Goal: Task Accomplishment & Management: Use online tool/utility

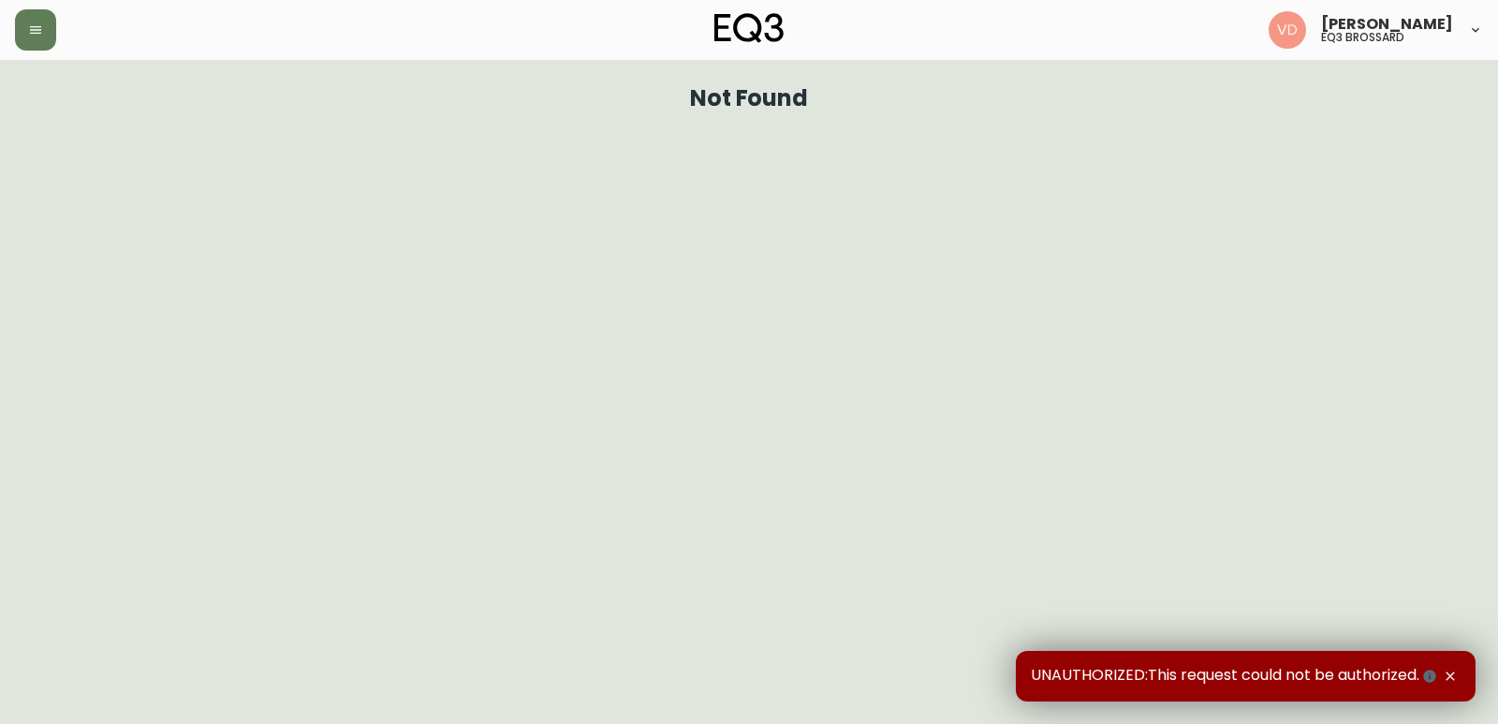
click at [19, 53] on div "[PERSON_NAME] eq3 [PERSON_NAME]" at bounding box center [749, 30] width 1468 height 60
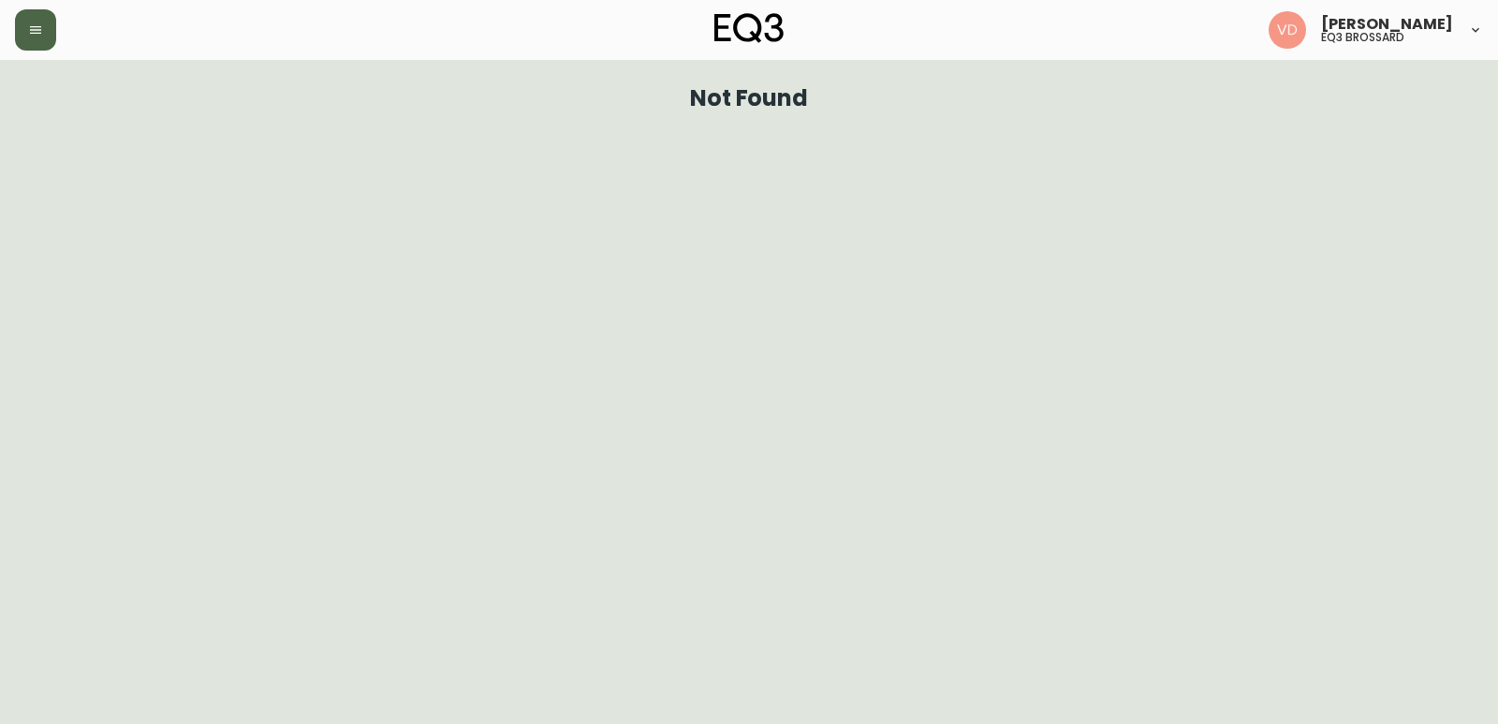
click at [22, 35] on button "button" at bounding box center [35, 29] width 41 height 41
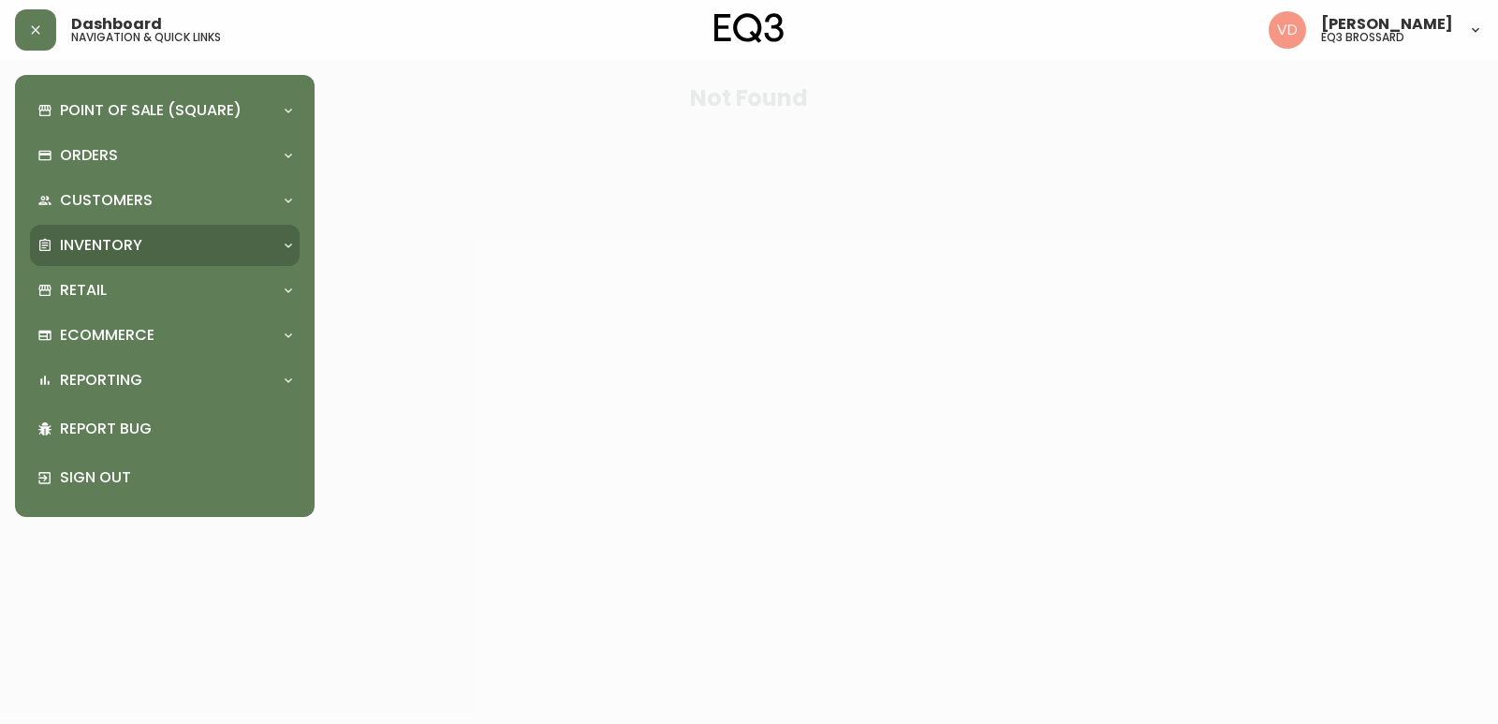
click at [122, 245] on p "Inventory" at bounding box center [101, 245] width 82 height 21
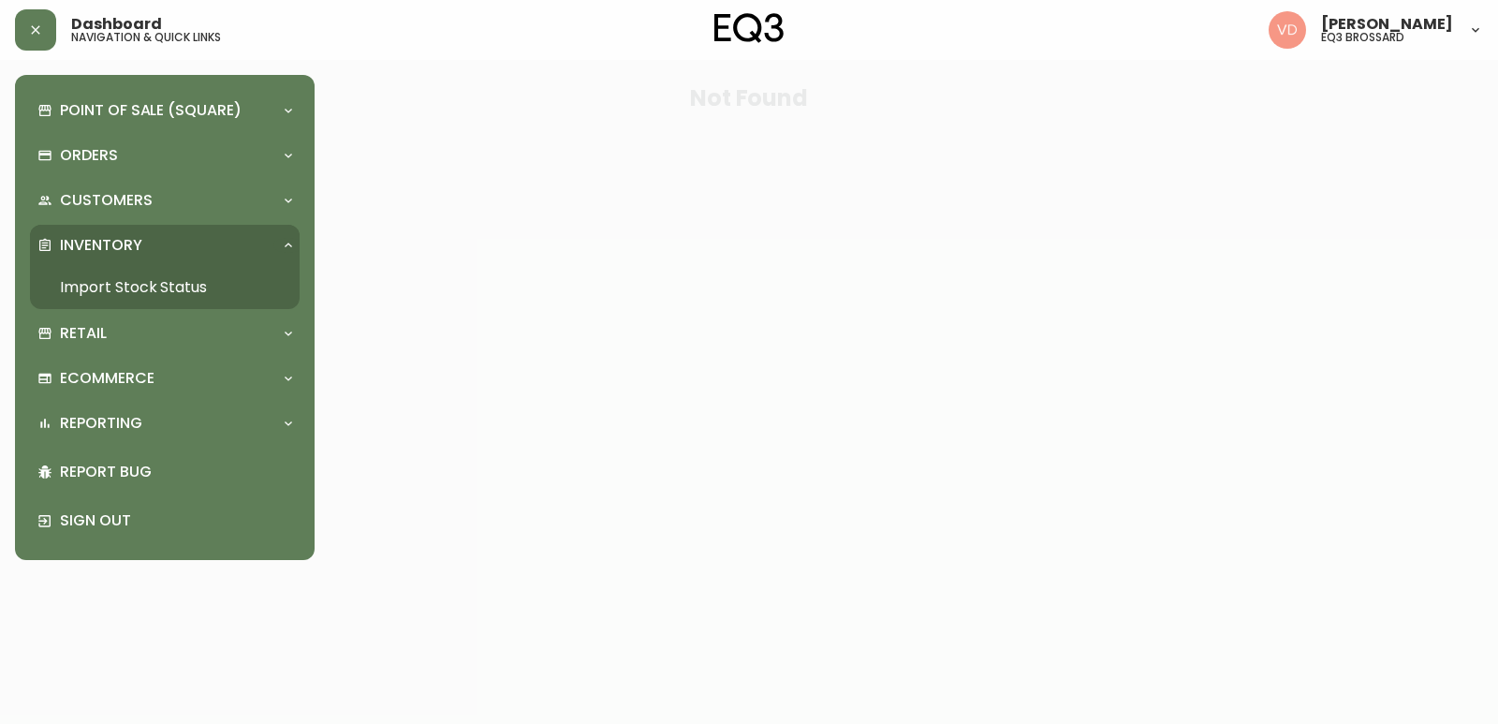
click at [135, 280] on link "Import Stock Status" at bounding box center [165, 287] width 270 height 43
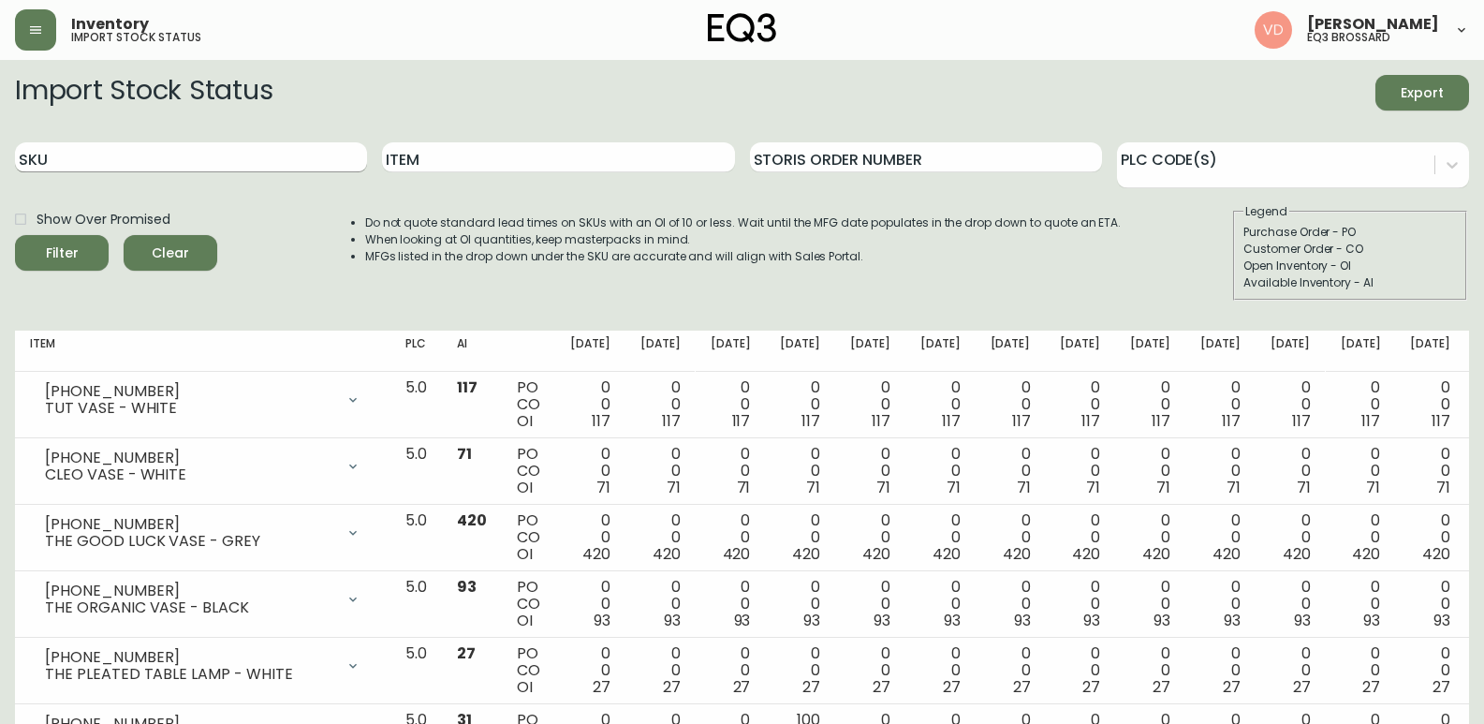
click at [236, 156] on input "SKU" at bounding box center [191, 157] width 352 height 30
paste input "[PHONE_NUMBER]"
type input "[PHONE_NUMBER]"
click at [15, 235] on button "Filter" at bounding box center [62, 253] width 94 height 36
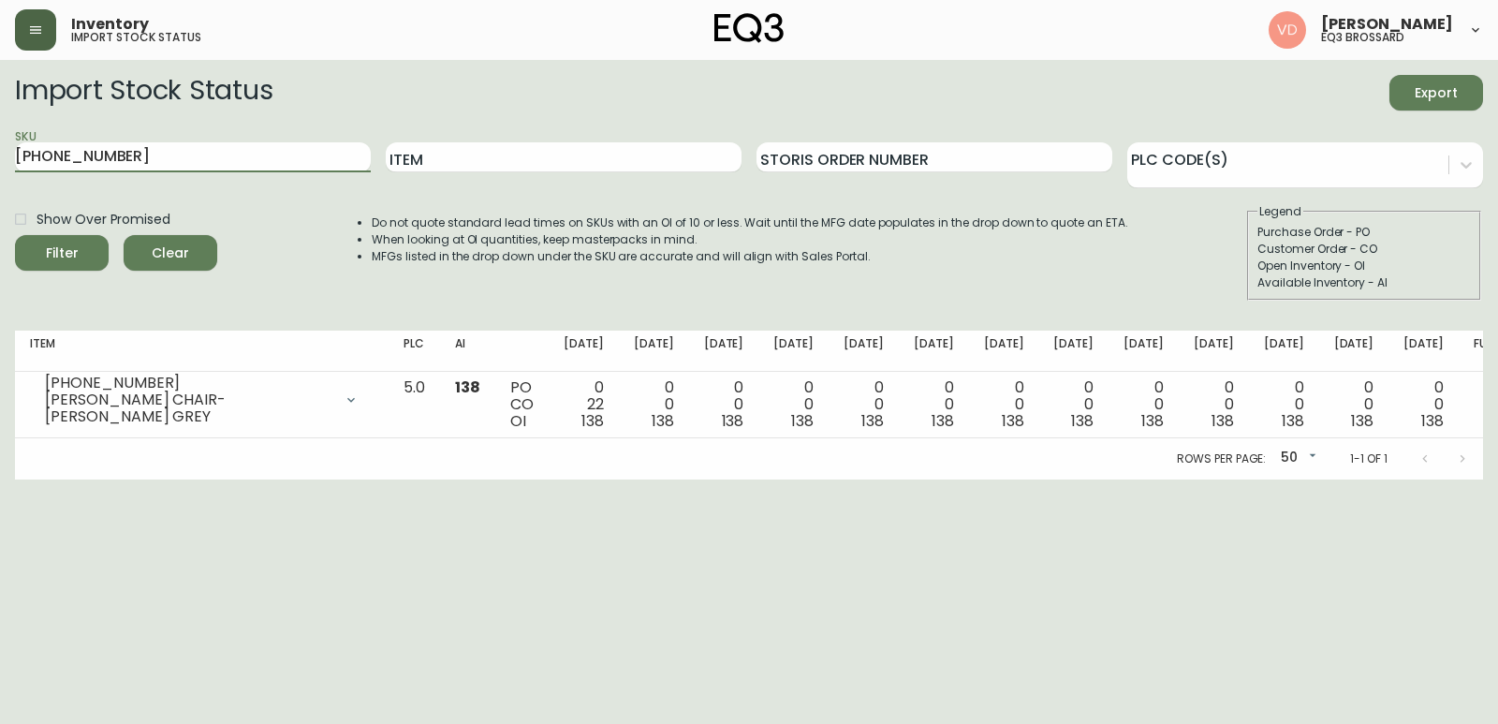
click at [32, 33] on icon "button" at bounding box center [35, 29] width 11 height 7
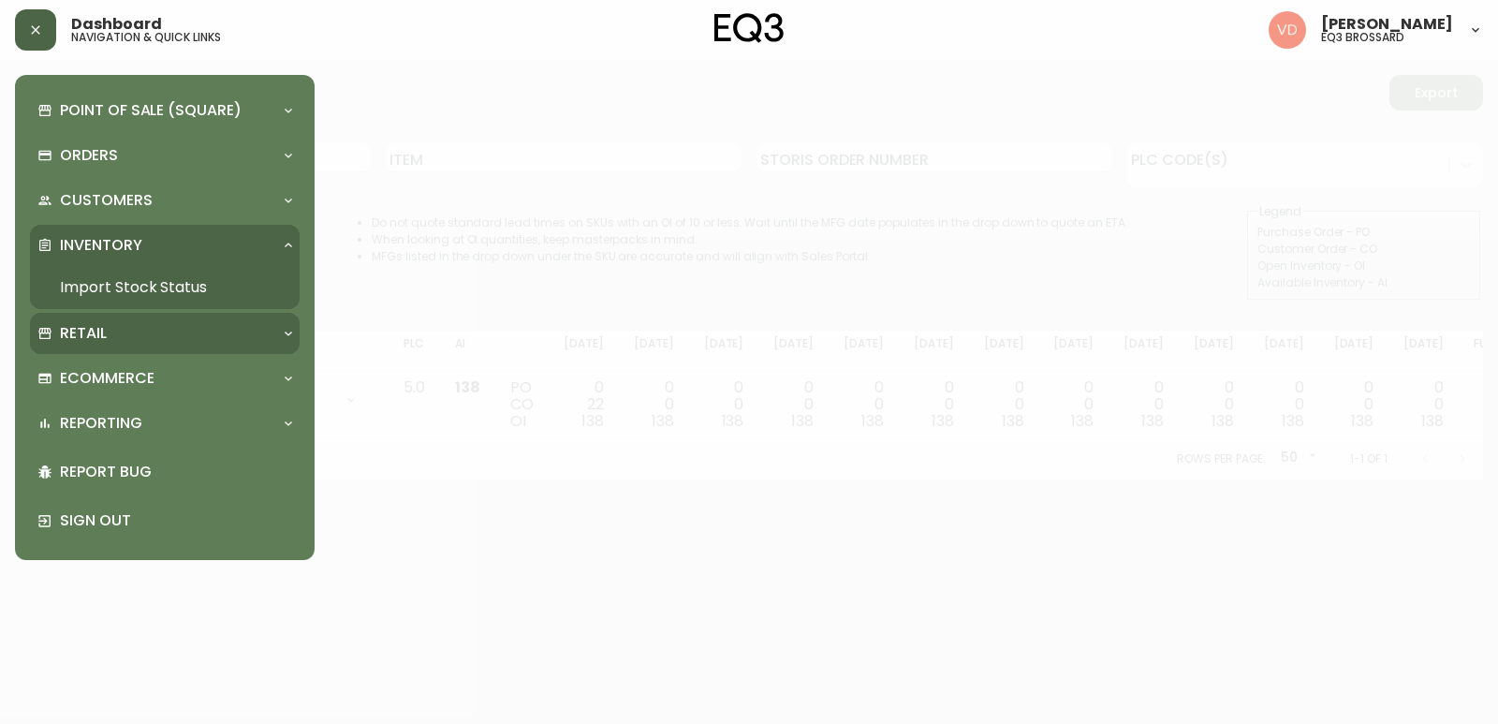
click at [125, 338] on div "Retail" at bounding box center [155, 333] width 236 height 21
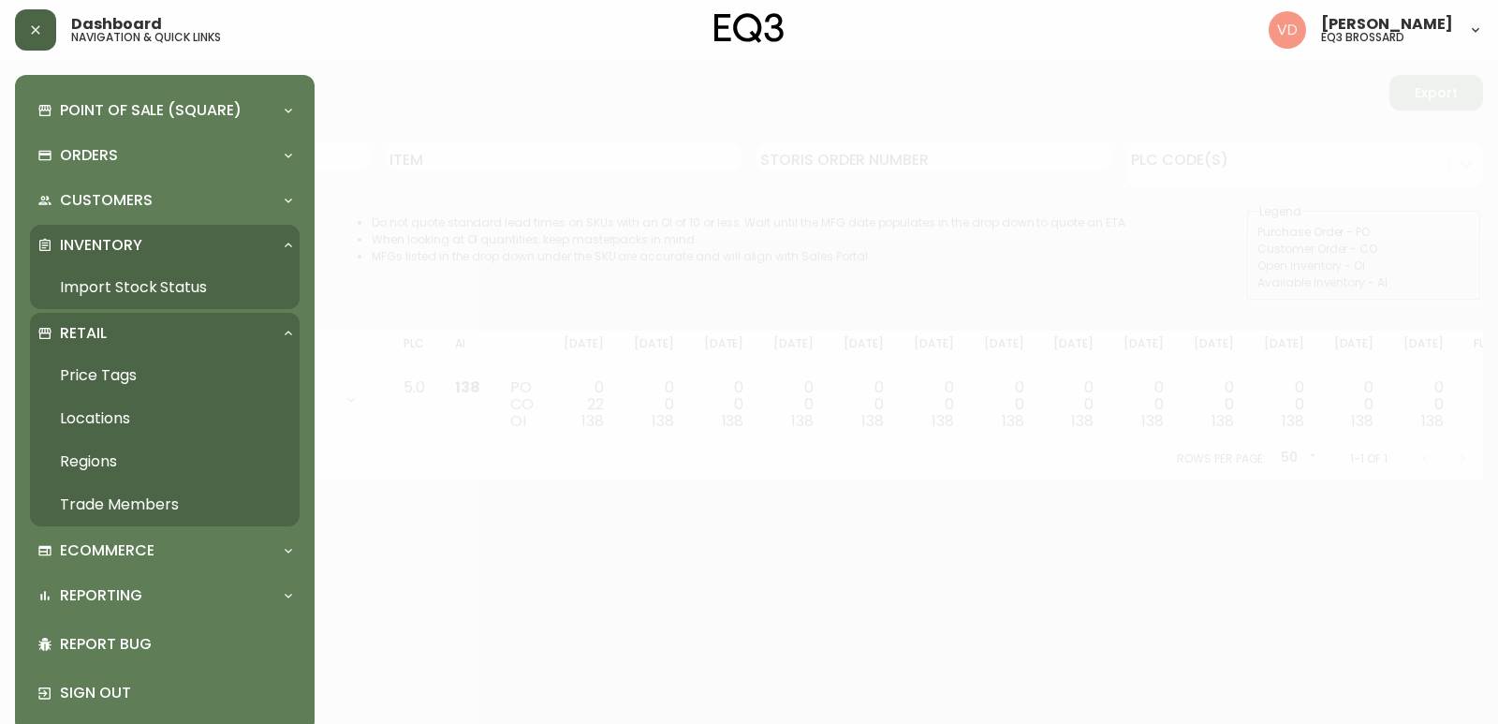
click at [96, 383] on link "Price Tags" at bounding box center [165, 375] width 270 height 43
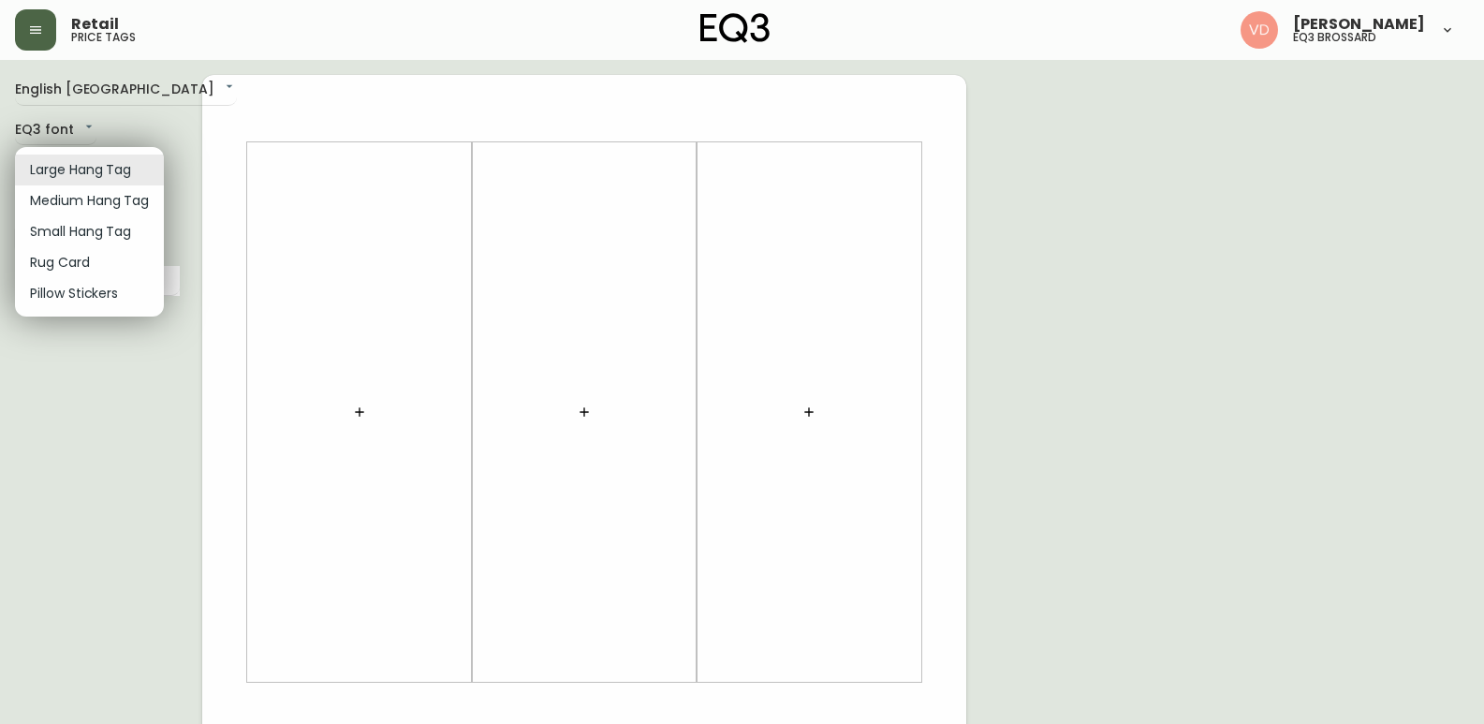
click at [57, 159] on body "Retail price tags [PERSON_NAME] eq3 [PERSON_NAME] English [GEOGRAPHIC_DATA] en_…" at bounding box center [742, 666] width 1484 height 1333
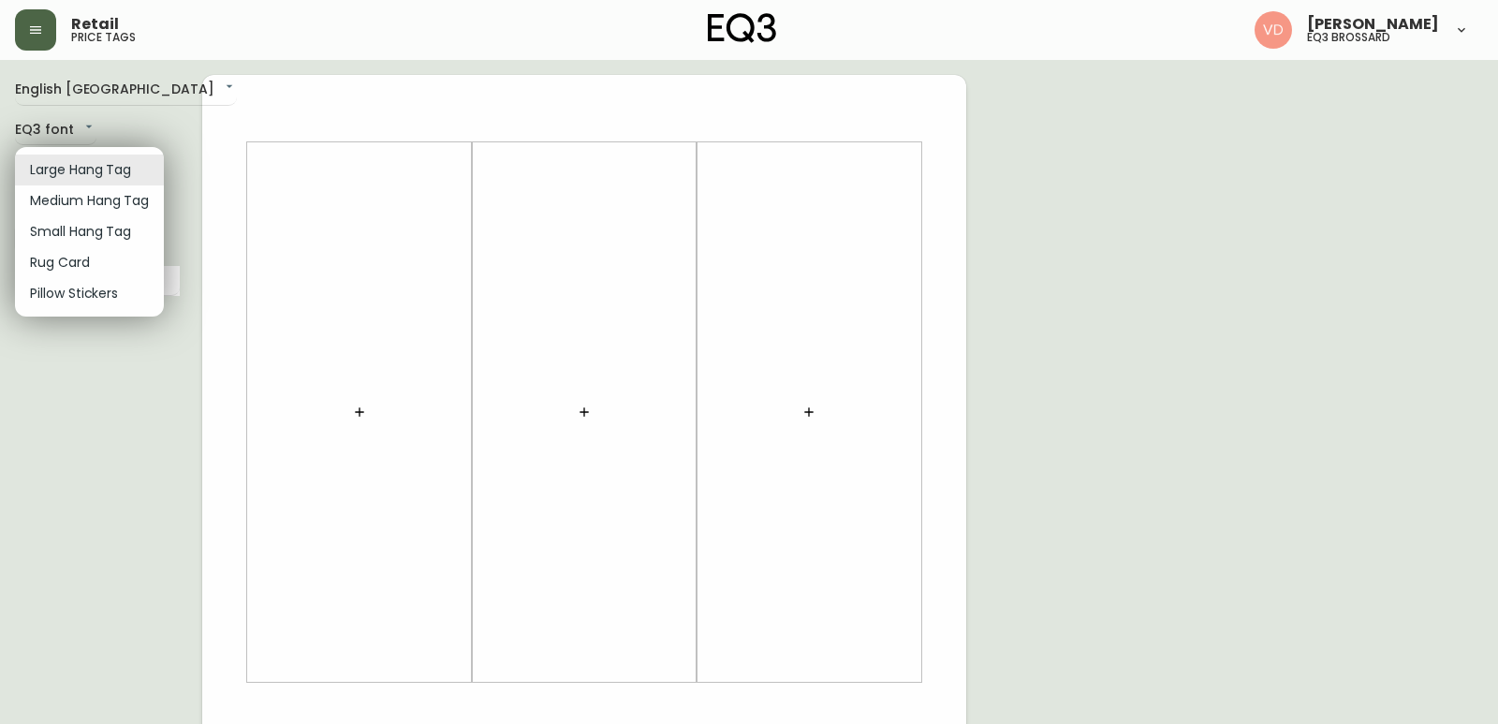
click at [77, 199] on li "Medium Hang Tag" at bounding box center [89, 200] width 149 height 31
type input "medium"
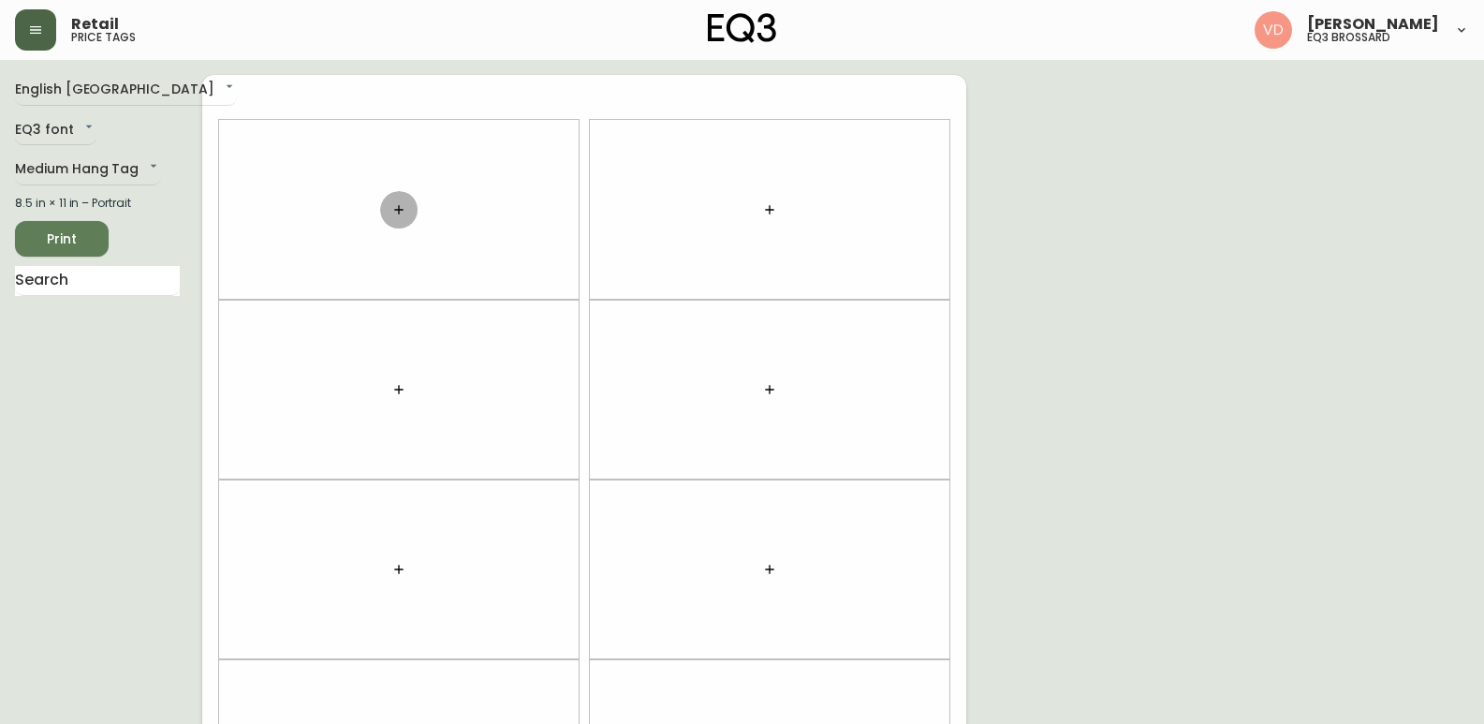
click at [406, 210] on button "button" at bounding box center [398, 209] width 37 height 37
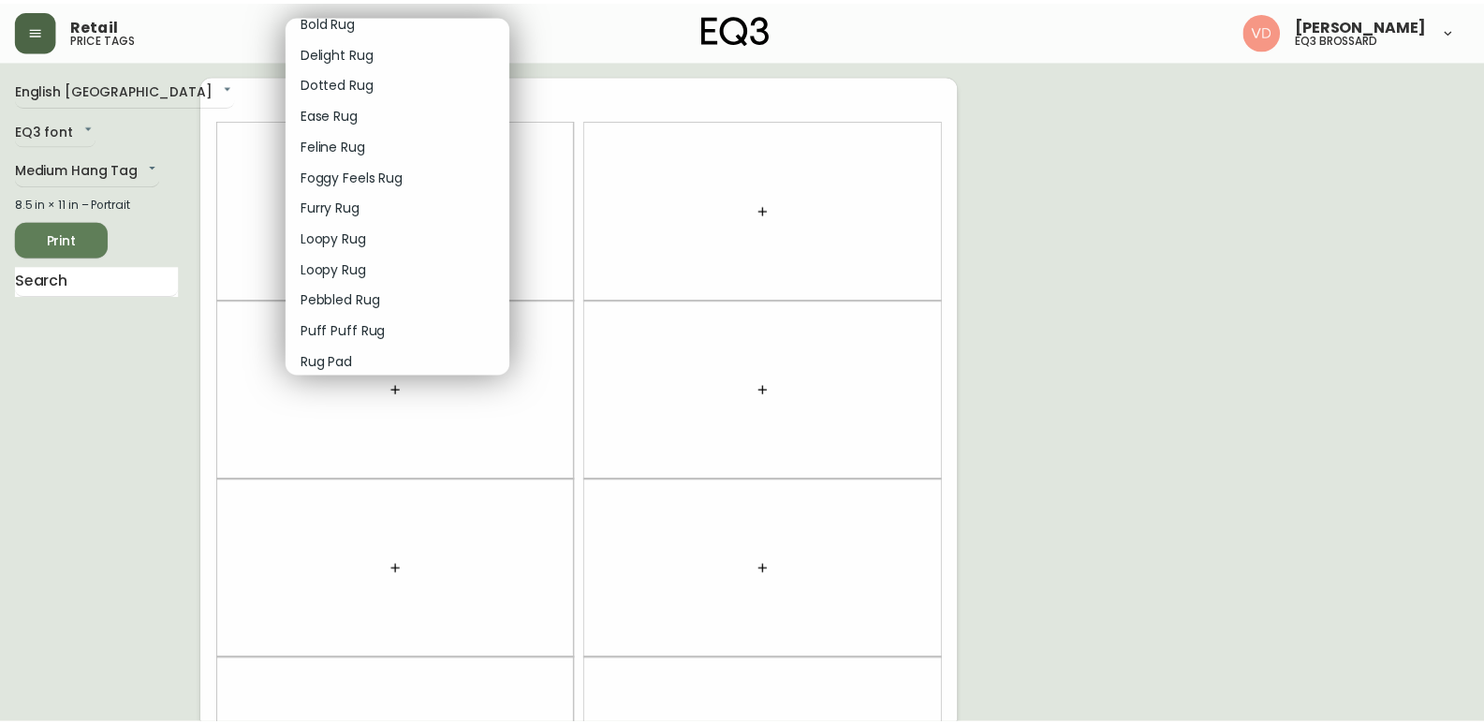
scroll to position [2250, 0]
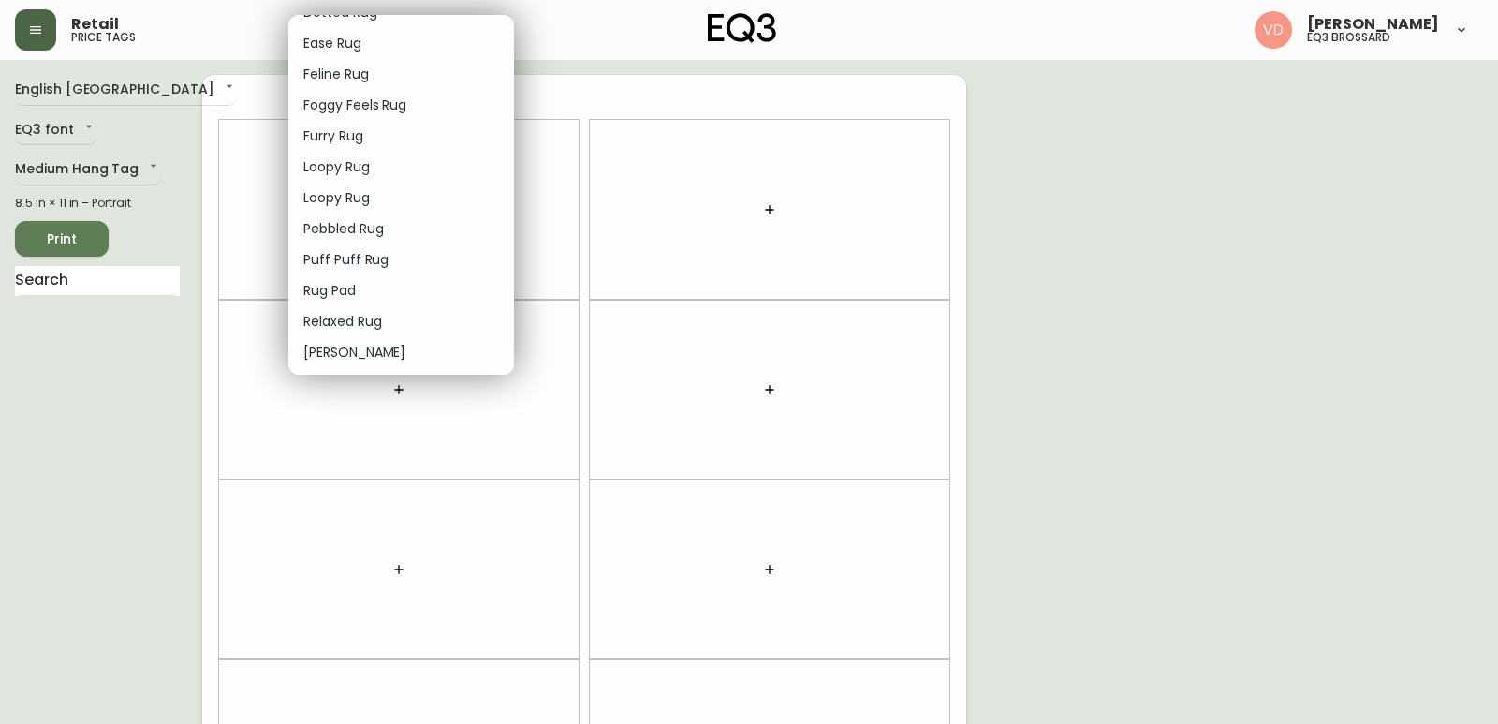
click at [125, 174] on div at bounding box center [749, 362] width 1498 height 724
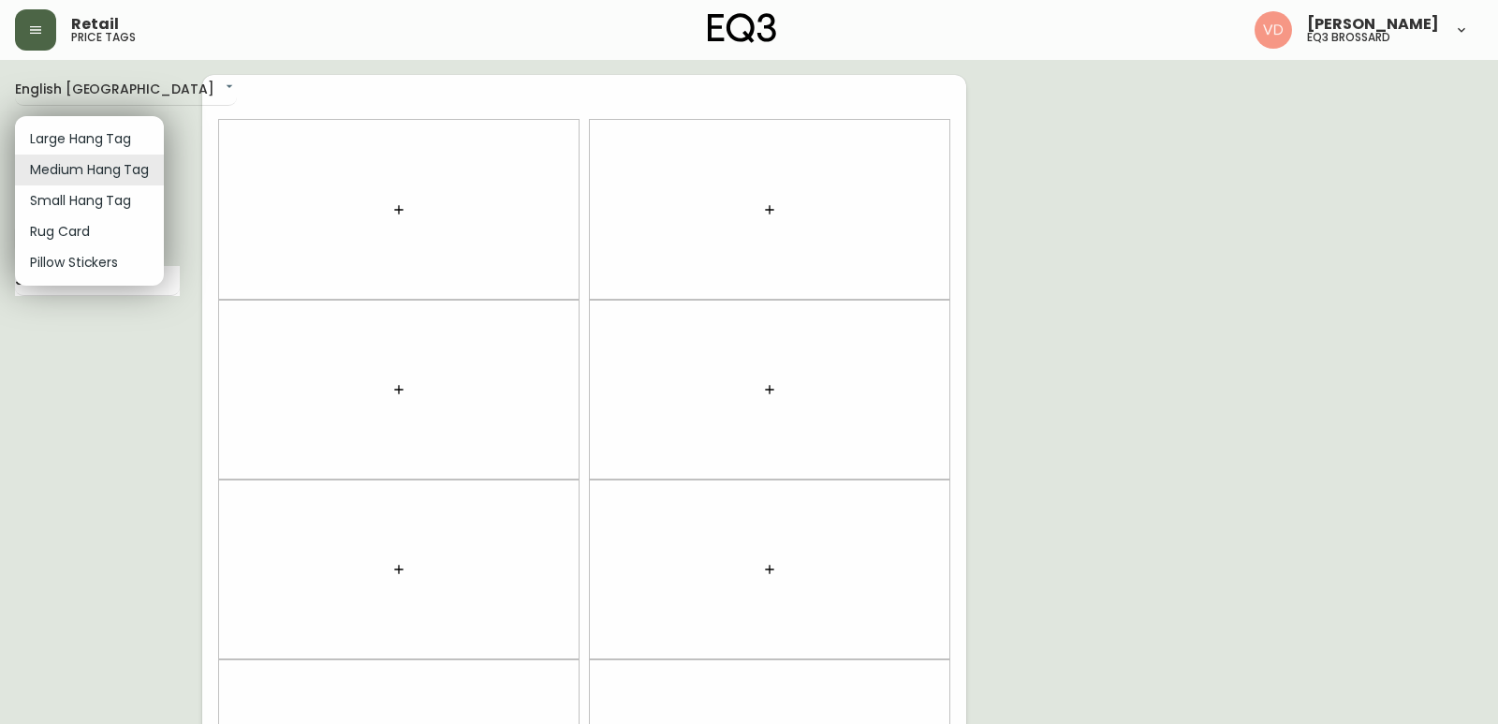
click at [138, 162] on body "Retail price tags [PERSON_NAME] eq3 [PERSON_NAME] English Canada en_CA EQ3 font…" at bounding box center [749, 532] width 1498 height 1064
click at [182, 94] on div at bounding box center [749, 362] width 1498 height 724
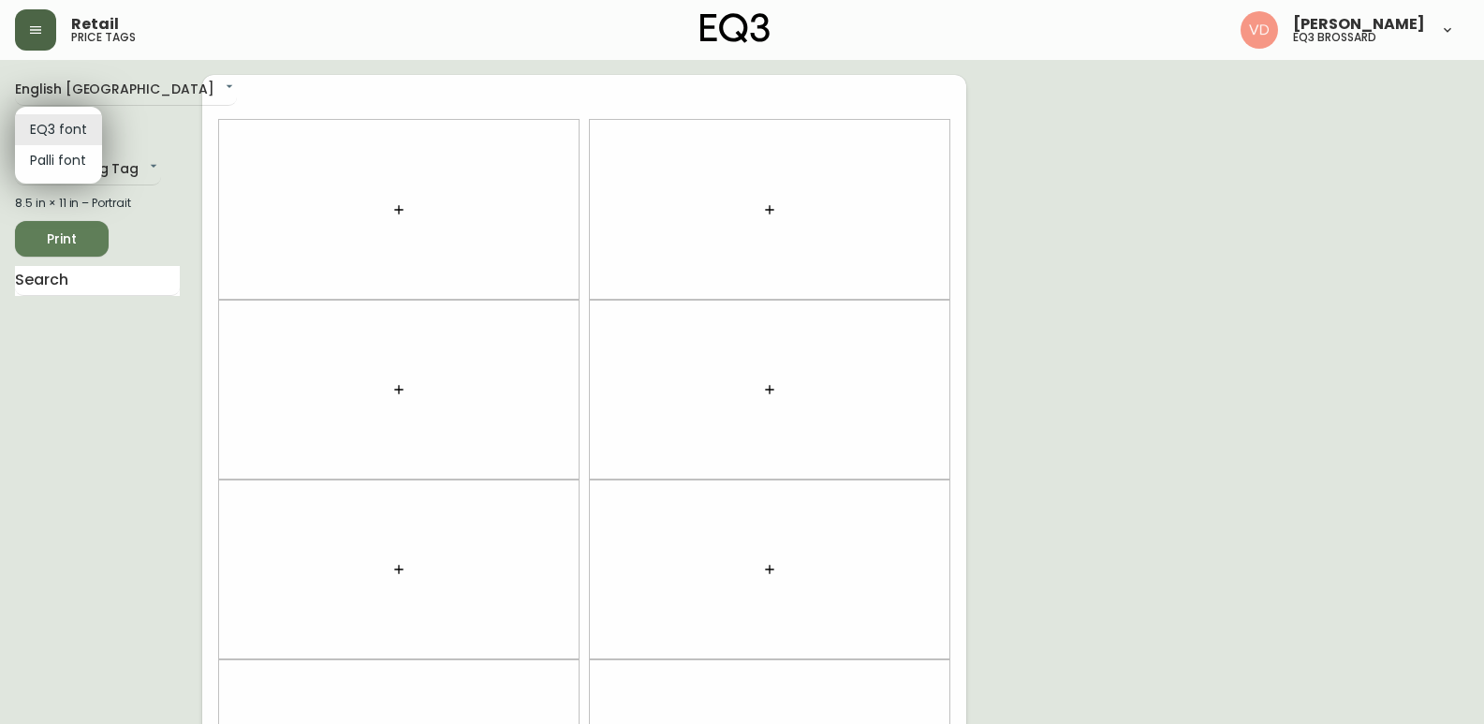
click at [88, 129] on body "Retail price tags [PERSON_NAME] eq3 [PERSON_NAME] English Canada en_CA EQ3 font…" at bounding box center [742, 532] width 1484 height 1064
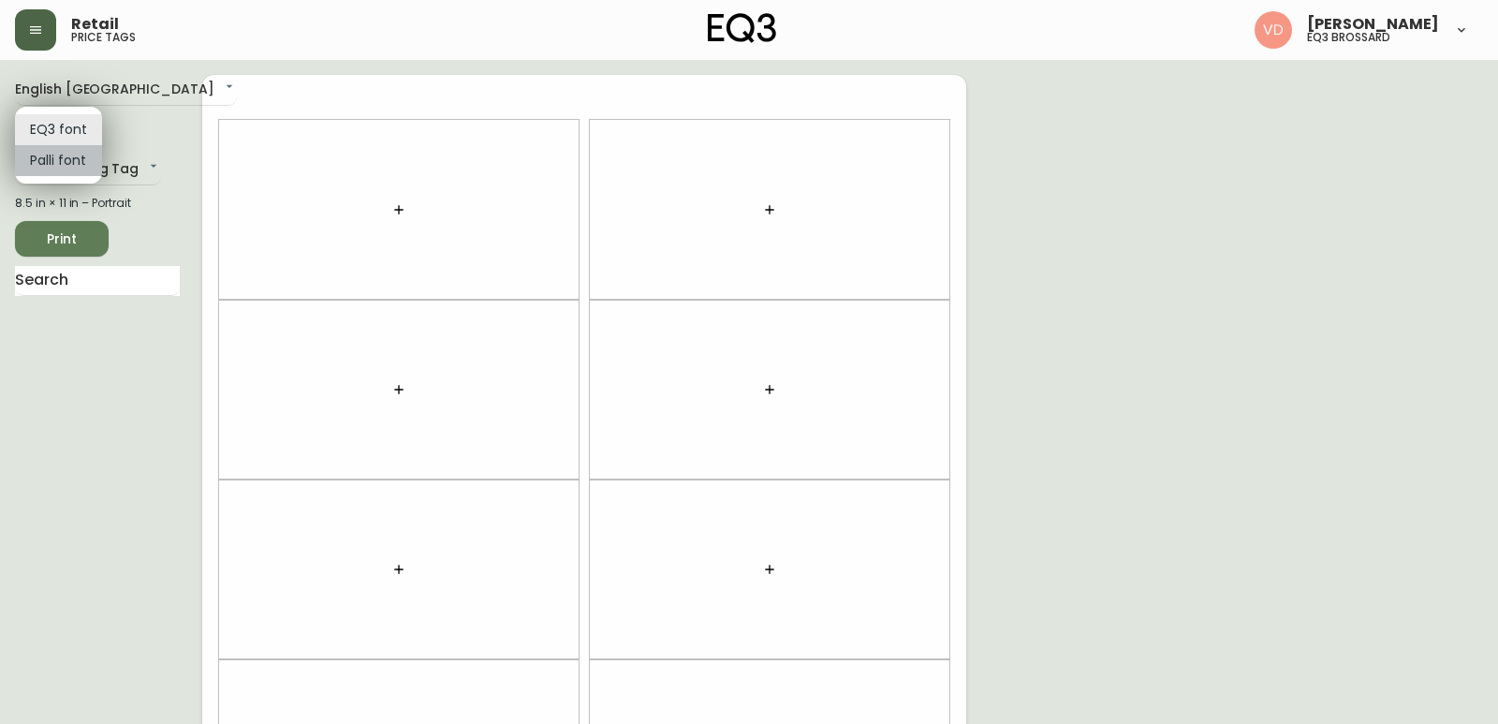
click at [73, 163] on li "Palli font" at bounding box center [58, 160] width 87 height 31
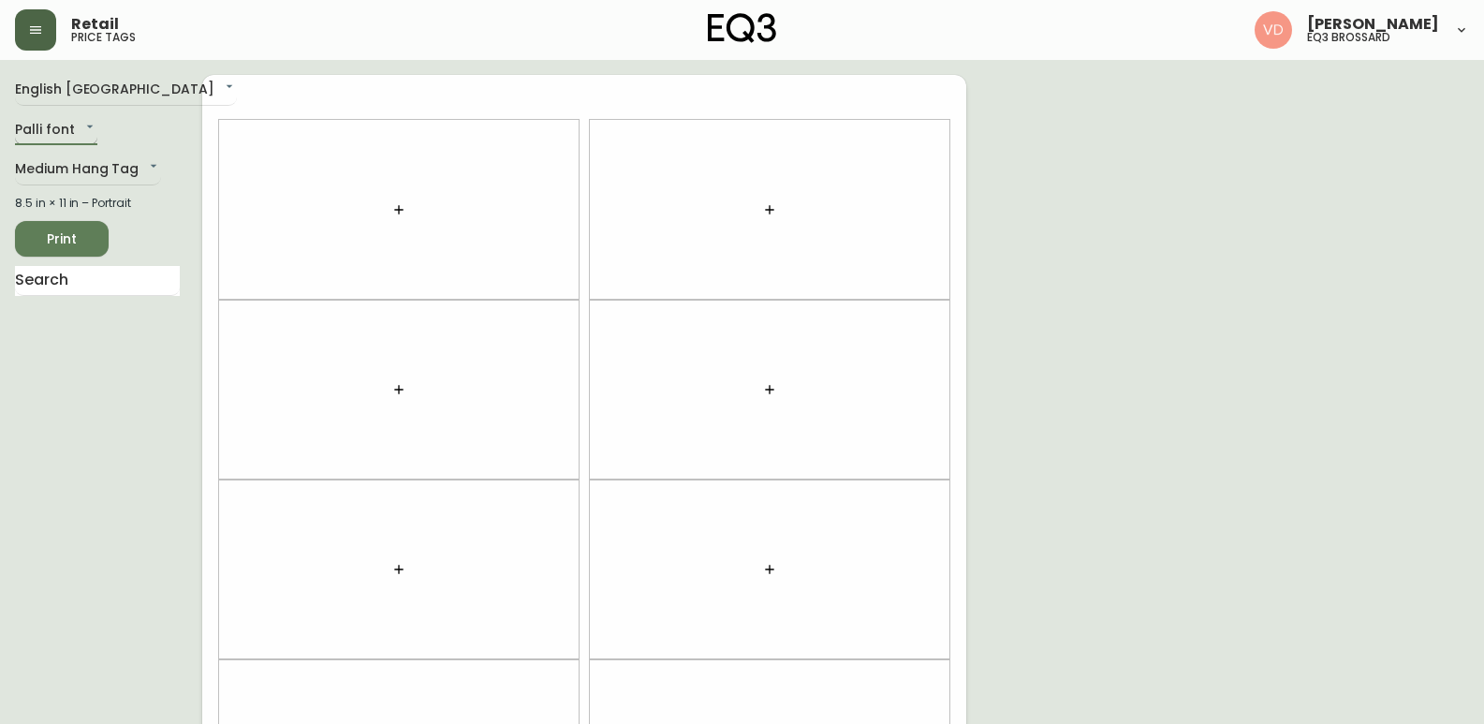
click at [71, 131] on body "Retail price tags [PERSON_NAME] eq3 [PERSON_NAME] English [GEOGRAPHIC_DATA] en_…" at bounding box center [742, 532] width 1484 height 1064
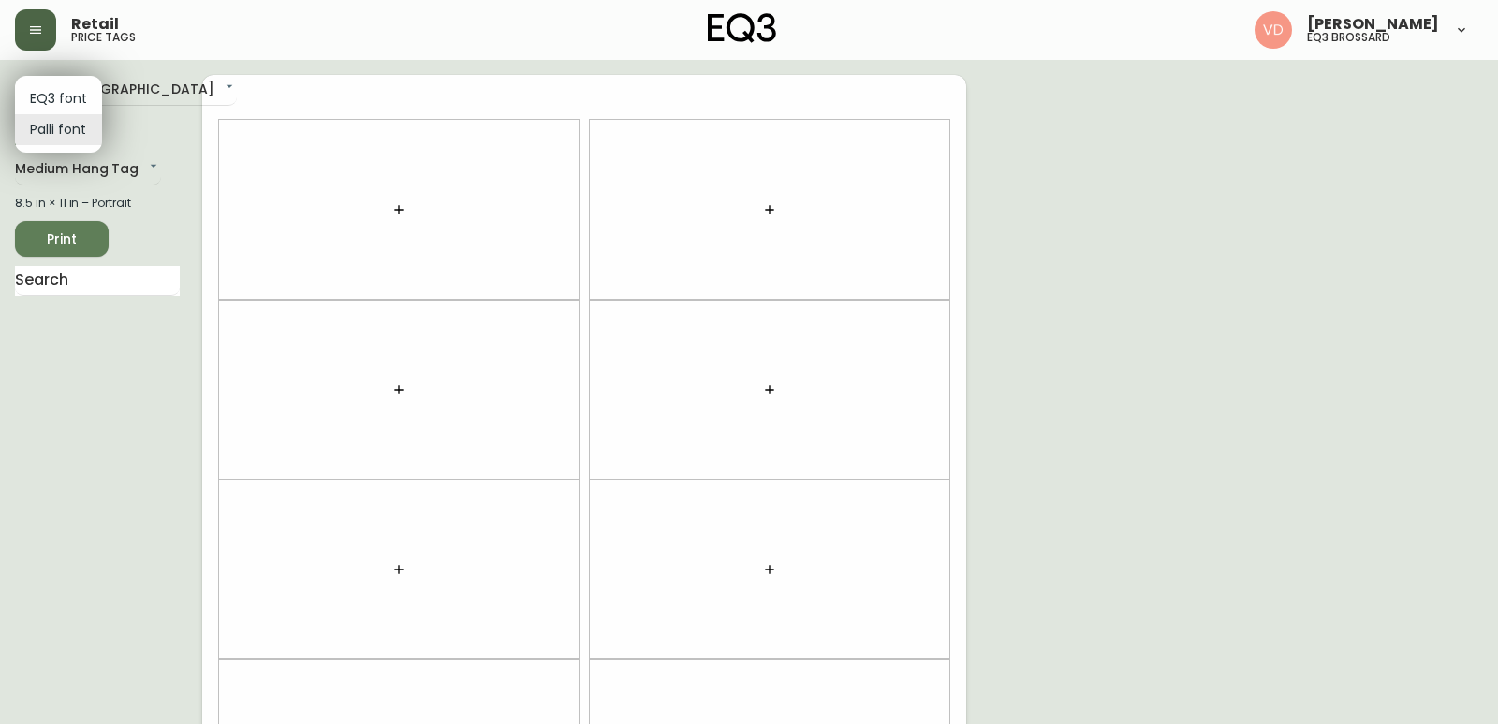
click at [73, 91] on li "EQ3 font" at bounding box center [58, 98] width 87 height 31
type input "EQ3"
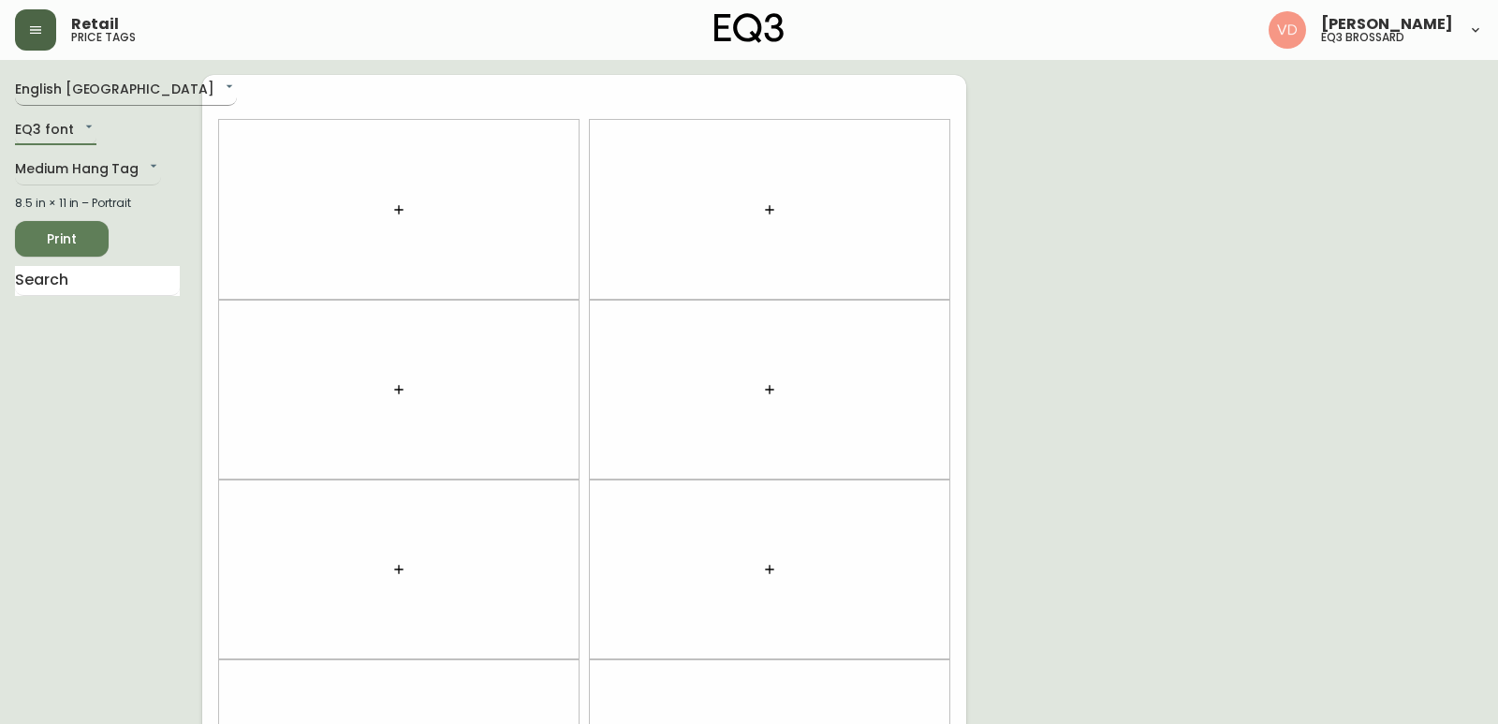
click at [102, 84] on body "Retail price tags [PERSON_NAME] eq3 [PERSON_NAME] English Canada en_CA EQ3 font…" at bounding box center [749, 532] width 1498 height 1064
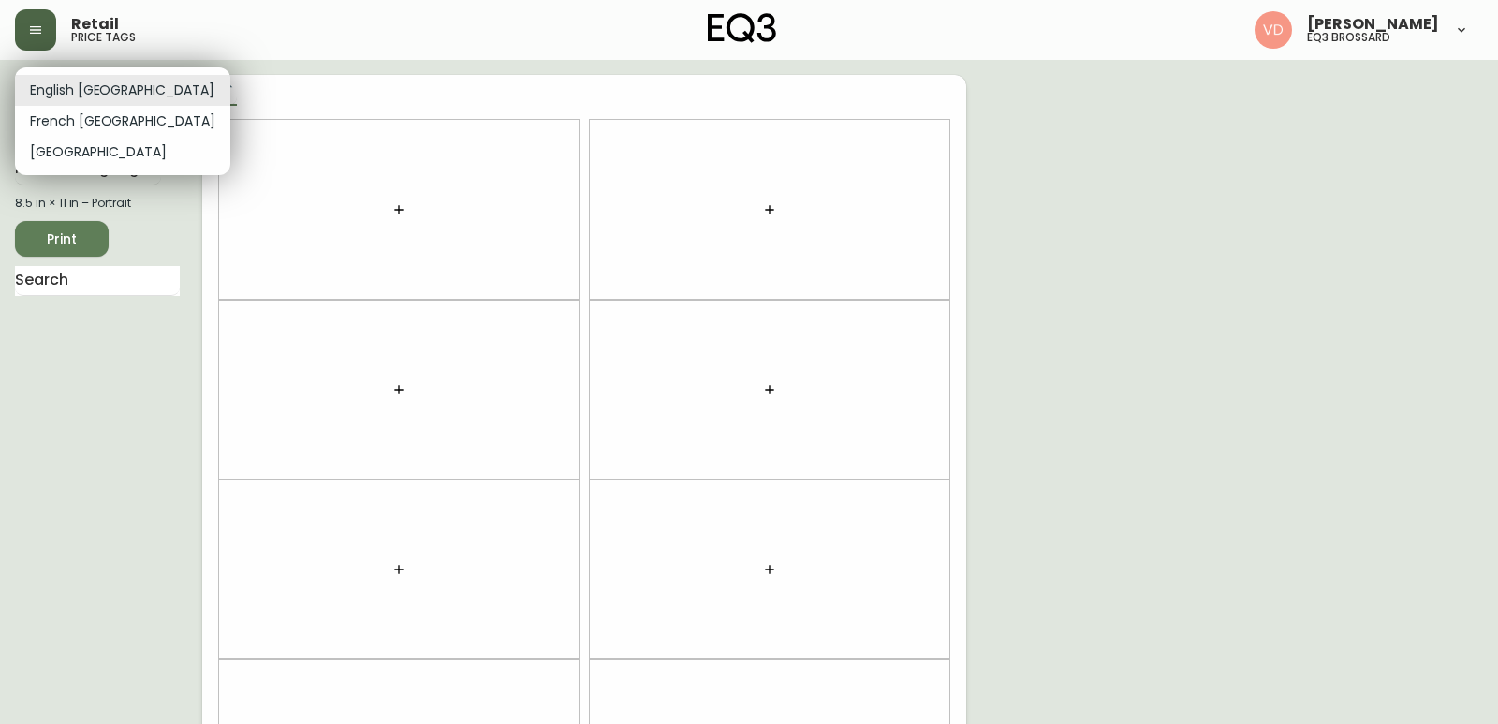
click at [96, 90] on li "English [GEOGRAPHIC_DATA]" at bounding box center [122, 90] width 215 height 31
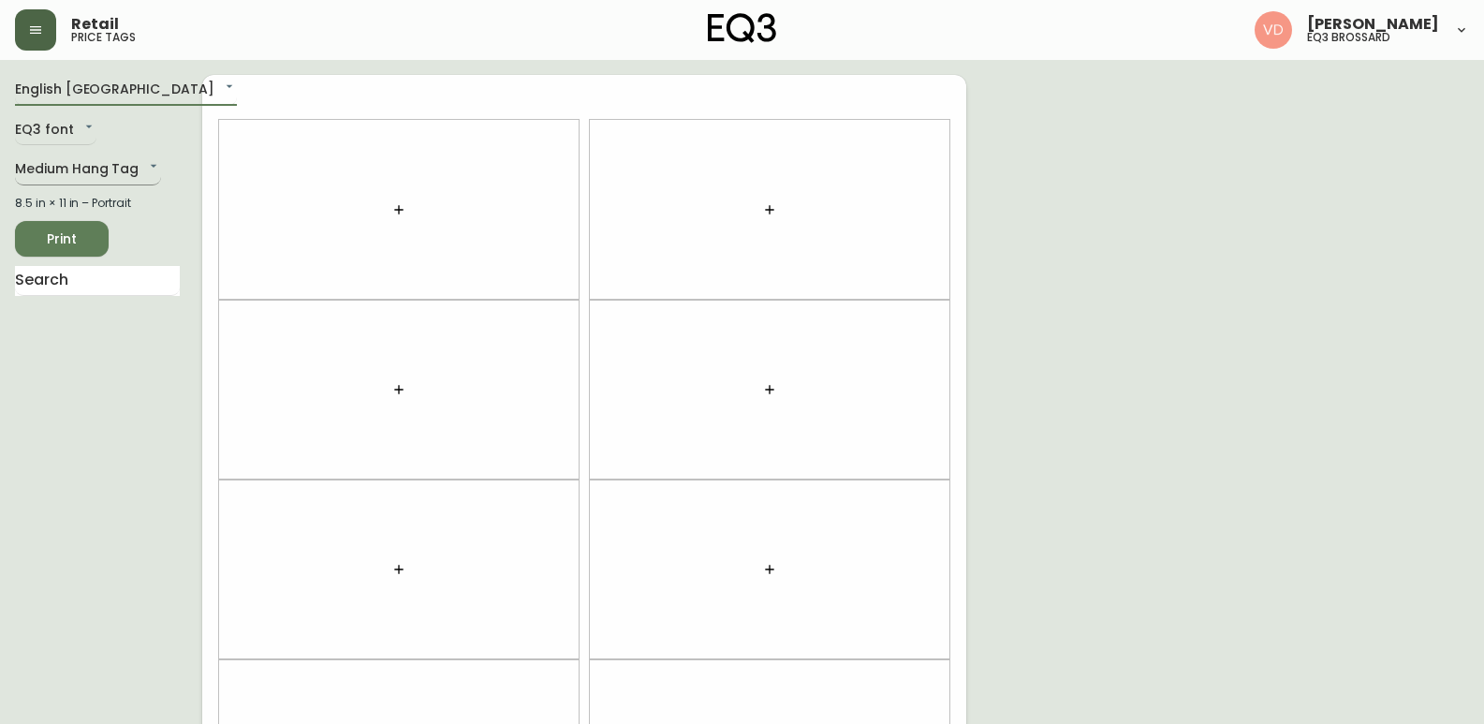
click at [111, 166] on body "Retail price tags [PERSON_NAME] eq3 [PERSON_NAME] English Canada en_CA EQ3 font…" at bounding box center [742, 532] width 1484 height 1064
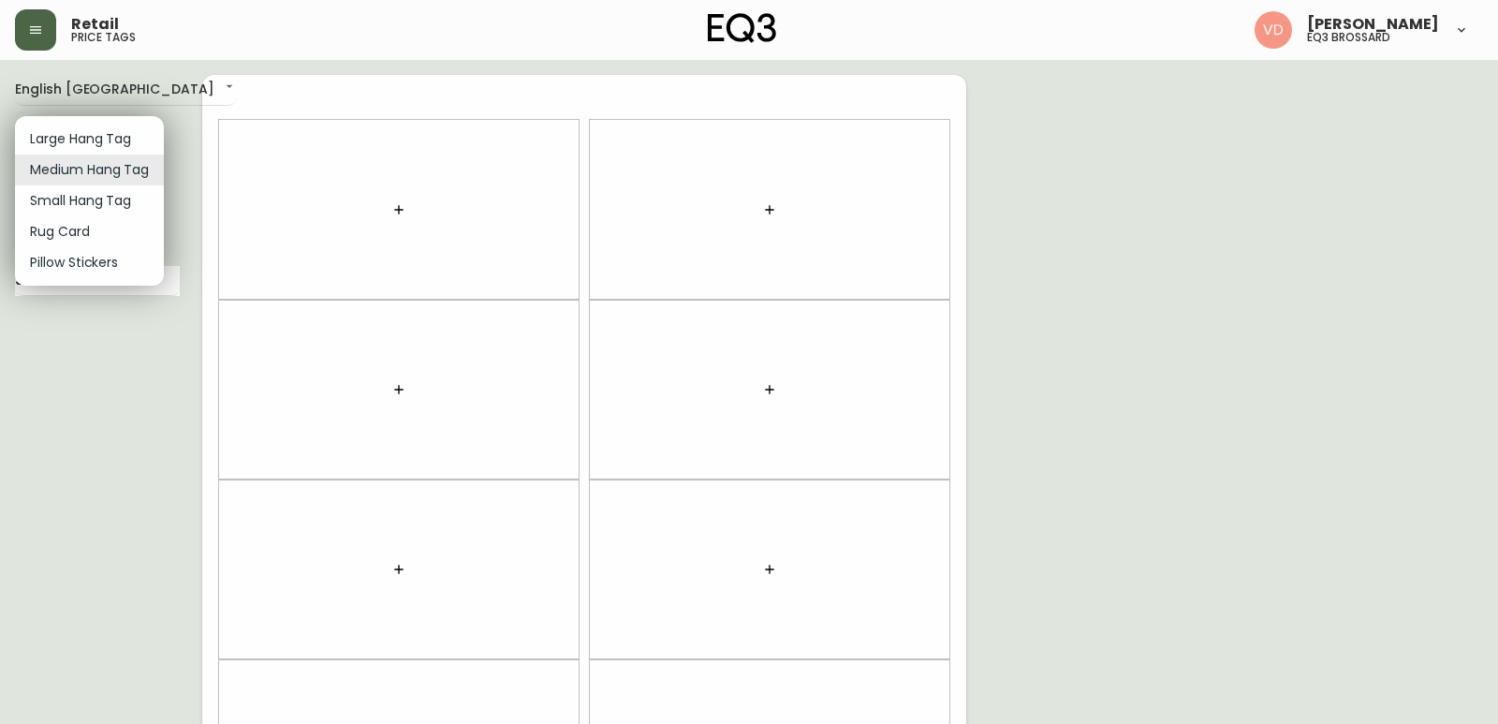
click at [115, 197] on li "Small Hang Tag" at bounding box center [89, 200] width 149 height 31
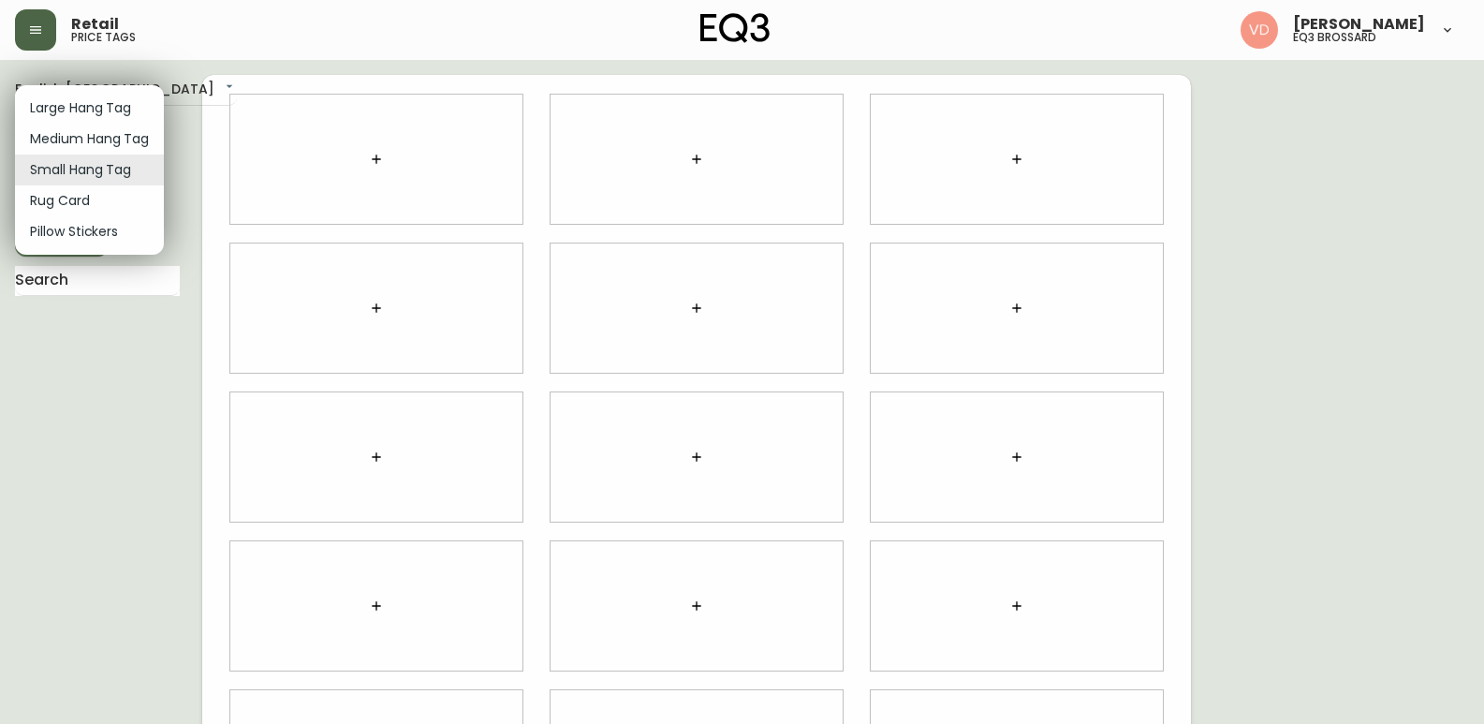
click at [115, 170] on body "Retail price tags [PERSON_NAME] eq3 [PERSON_NAME] English [GEOGRAPHIC_DATA] en_…" at bounding box center [742, 419] width 1484 height 839
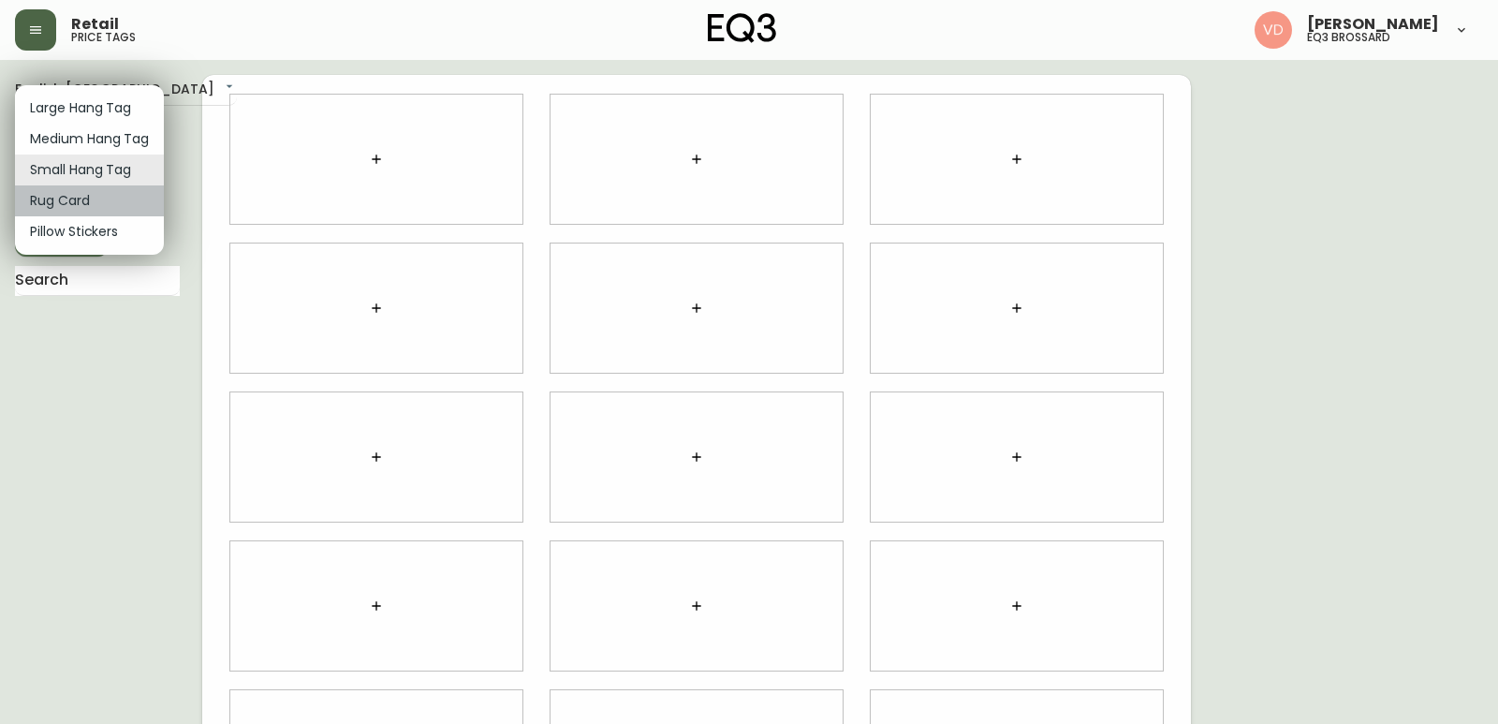
click at [100, 202] on li "Rug Card" at bounding box center [89, 200] width 149 height 31
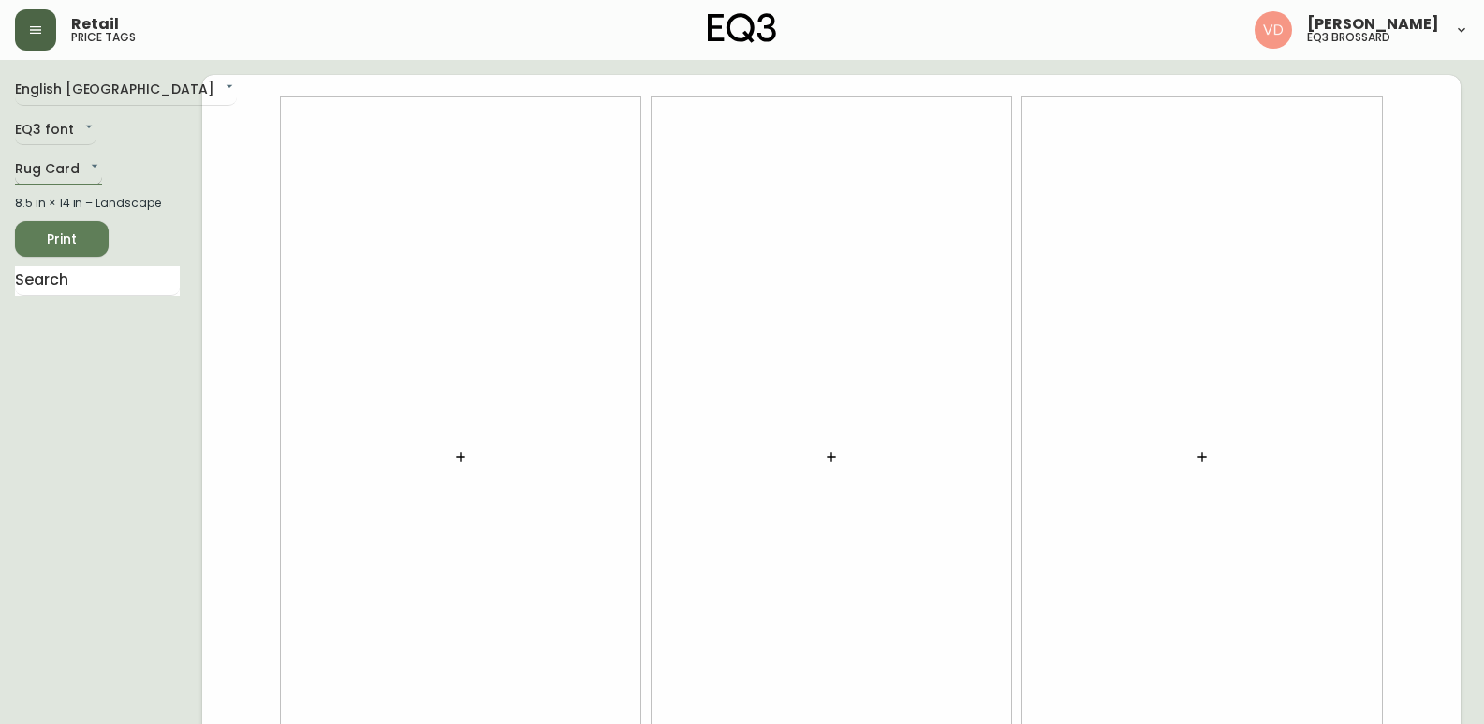
click at [91, 164] on body "Retail price tags [PERSON_NAME] eq3 [PERSON_NAME] English [GEOGRAPHIC_DATA] en_…" at bounding box center [742, 419] width 1484 height 839
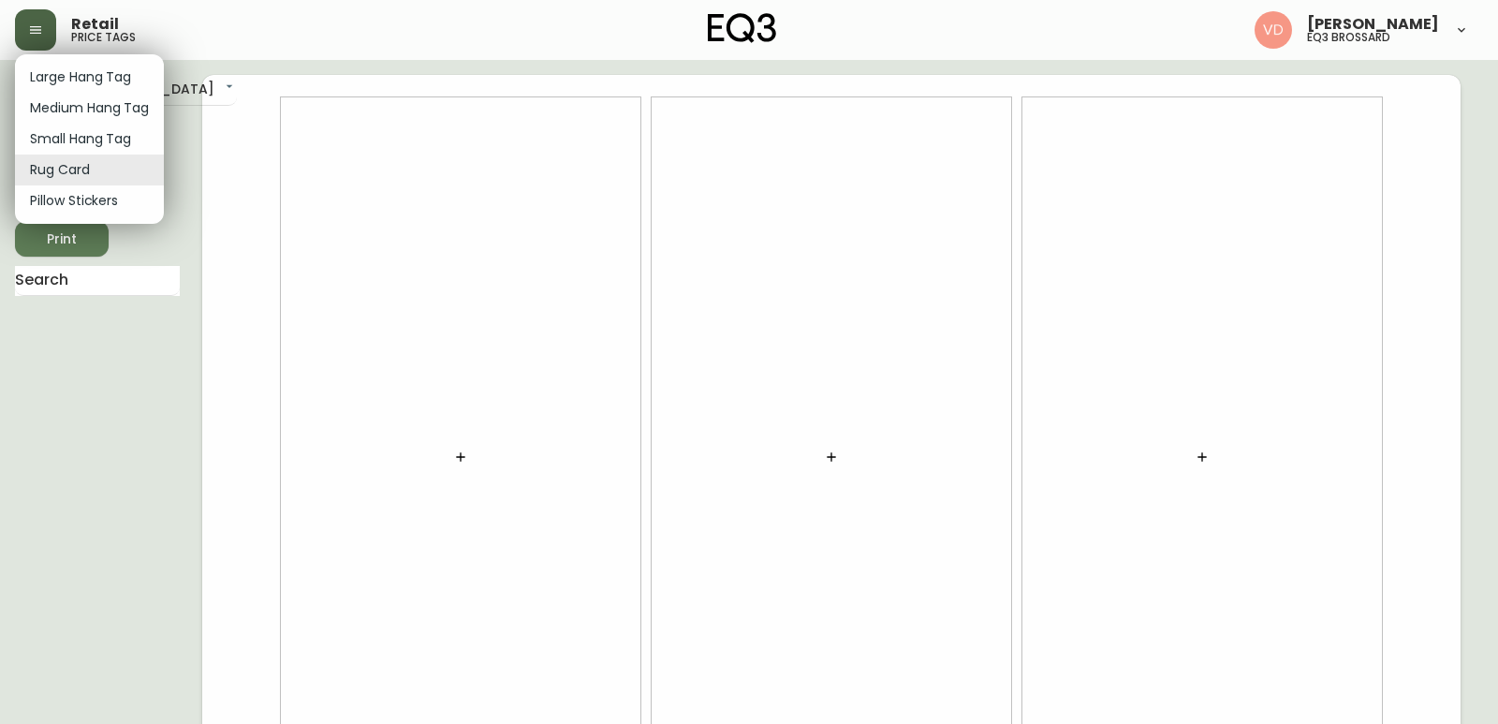
click at [98, 137] on li "Small Hang Tag" at bounding box center [89, 139] width 149 height 31
type input "small"
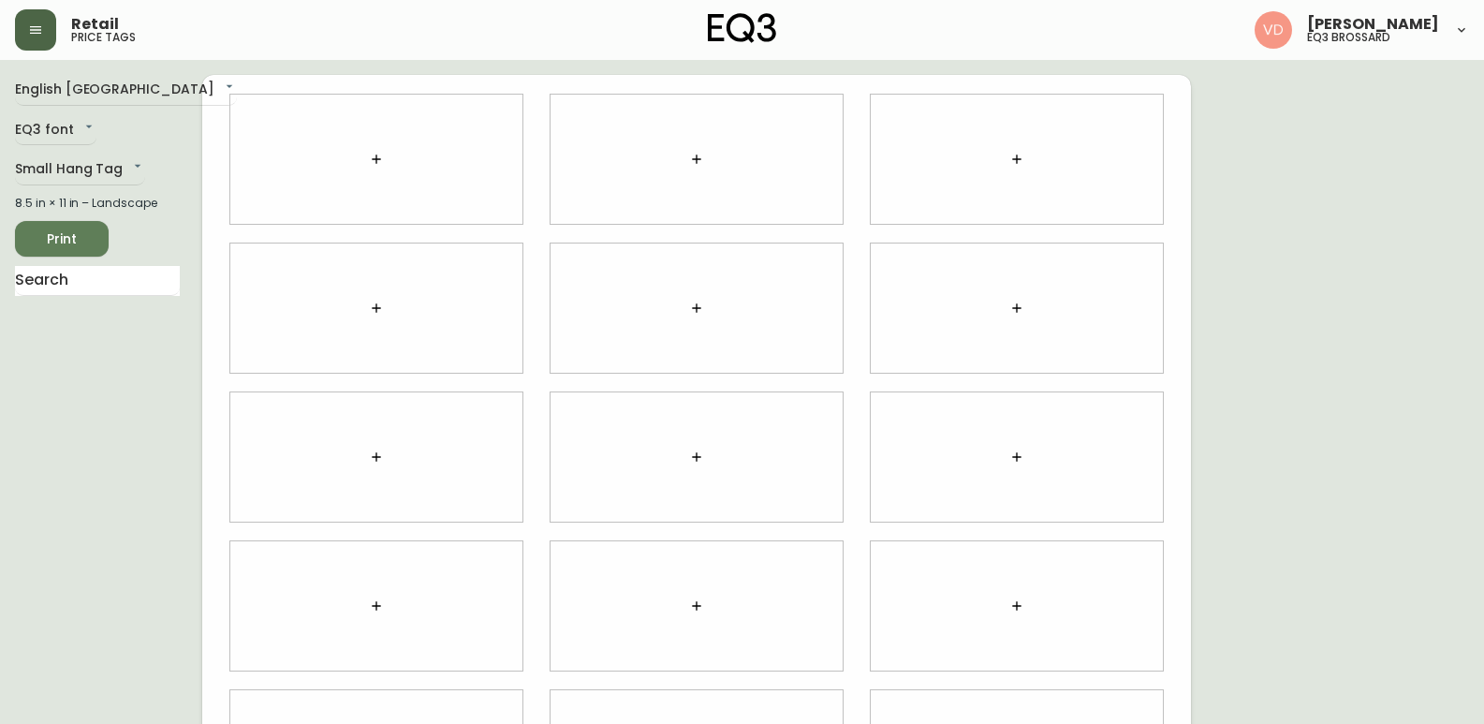
click at [295, 150] on div at bounding box center [376, 159] width 292 height 129
click at [378, 162] on icon "button" at bounding box center [376, 159] width 15 height 15
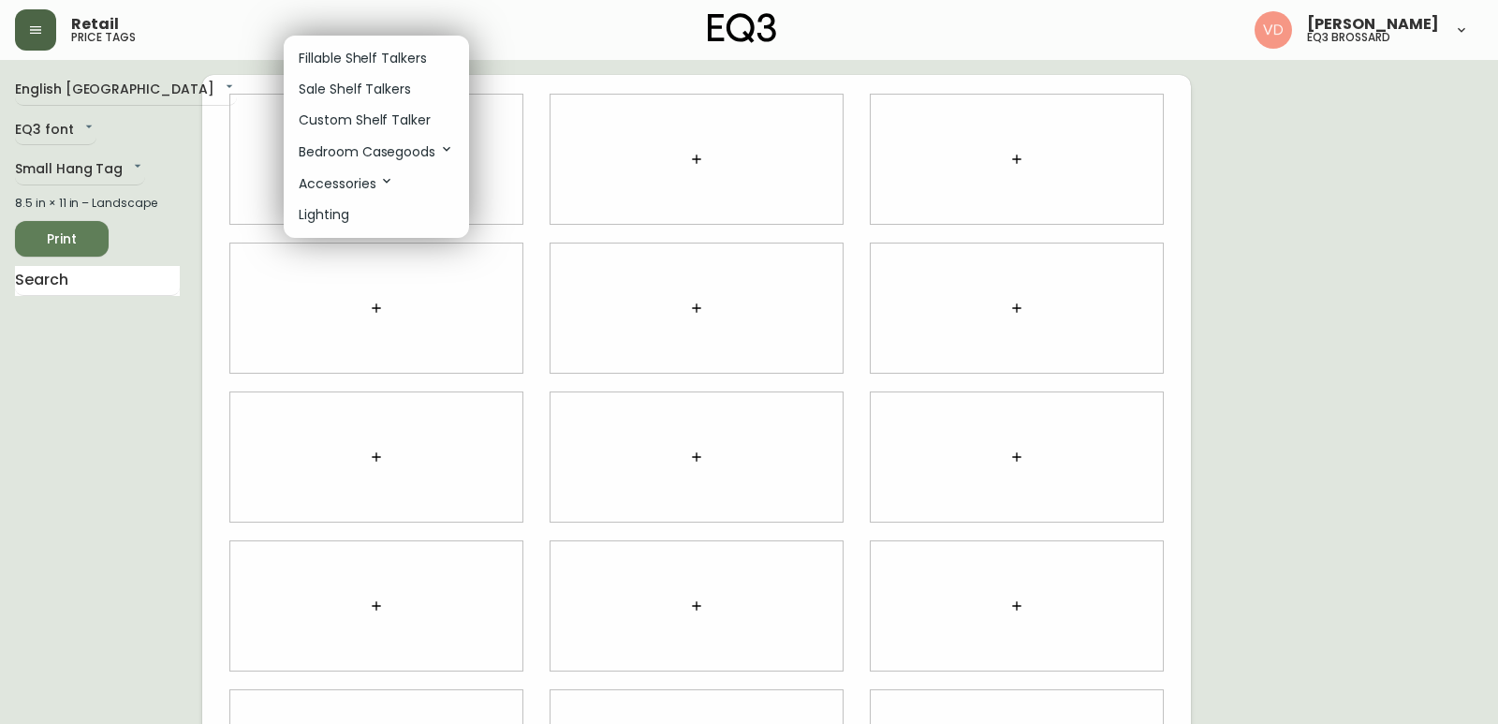
click at [401, 118] on p "Custom Shelf Talker" at bounding box center [365, 120] width 132 height 20
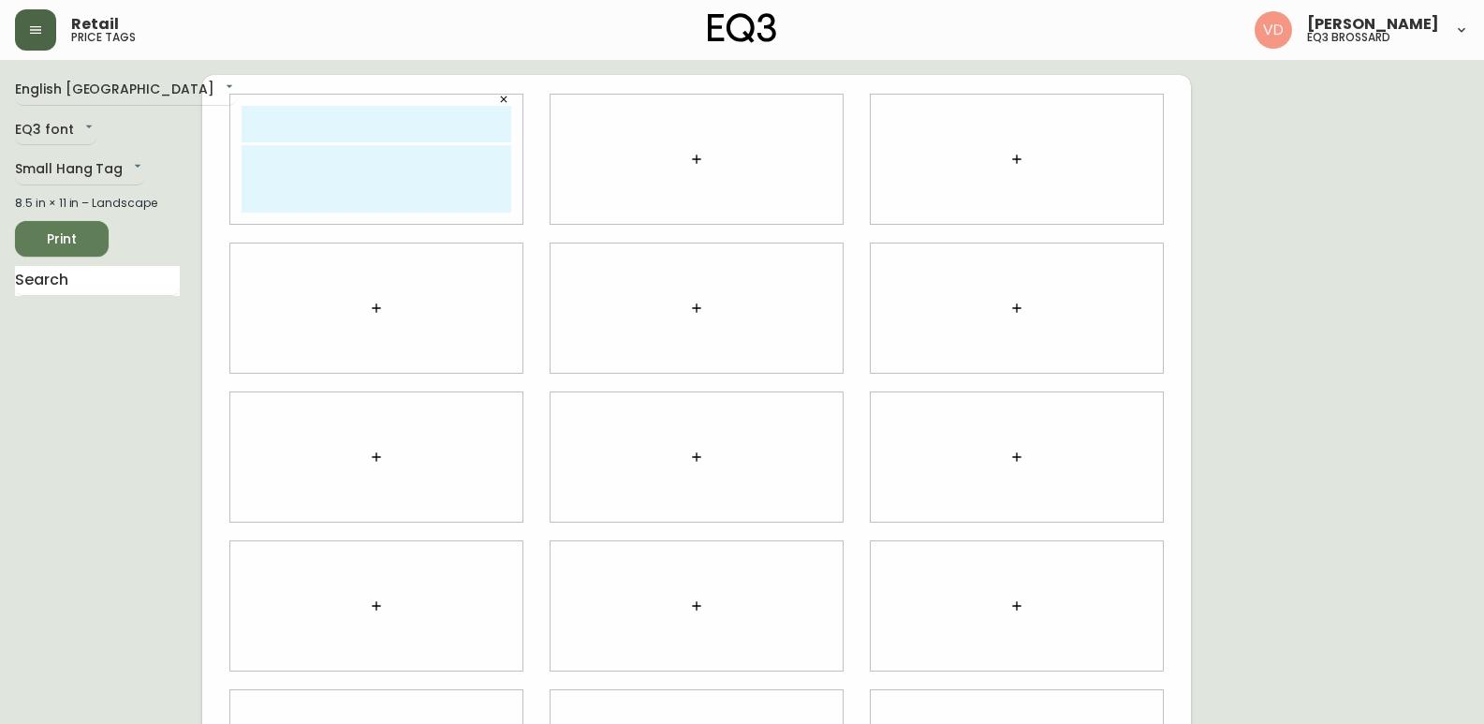
click at [291, 125] on input "text" at bounding box center [377, 124] width 270 height 37
type input "k"
type input "[PERSON_NAME]"
click at [398, 165] on textarea at bounding box center [377, 178] width 270 height 67
type textarea "c"
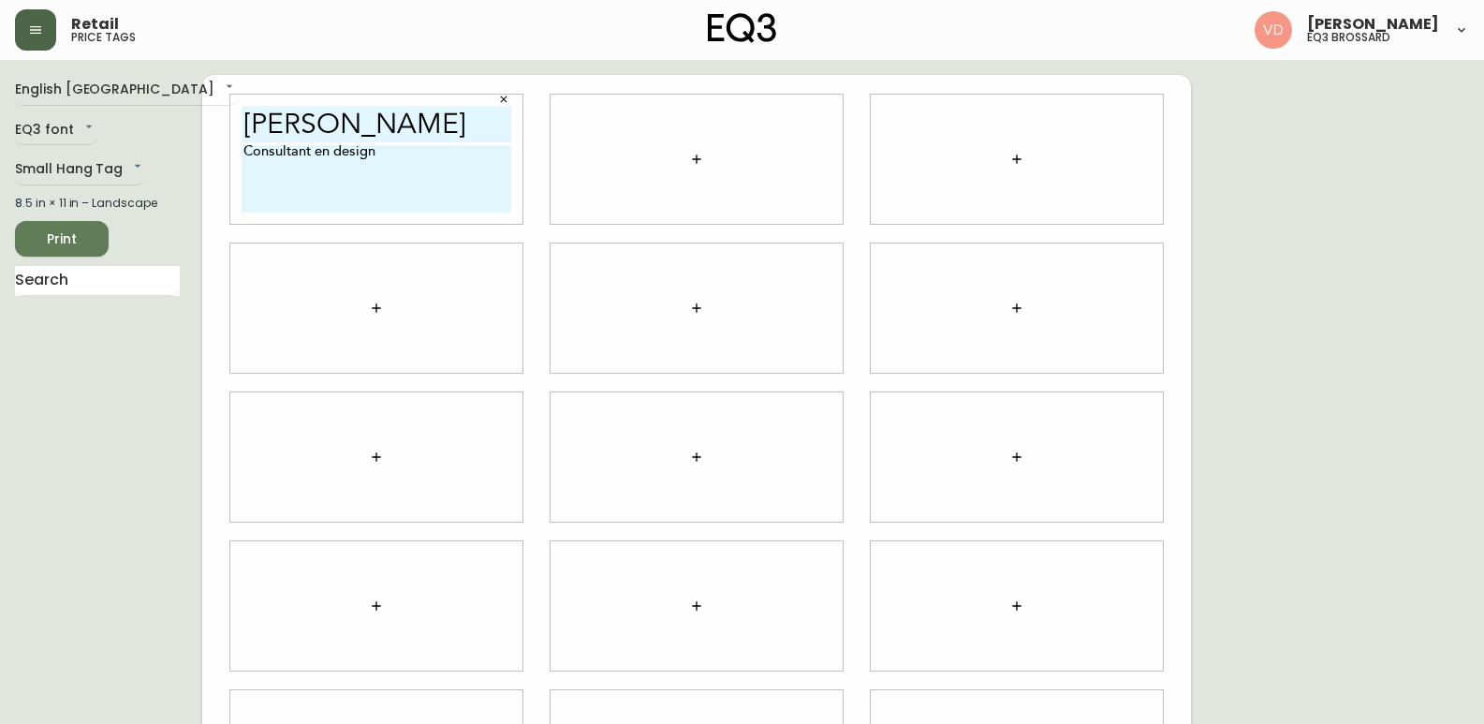
click at [264, 169] on textarea "Consultant en design" at bounding box center [377, 178] width 270 height 67
click at [269, 178] on textarea "Consultant en design" at bounding box center [377, 178] width 270 height 67
click at [386, 155] on textarea "Consultant en design" at bounding box center [377, 178] width 270 height 67
drag, startPoint x: 386, startPoint y: 199, endPoint x: 211, endPoint y: 139, distance: 185.4
click at [211, 139] on div "[PERSON_NAME] Consultant en design [PHONE_NUMBER] [EMAIL_ADDRESS][DOMAIN_NAME]" at bounding box center [696, 457] width 989 height 764
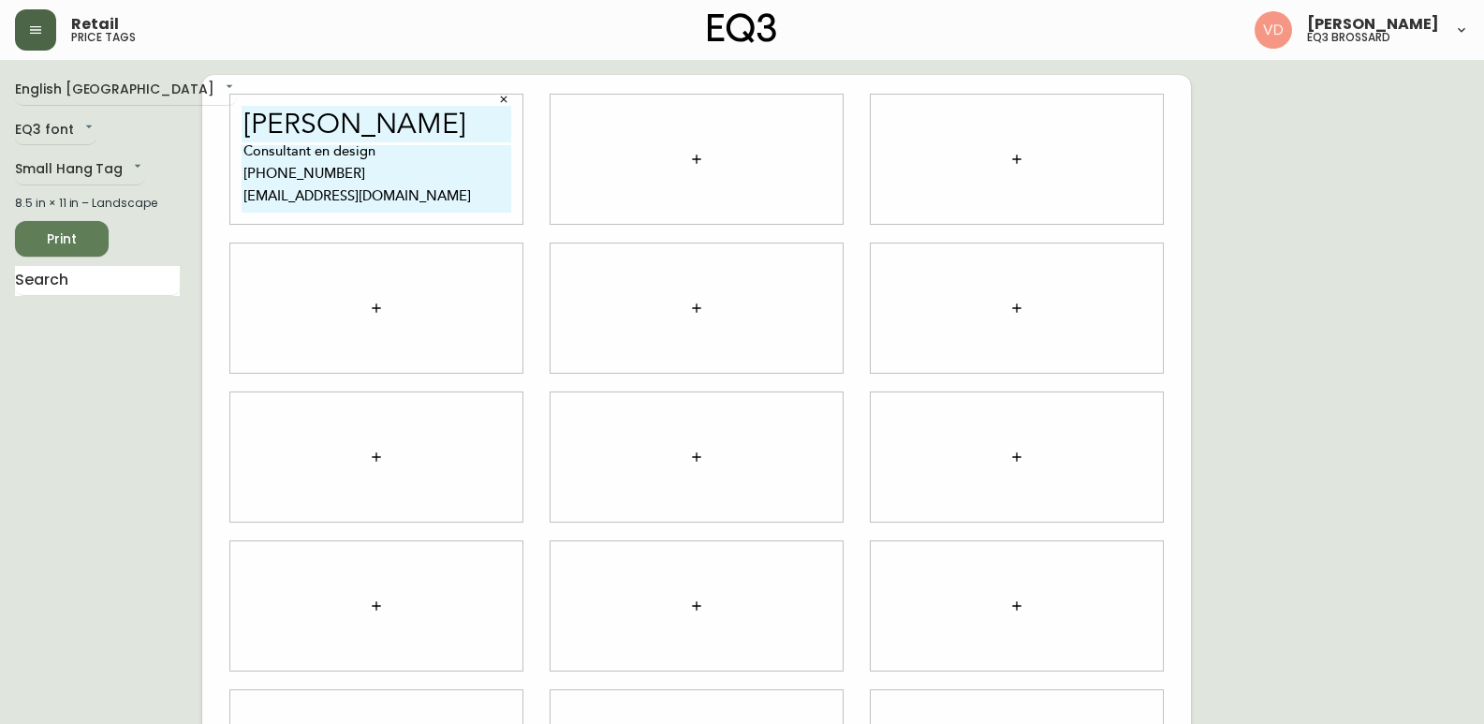
type textarea "Consultant en design [PHONE_NUMBER] [EMAIL_ADDRESS][DOMAIN_NAME]"
click at [697, 160] on icon "button" at bounding box center [696, 158] width 8 height 8
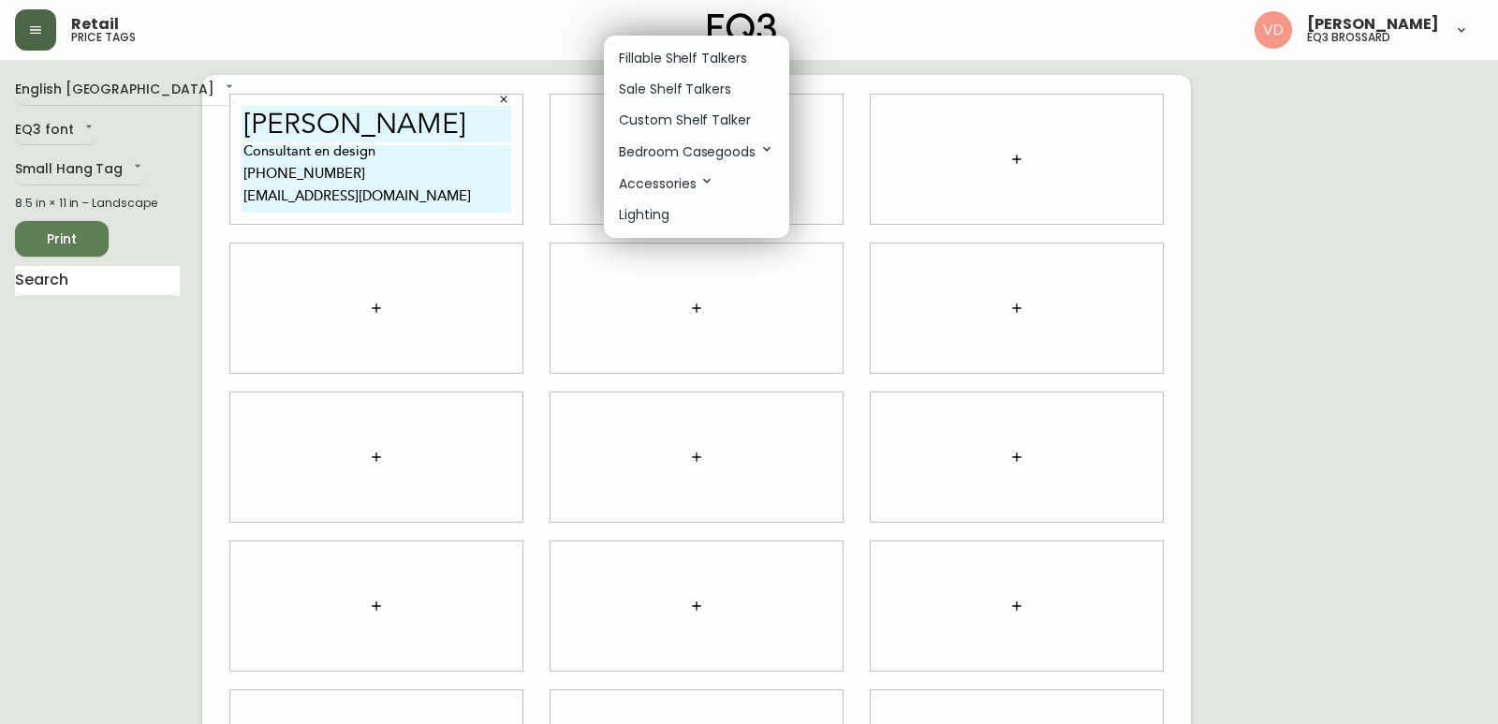
click at [710, 120] on p "Custom Shelf Talker" at bounding box center [685, 120] width 132 height 20
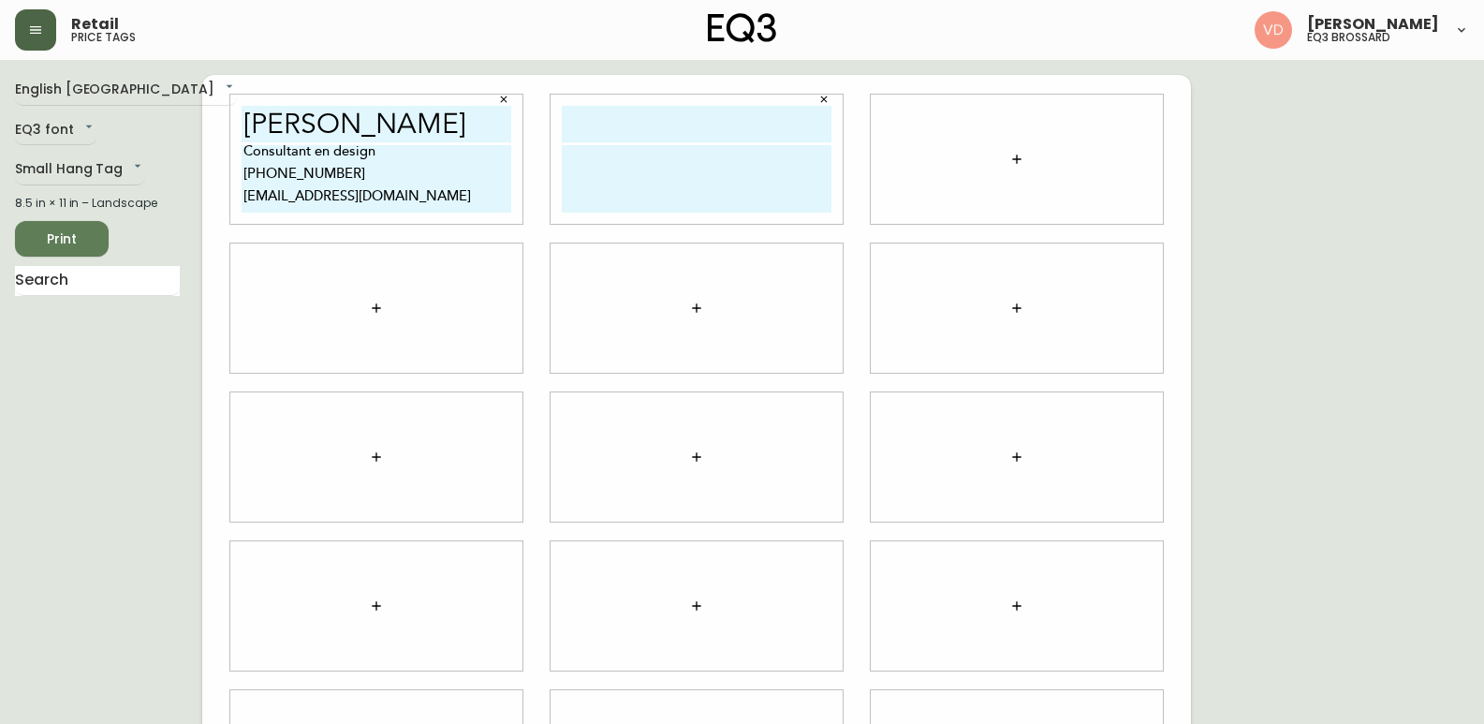
click at [664, 172] on textarea at bounding box center [697, 178] width 270 height 67
paste textarea "Consultant en design [PHONE_NUMBER] [EMAIL_ADDRESS][DOMAIN_NAME]"
type textarea "Consultant en design [PHONE_NUMBER] [EMAIL_ADDRESS][DOMAIN_NAME]"
click at [1017, 154] on icon "button" at bounding box center [1016, 159] width 15 height 15
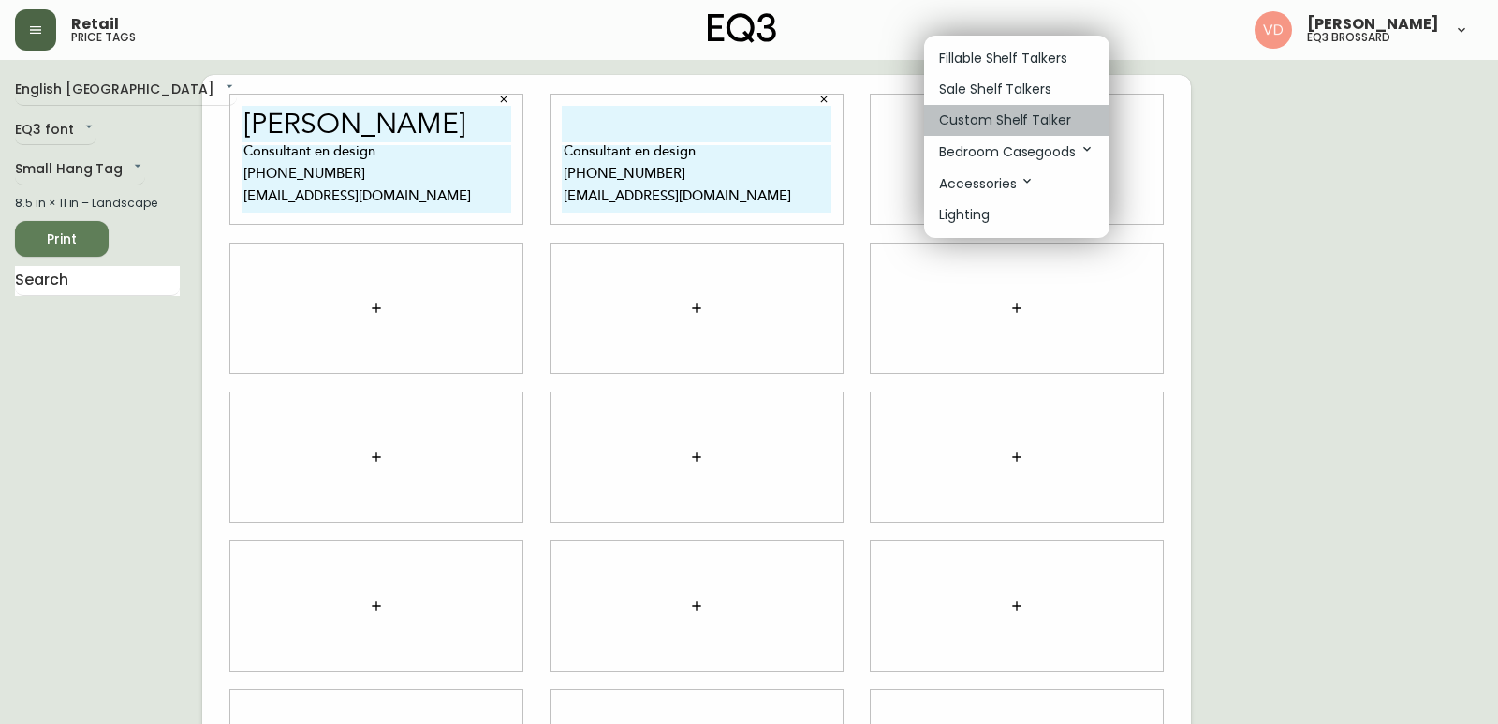
click at [984, 124] on p "Custom Shelf Talker" at bounding box center [1005, 120] width 132 height 20
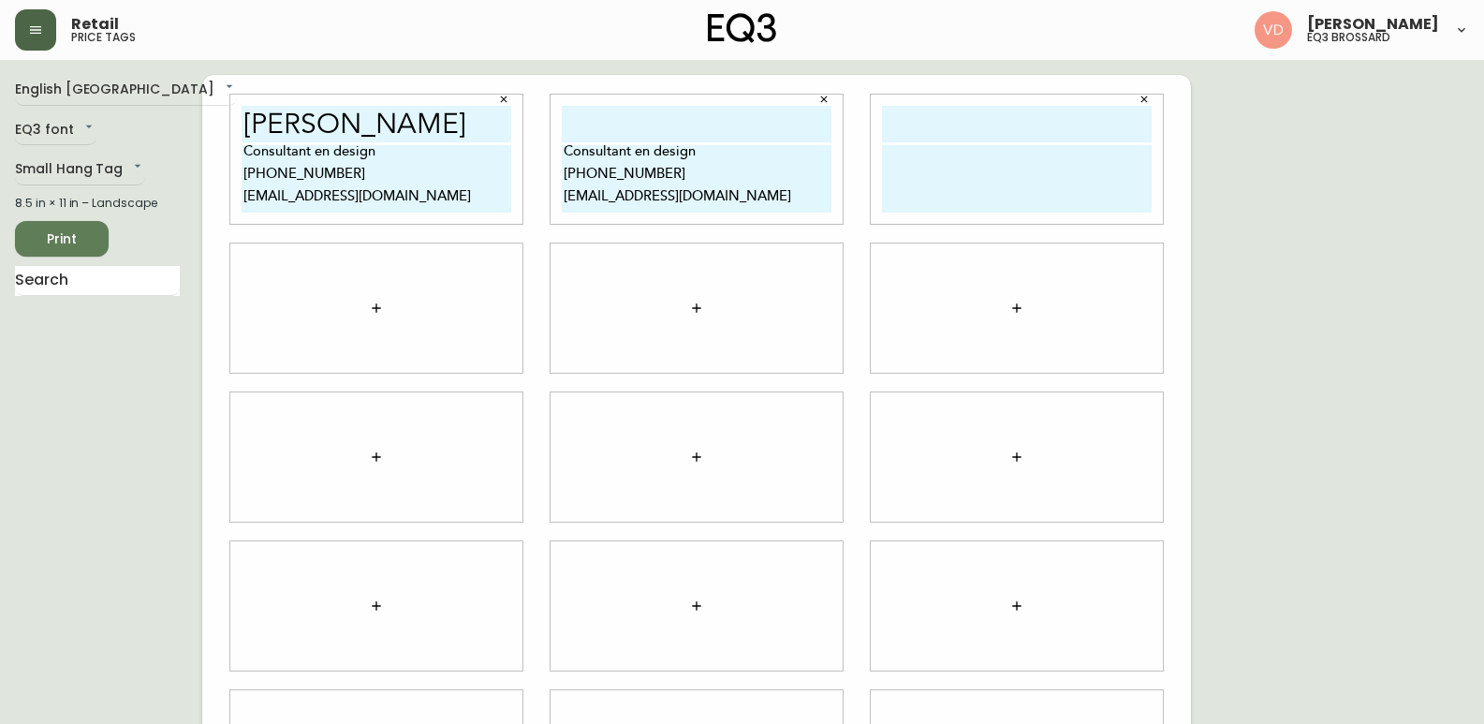
click at [949, 168] on textarea at bounding box center [1017, 178] width 270 height 67
paste textarea "Consultant en design [PHONE_NUMBER] [EMAIL_ADDRESS][DOMAIN_NAME]"
type textarea "Consultant en design [PHONE_NUMBER] [EMAIL_ADDRESS][DOMAIN_NAME]"
click at [373, 304] on icon "button" at bounding box center [376, 308] width 15 height 15
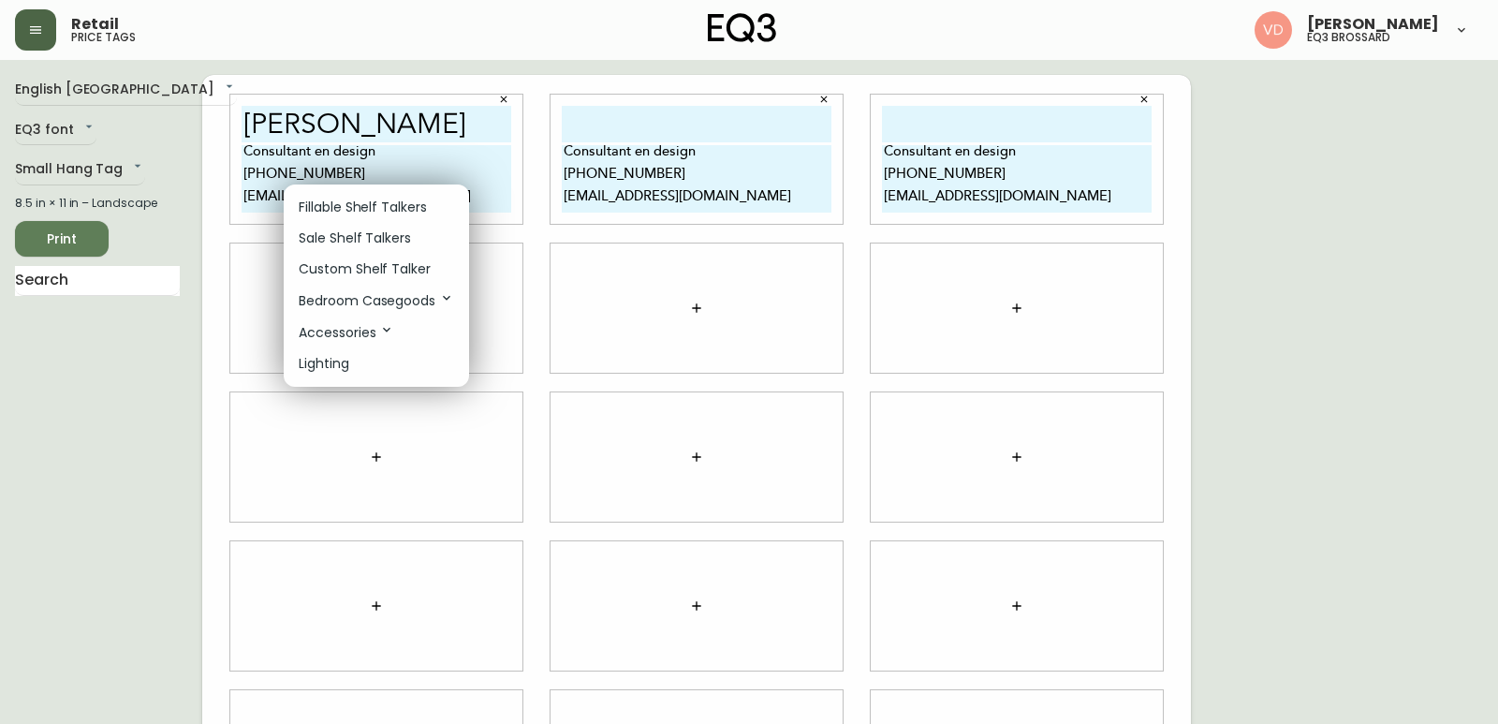
click at [375, 267] on p "Custom Shelf Talker" at bounding box center [365, 269] width 132 height 20
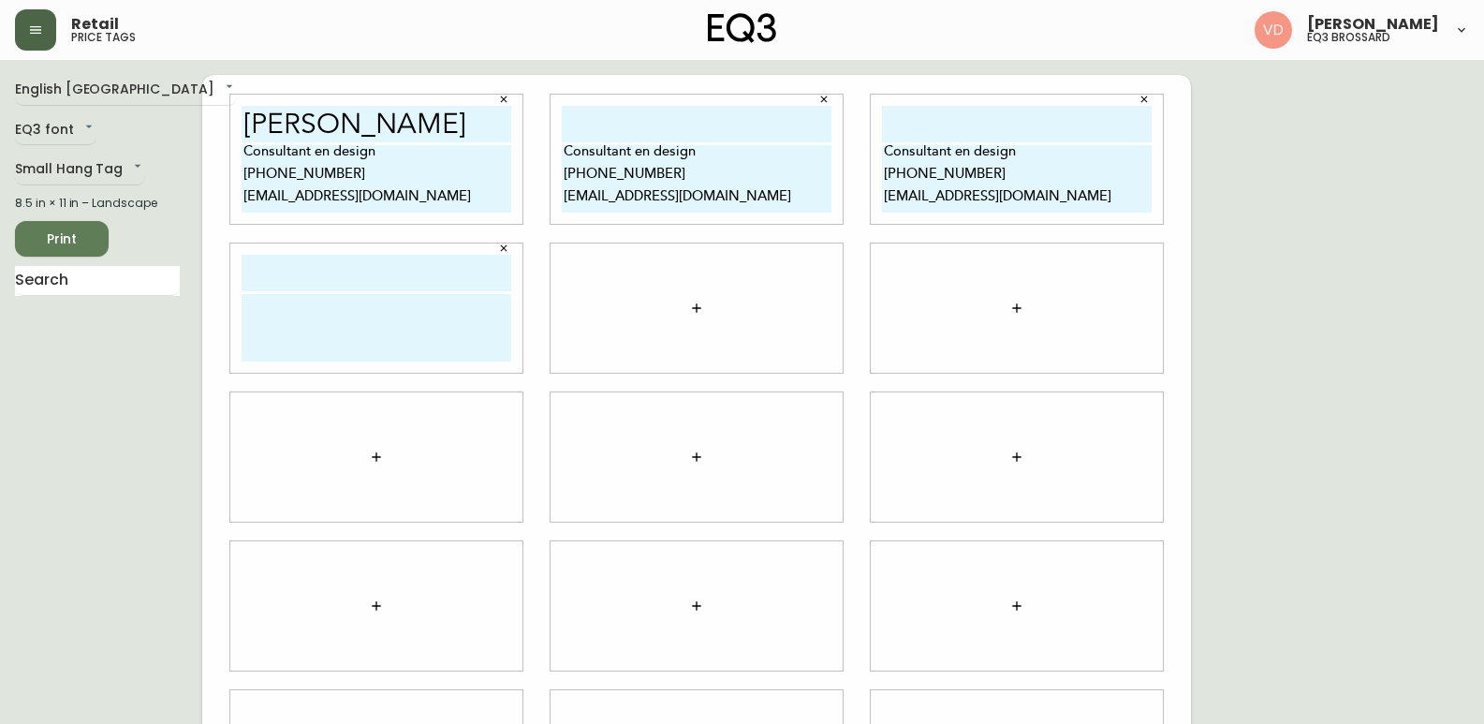
click at [381, 316] on textarea at bounding box center [377, 327] width 270 height 67
paste textarea "Consultant en design [PHONE_NUMBER] [EMAIL_ADDRESS][DOMAIN_NAME]"
type textarea "Consultant en design [PHONE_NUMBER] [EMAIL_ADDRESS][DOMAIN_NAME]"
click at [699, 308] on icon "button" at bounding box center [696, 307] width 8 height 8
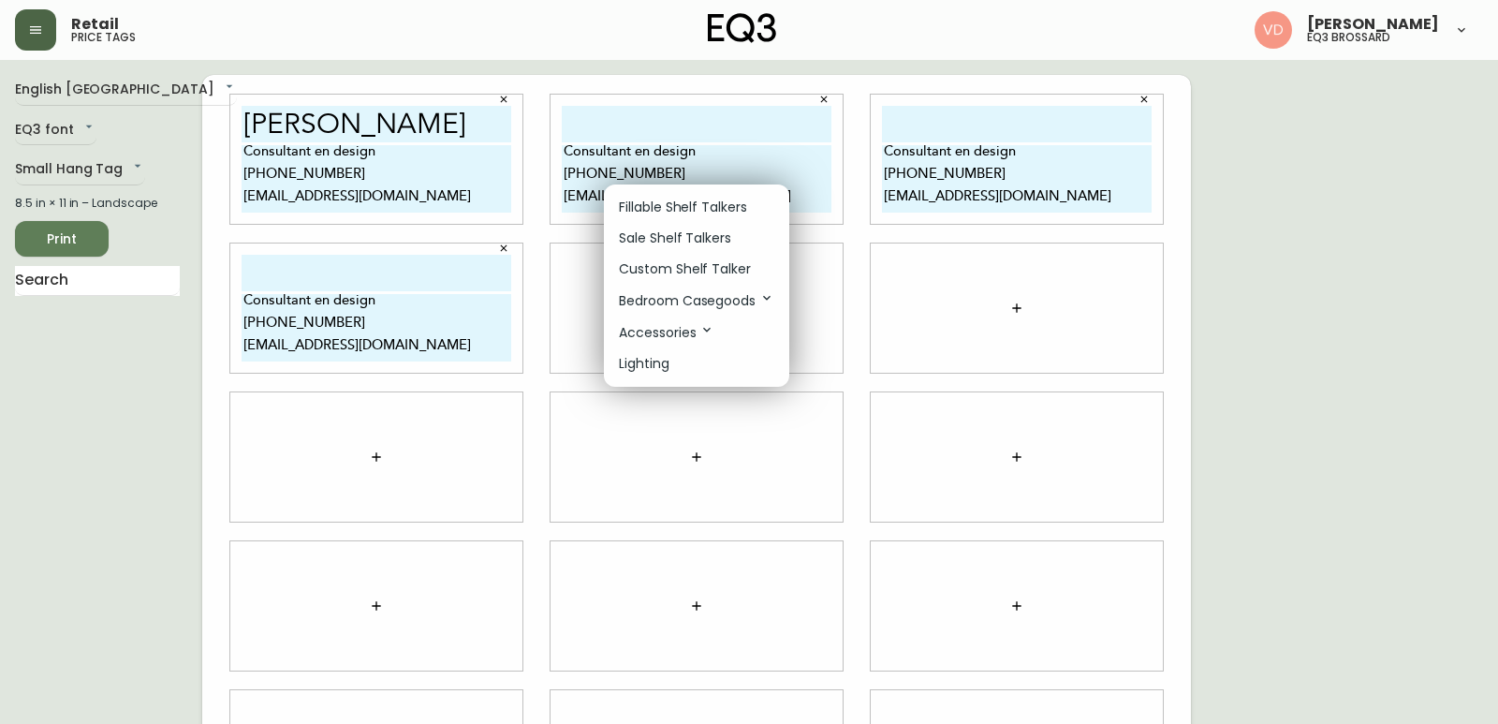
click at [693, 273] on p "Custom Shelf Talker" at bounding box center [685, 269] width 132 height 20
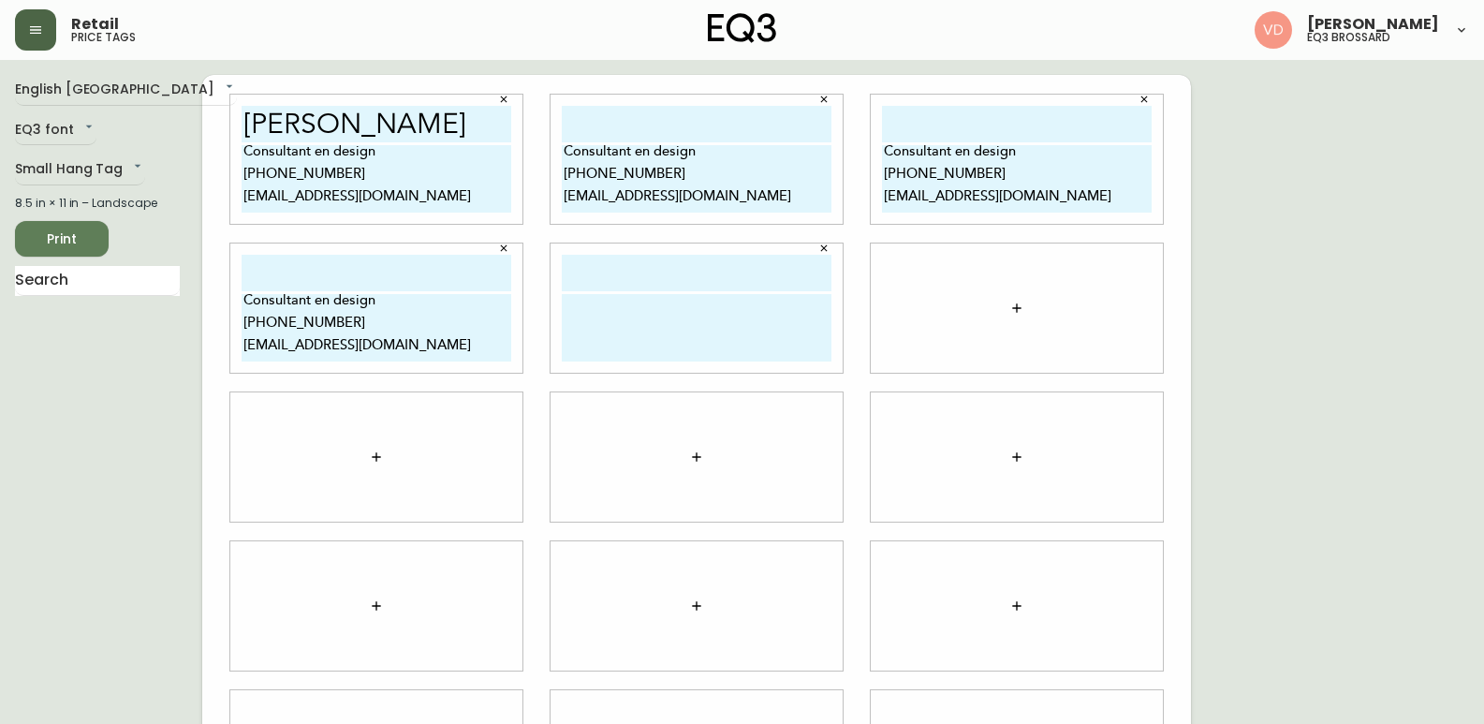
click at [1014, 306] on icon "button" at bounding box center [1016, 308] width 15 height 15
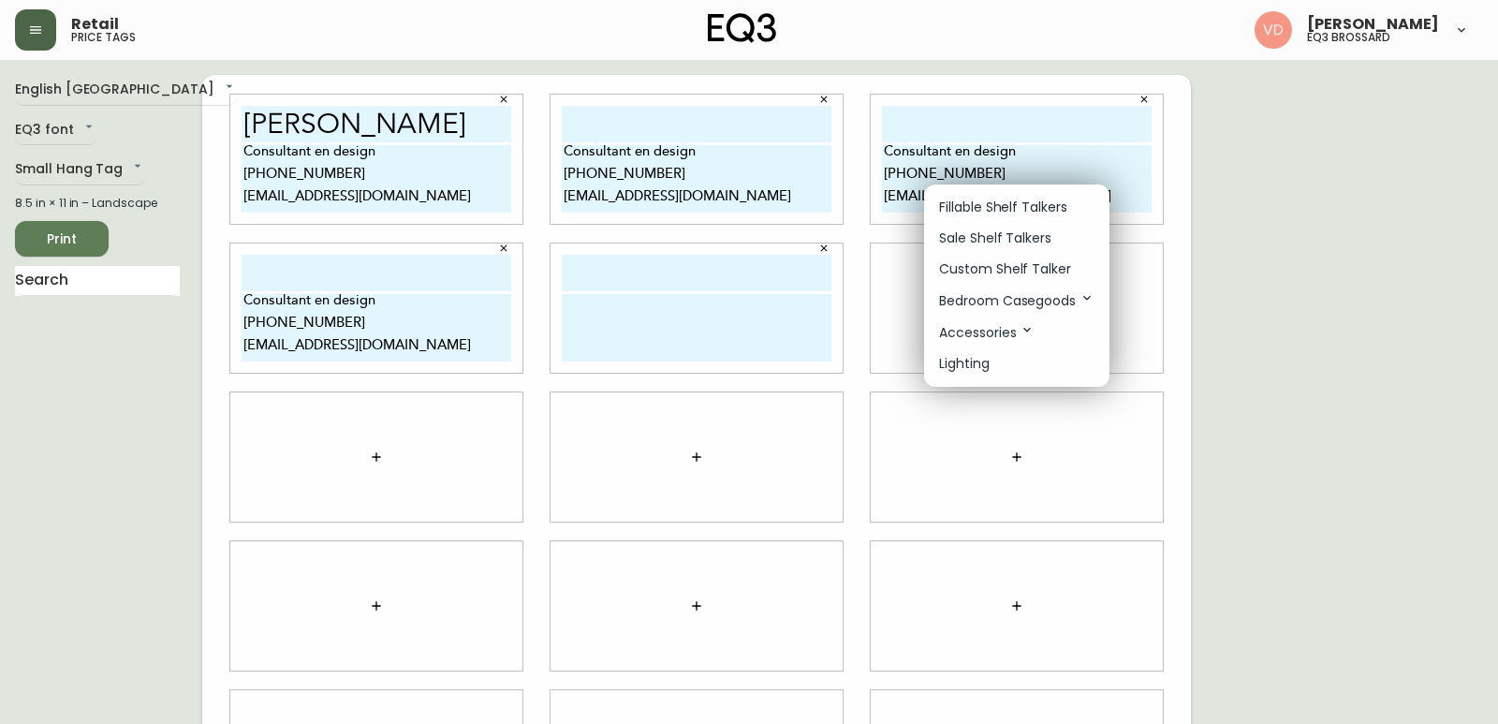
click at [1008, 273] on p "Custom Shelf Talker" at bounding box center [1005, 269] width 132 height 20
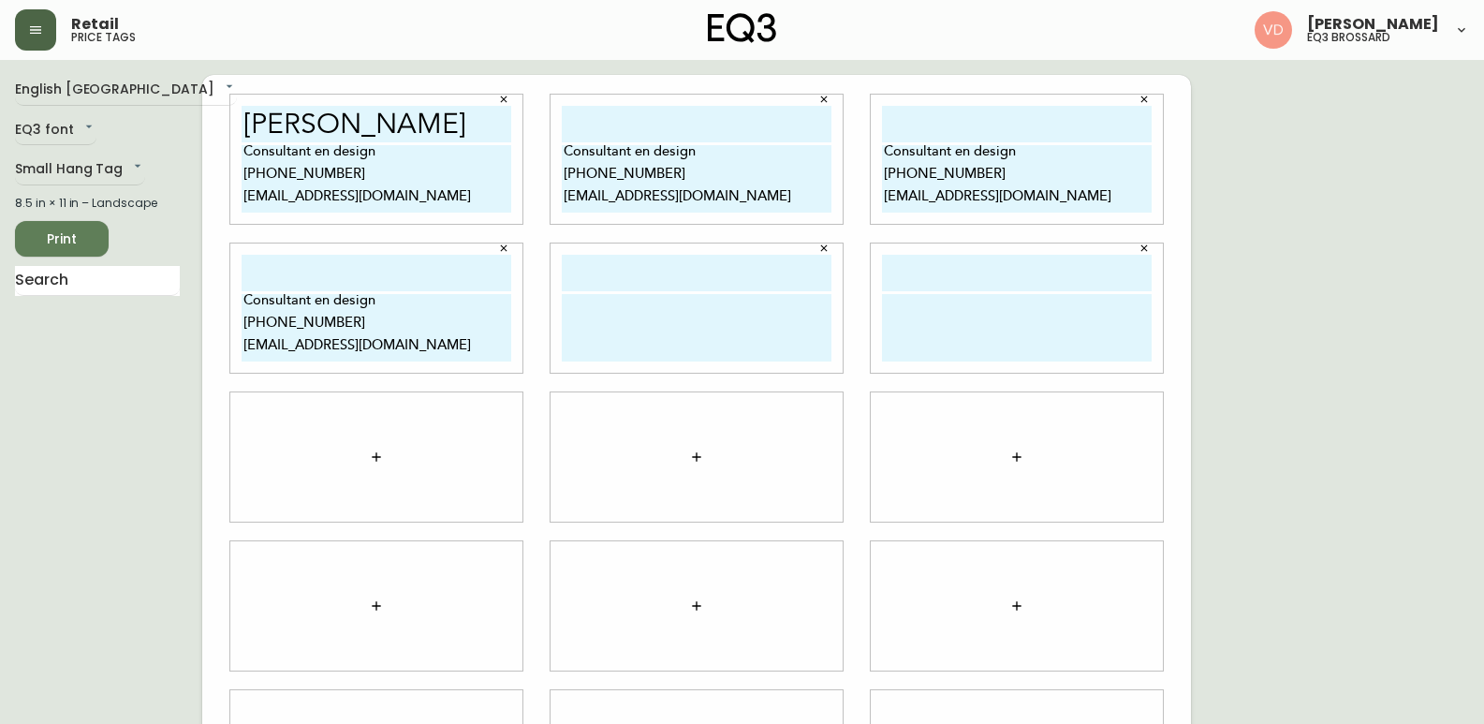
click at [394, 451] on button "button" at bounding box center [376, 456] width 37 height 37
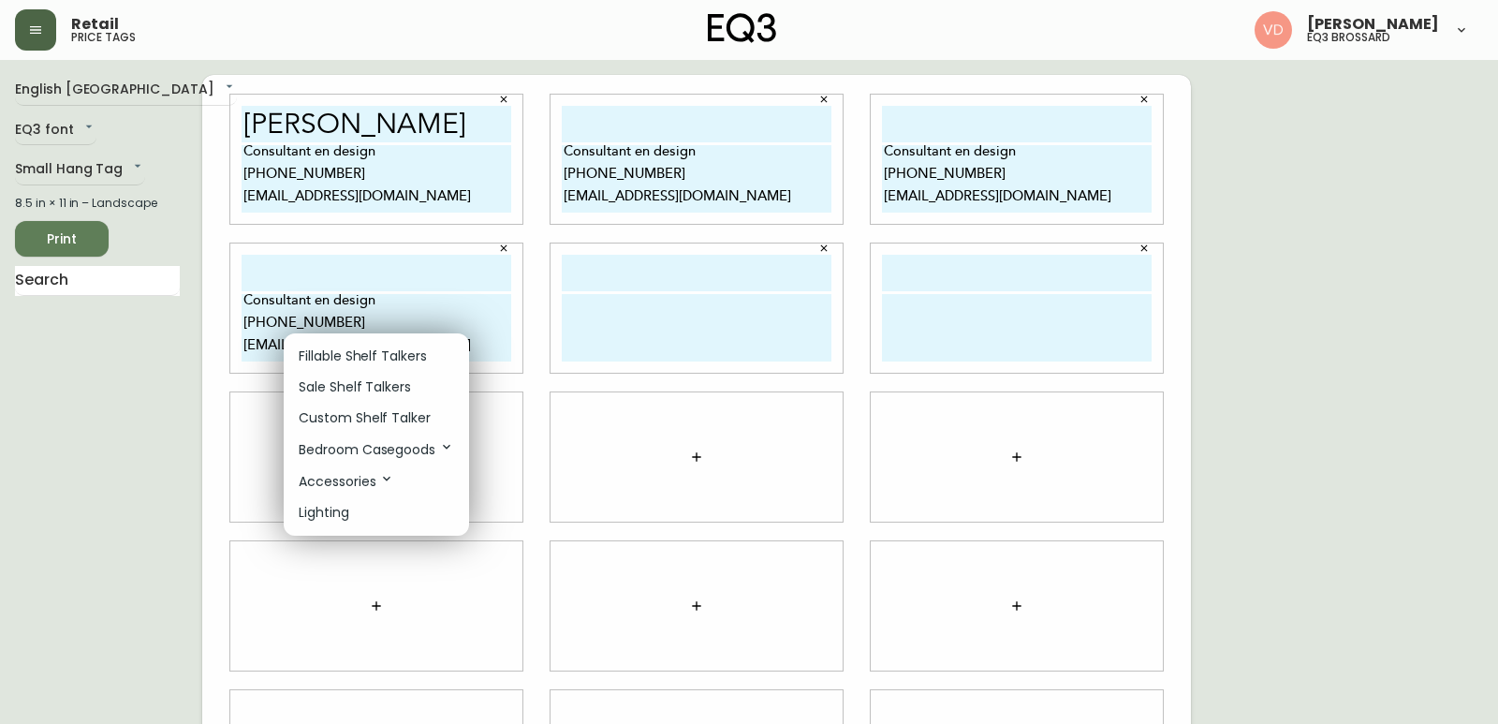
click at [390, 412] on p "Custom Shelf Talker" at bounding box center [365, 418] width 132 height 20
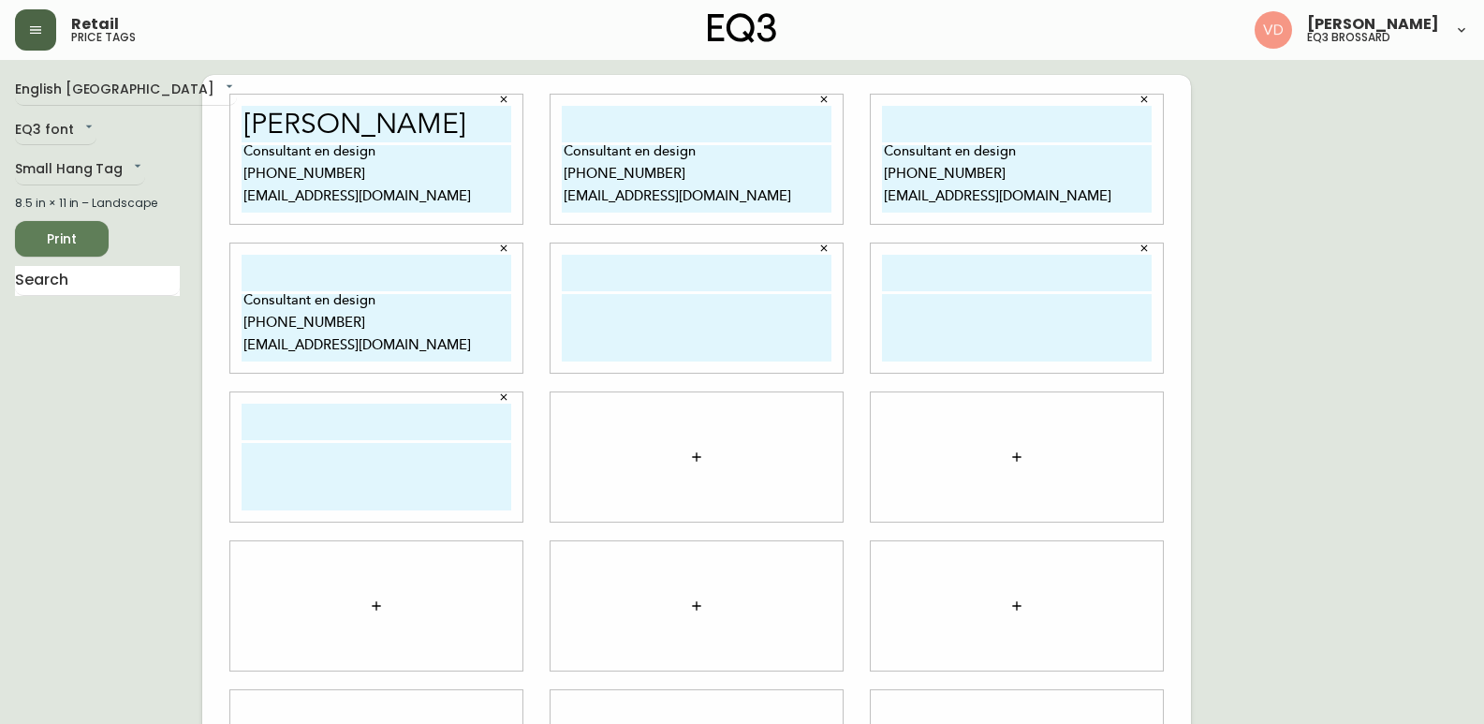
click at [705, 457] on button "button" at bounding box center [696, 456] width 37 height 37
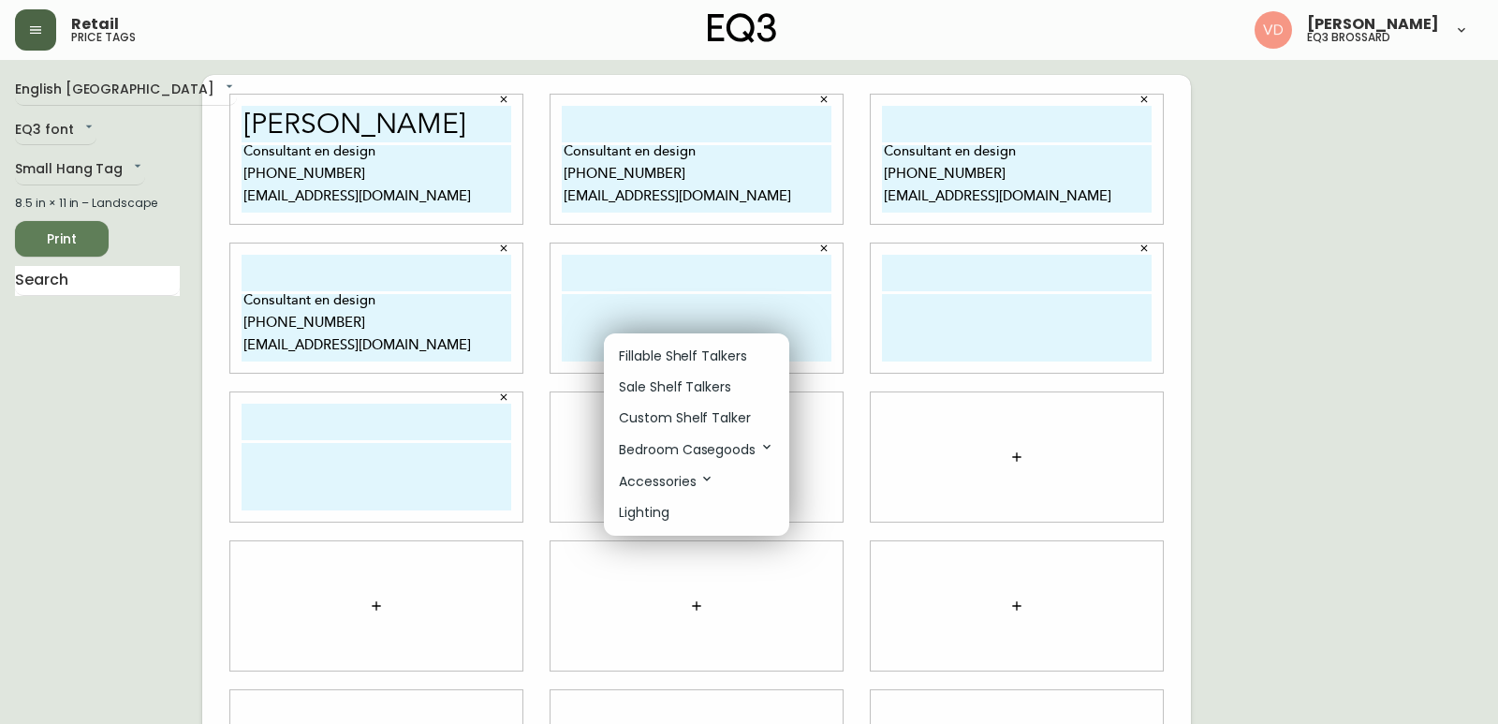
click at [720, 424] on p "Custom Shelf Talker" at bounding box center [685, 418] width 132 height 20
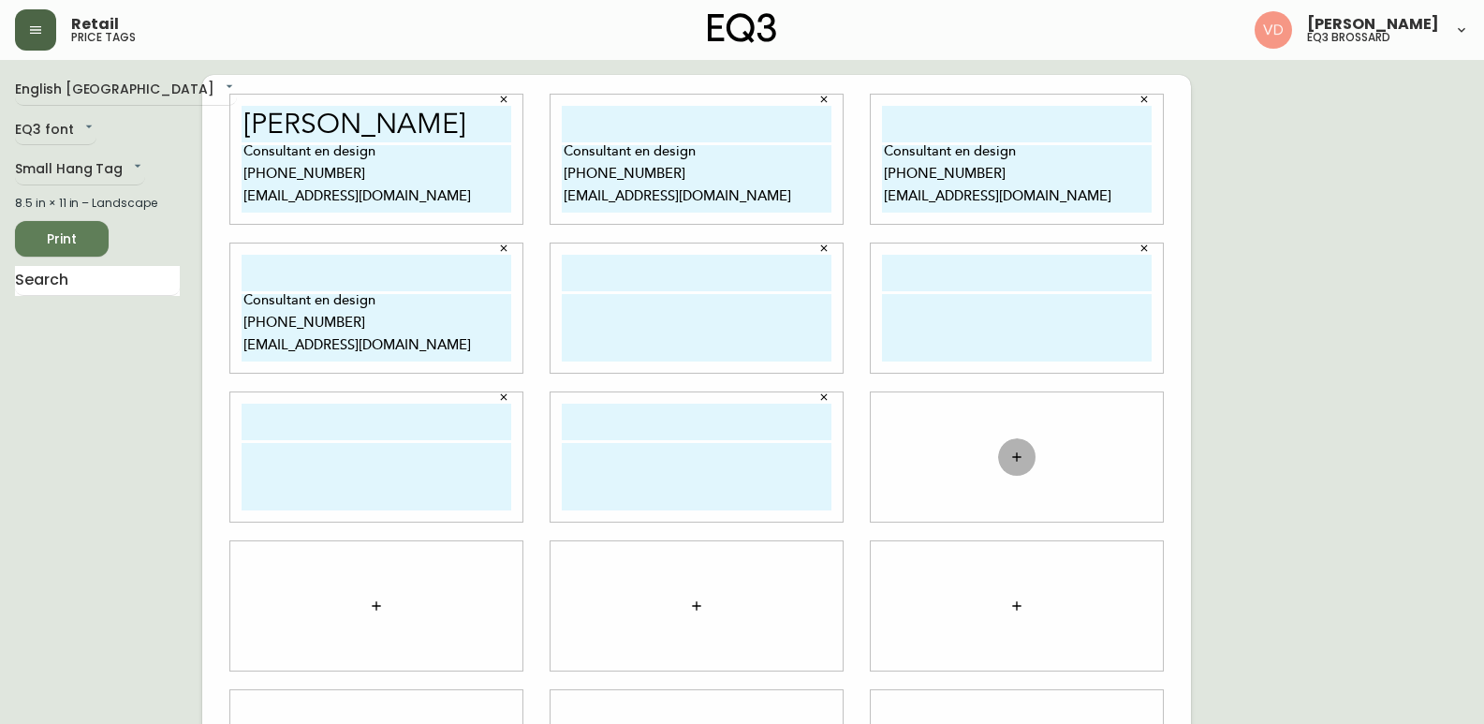
click at [1022, 450] on icon "button" at bounding box center [1016, 456] width 15 height 15
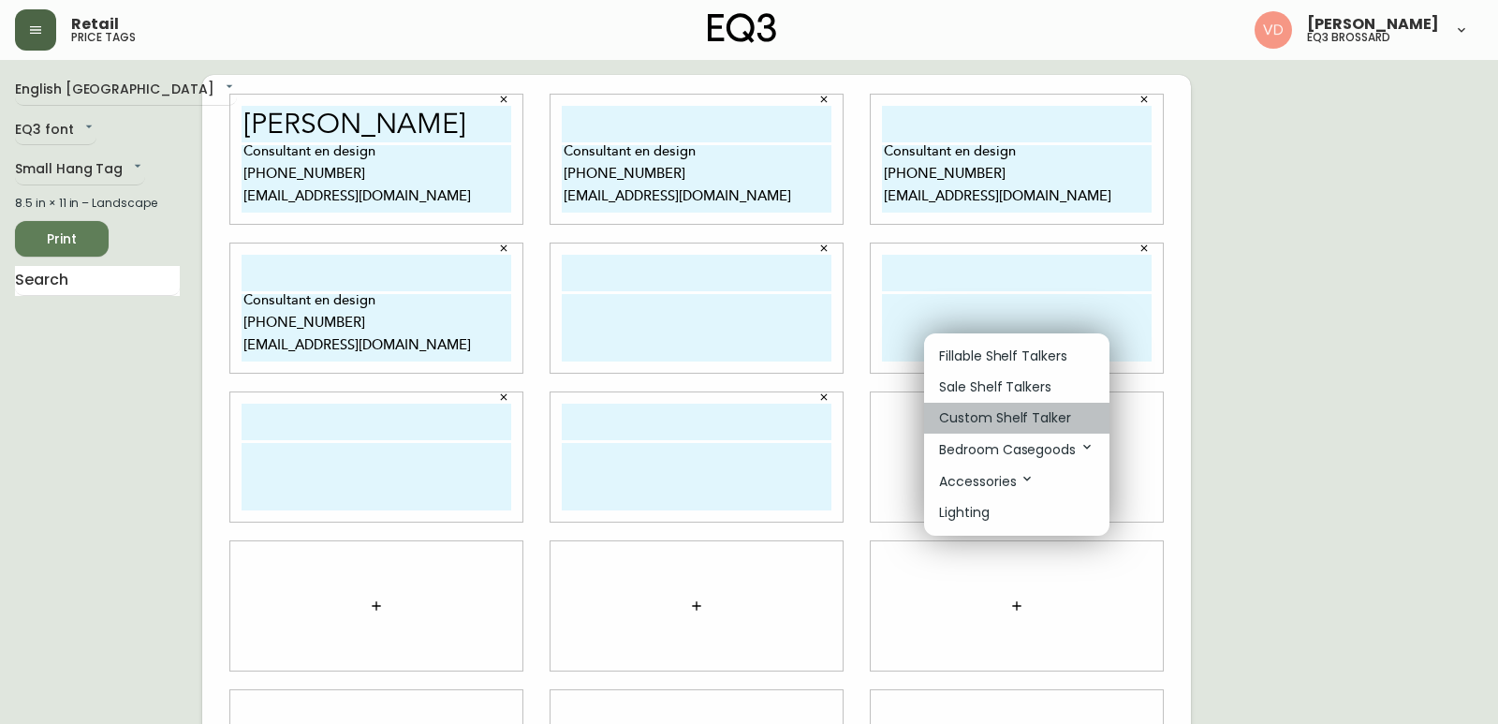
click at [1008, 418] on p "Custom Shelf Talker" at bounding box center [1005, 418] width 132 height 20
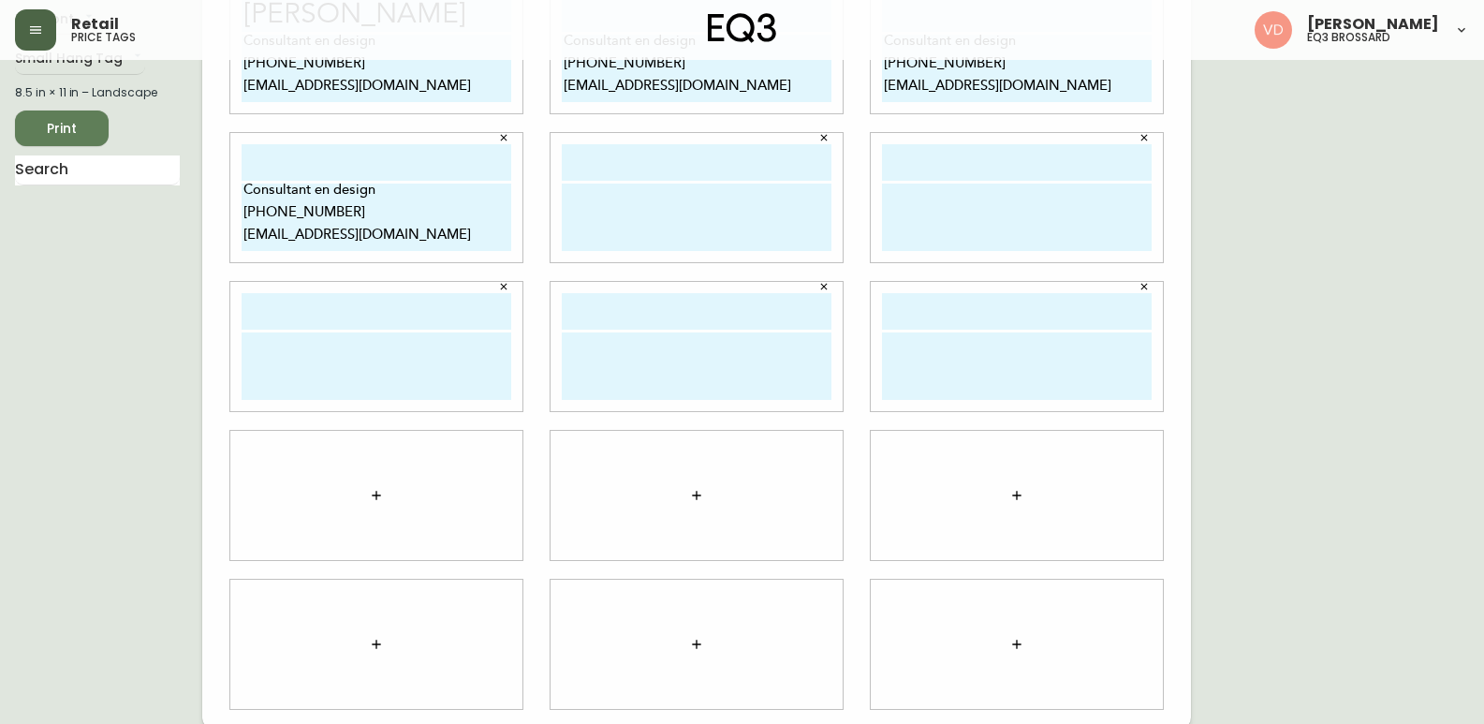
scroll to position [115, 0]
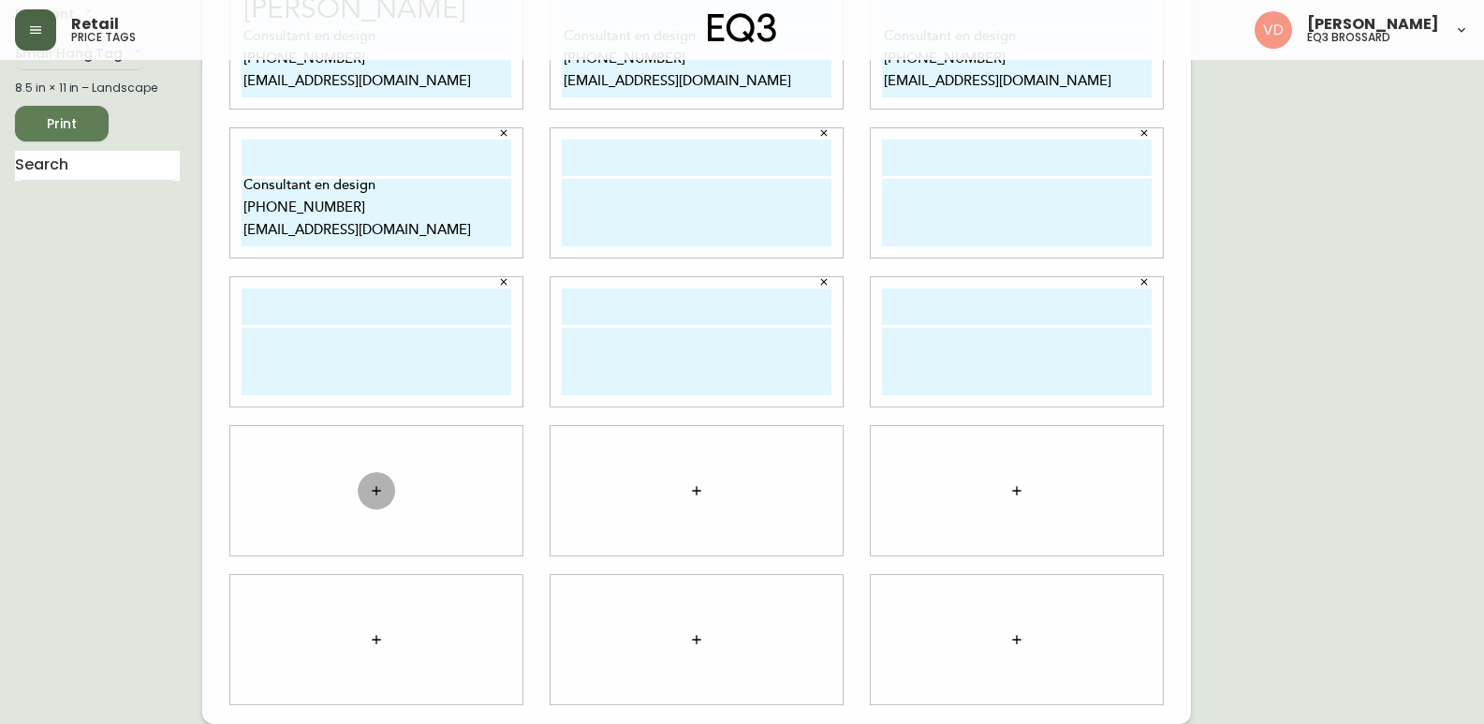
click at [372, 491] on icon "button" at bounding box center [376, 490] width 15 height 15
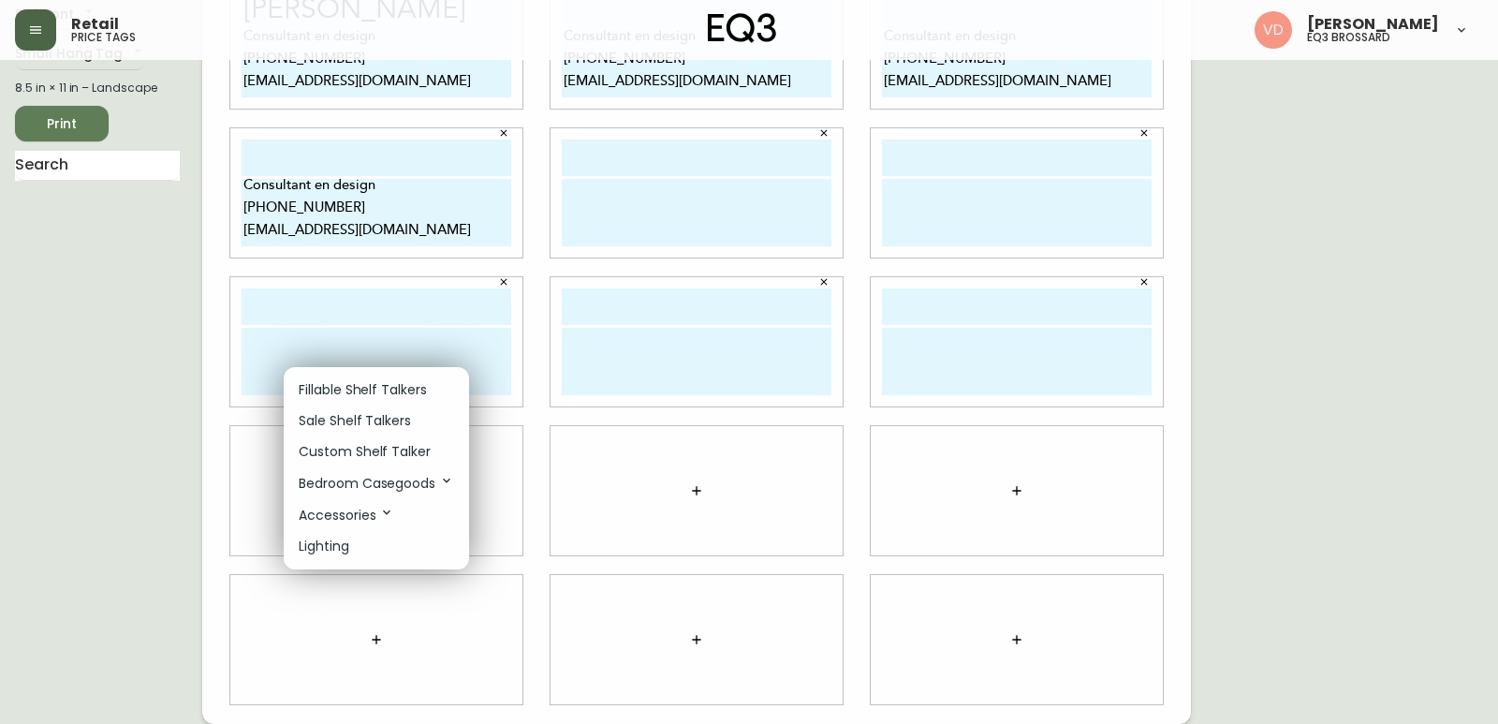
click at [384, 450] on p "Custom Shelf Talker" at bounding box center [365, 452] width 132 height 20
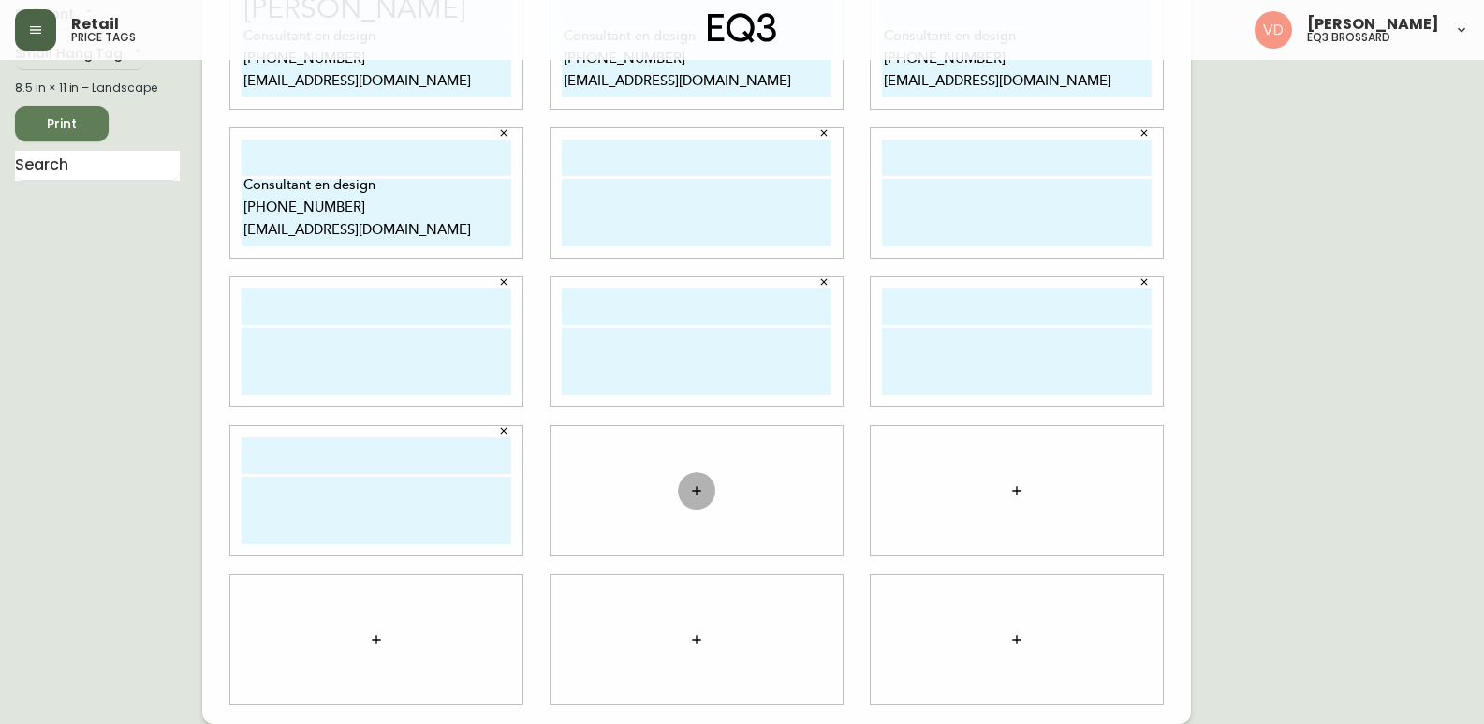
click at [698, 495] on icon "button" at bounding box center [696, 490] width 15 height 15
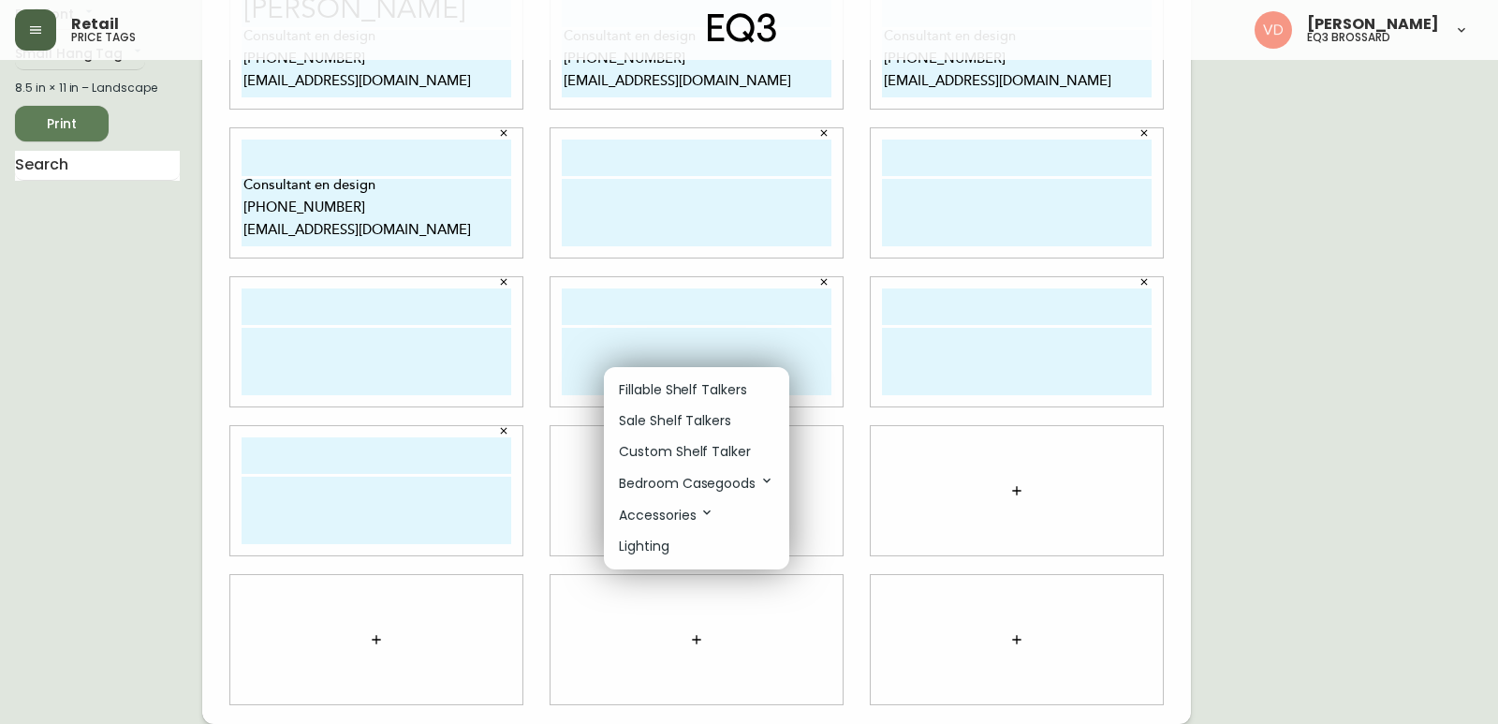
click at [705, 450] on p "Custom Shelf Talker" at bounding box center [685, 452] width 132 height 20
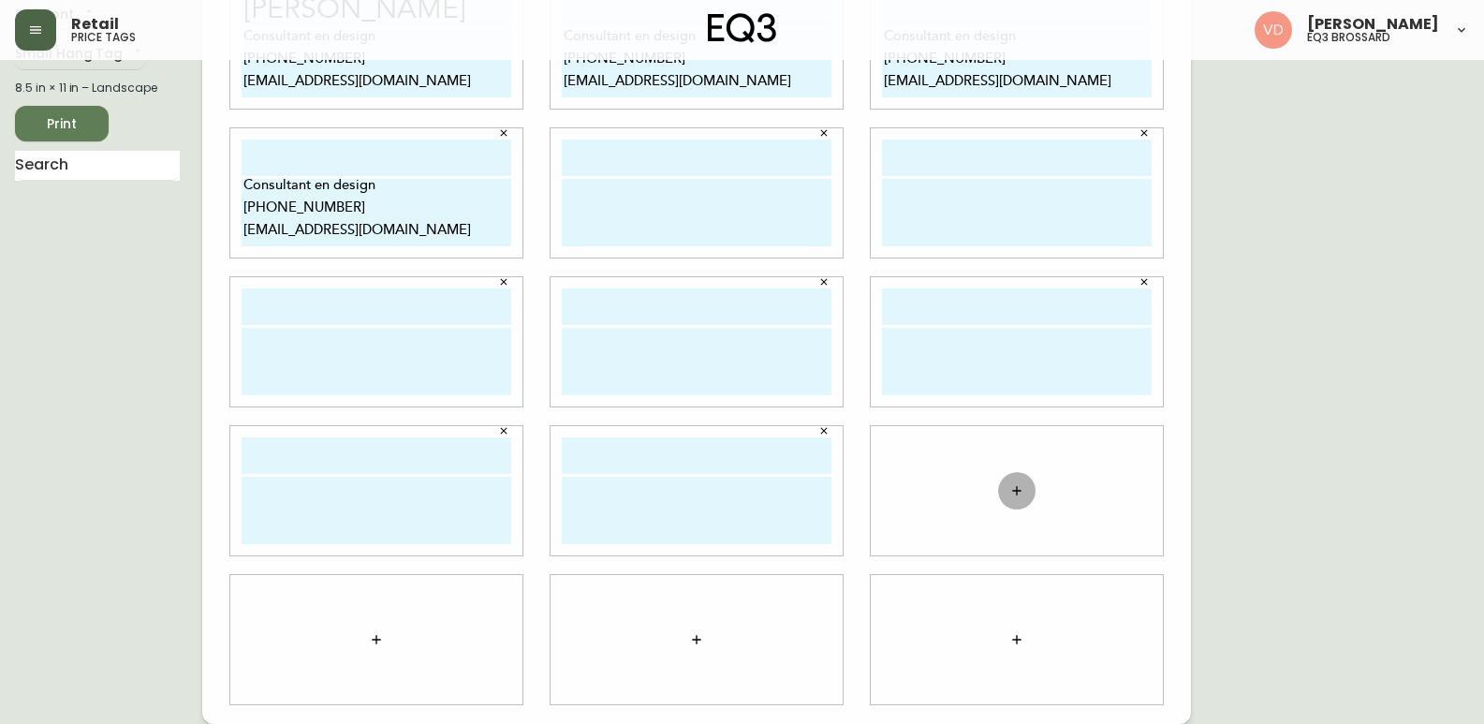
click at [1018, 492] on icon "button" at bounding box center [1016, 490] width 15 height 15
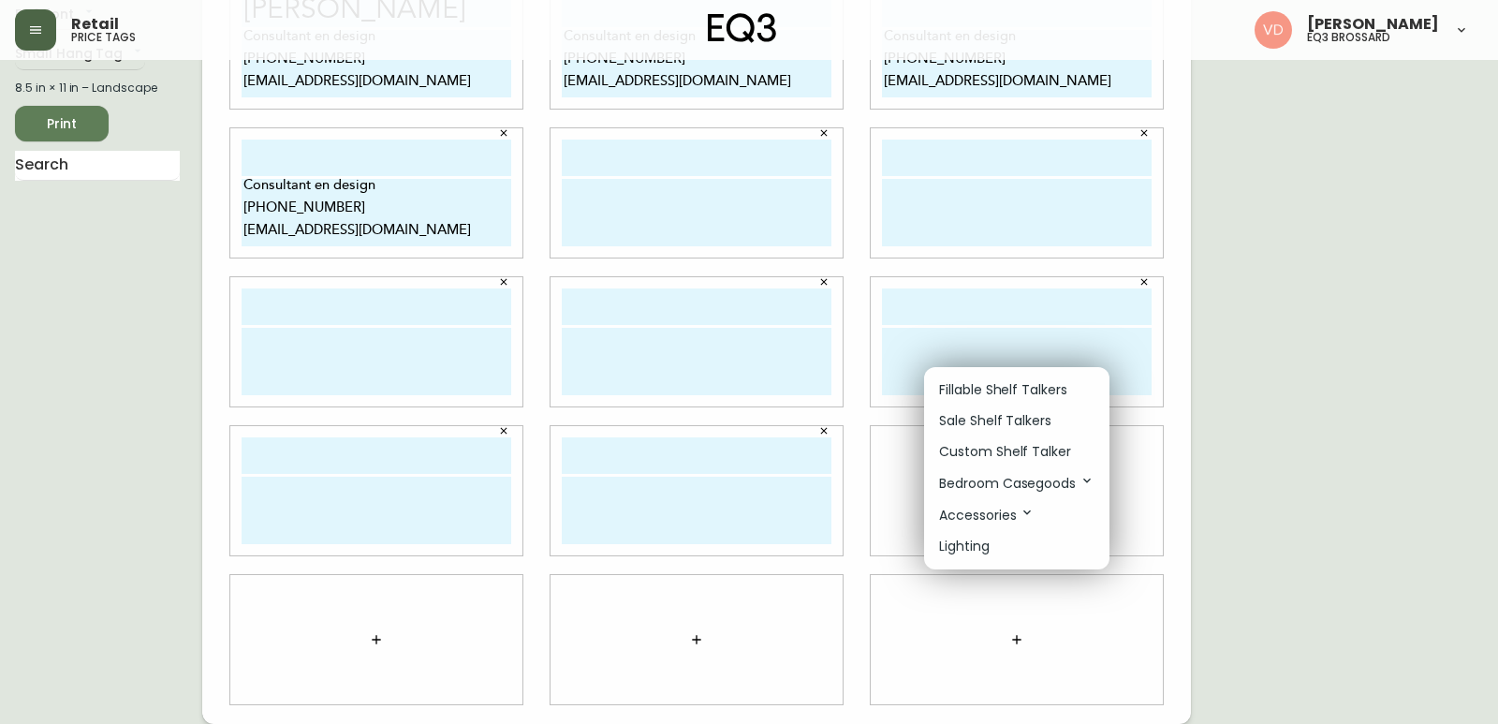
click at [1014, 451] on p "Custom Shelf Talker" at bounding box center [1005, 452] width 132 height 20
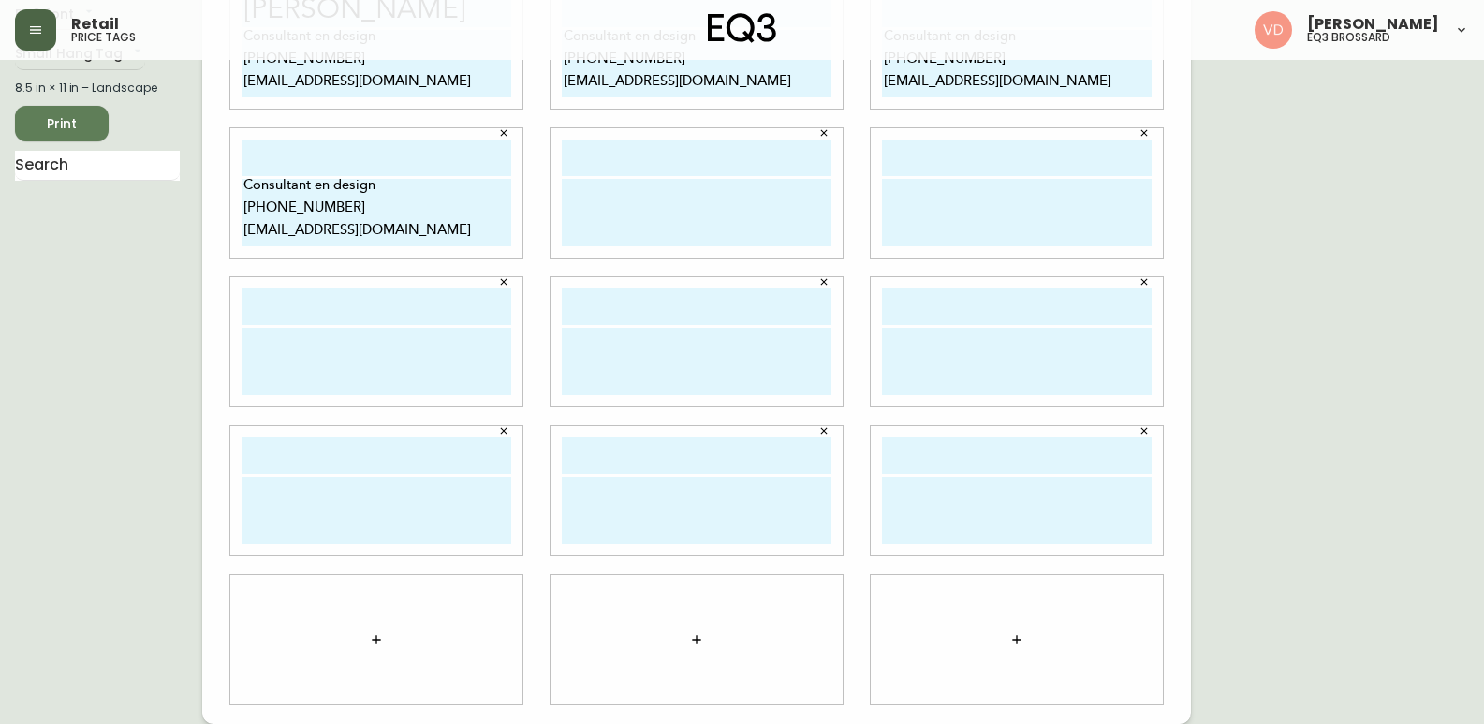
click at [362, 644] on button "button" at bounding box center [376, 639] width 37 height 37
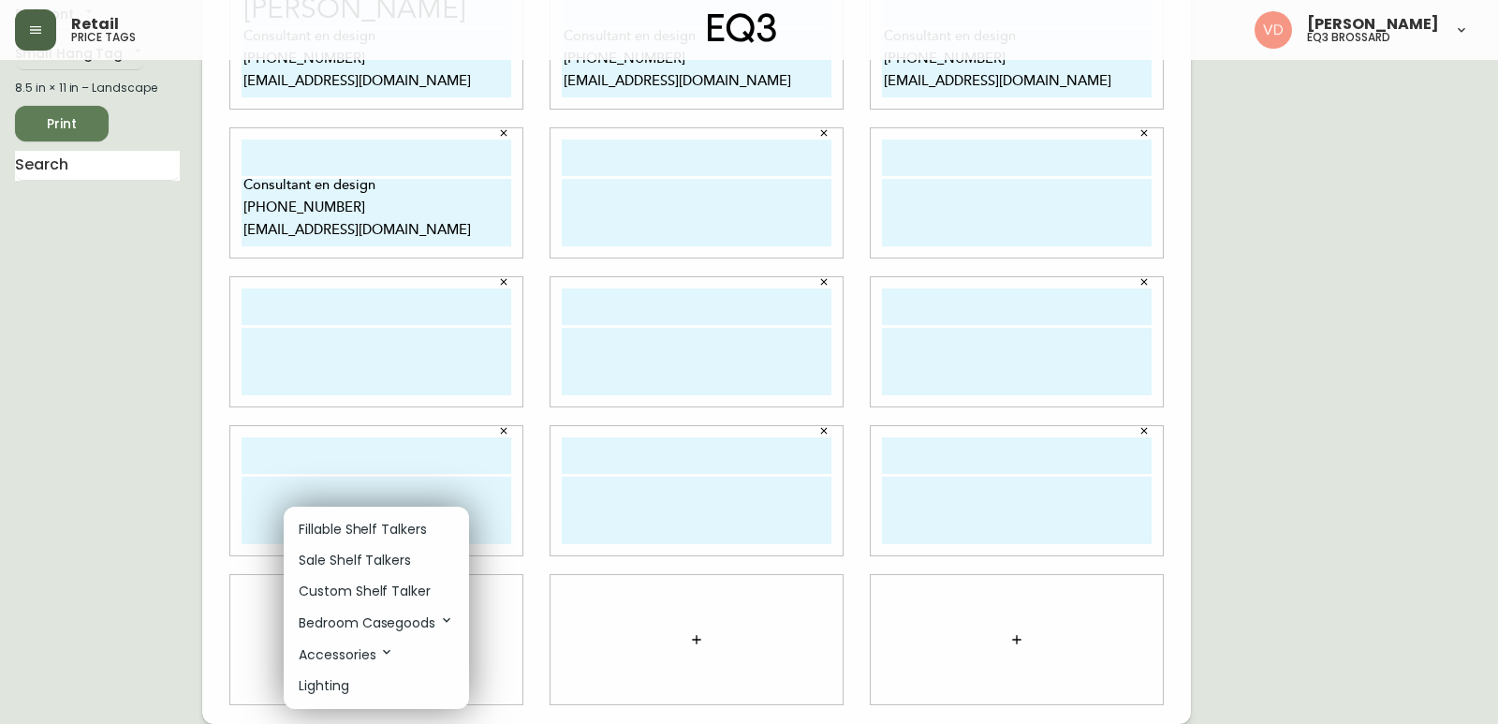
click at [390, 596] on p "Custom Shelf Talker" at bounding box center [365, 591] width 132 height 20
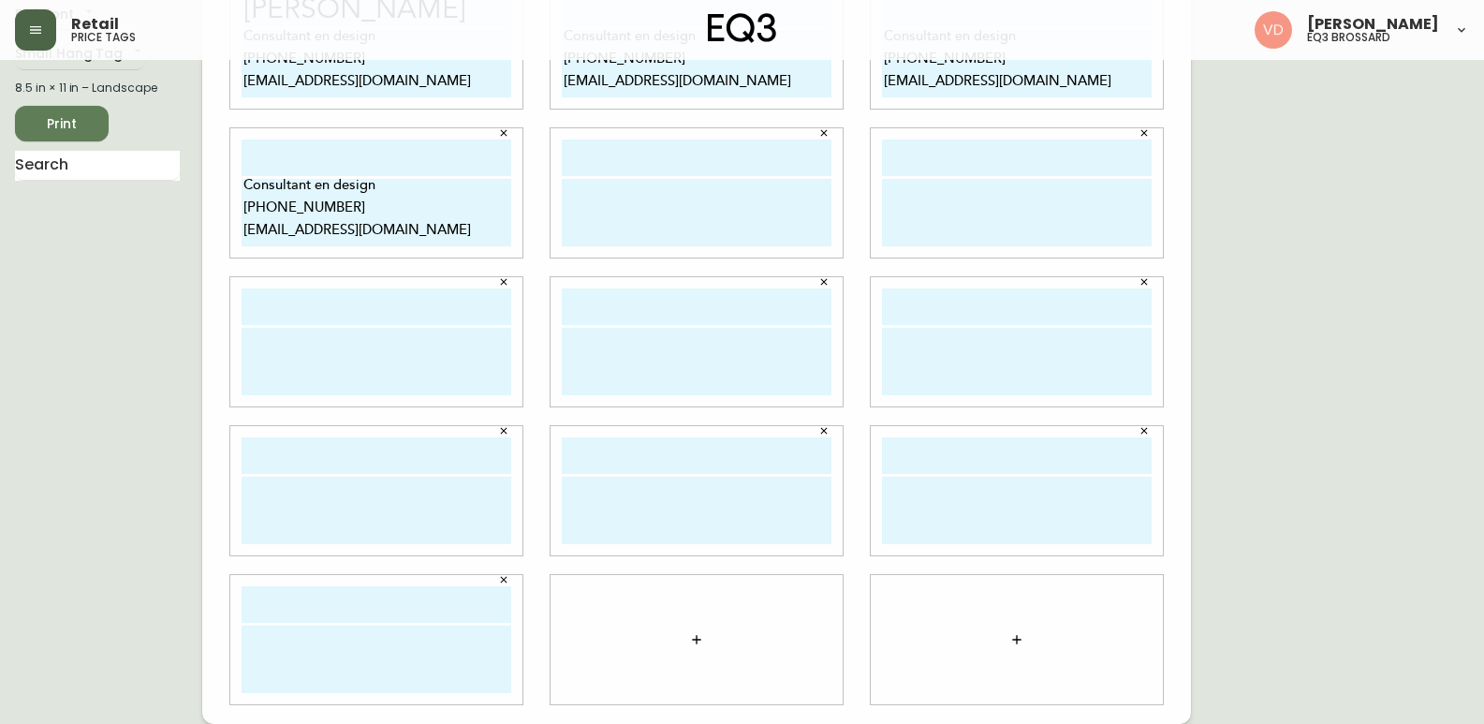
click at [690, 635] on icon "button" at bounding box center [696, 639] width 15 height 15
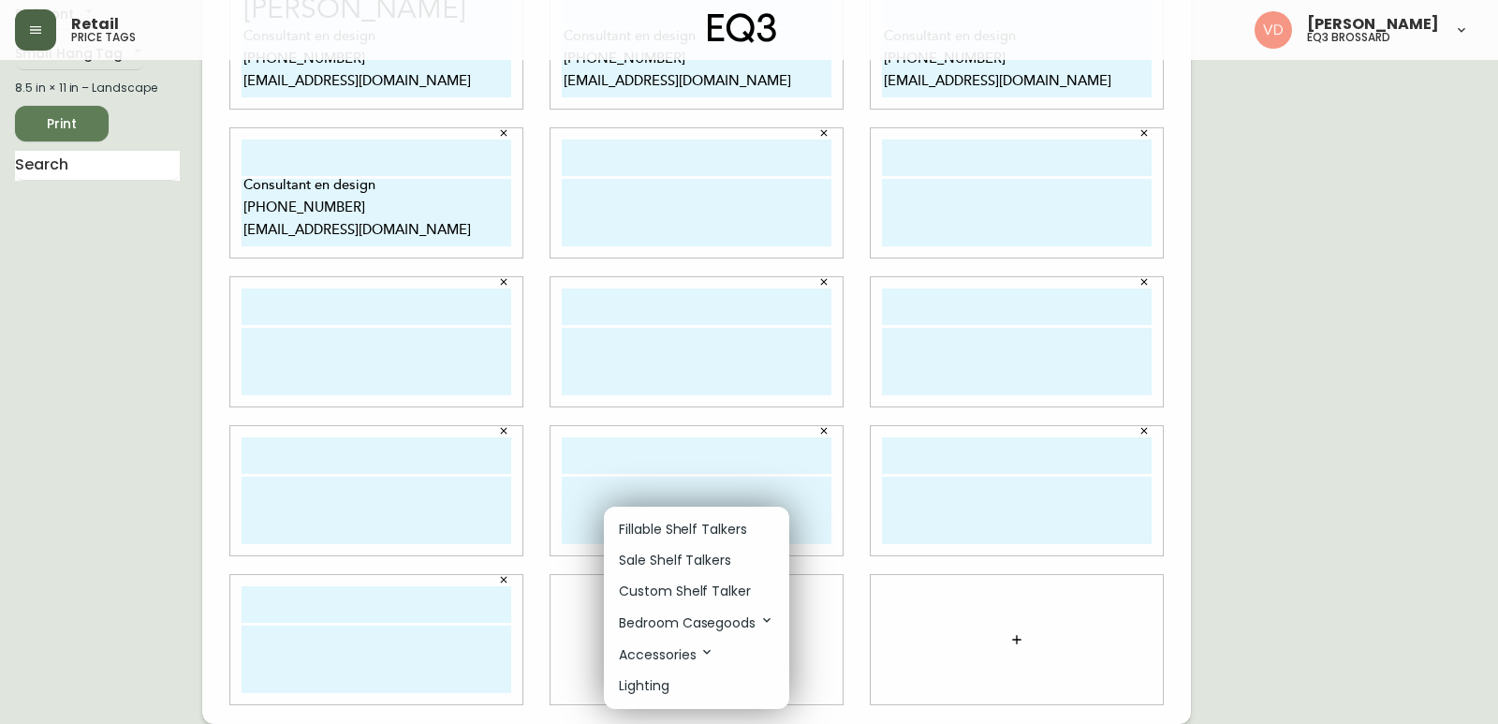
click at [715, 596] on p "Custom Shelf Talker" at bounding box center [685, 591] width 132 height 20
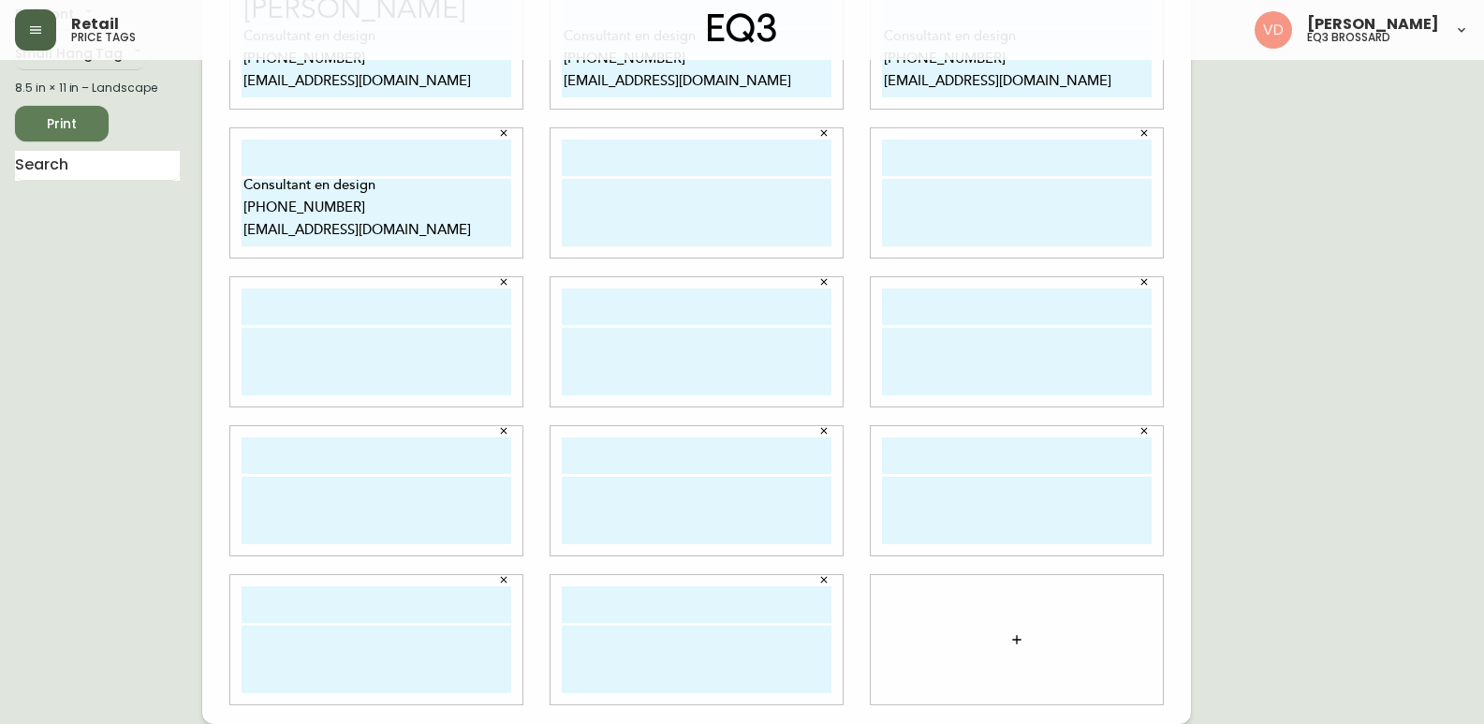
click at [1008, 643] on button "button" at bounding box center [1016, 639] width 37 height 37
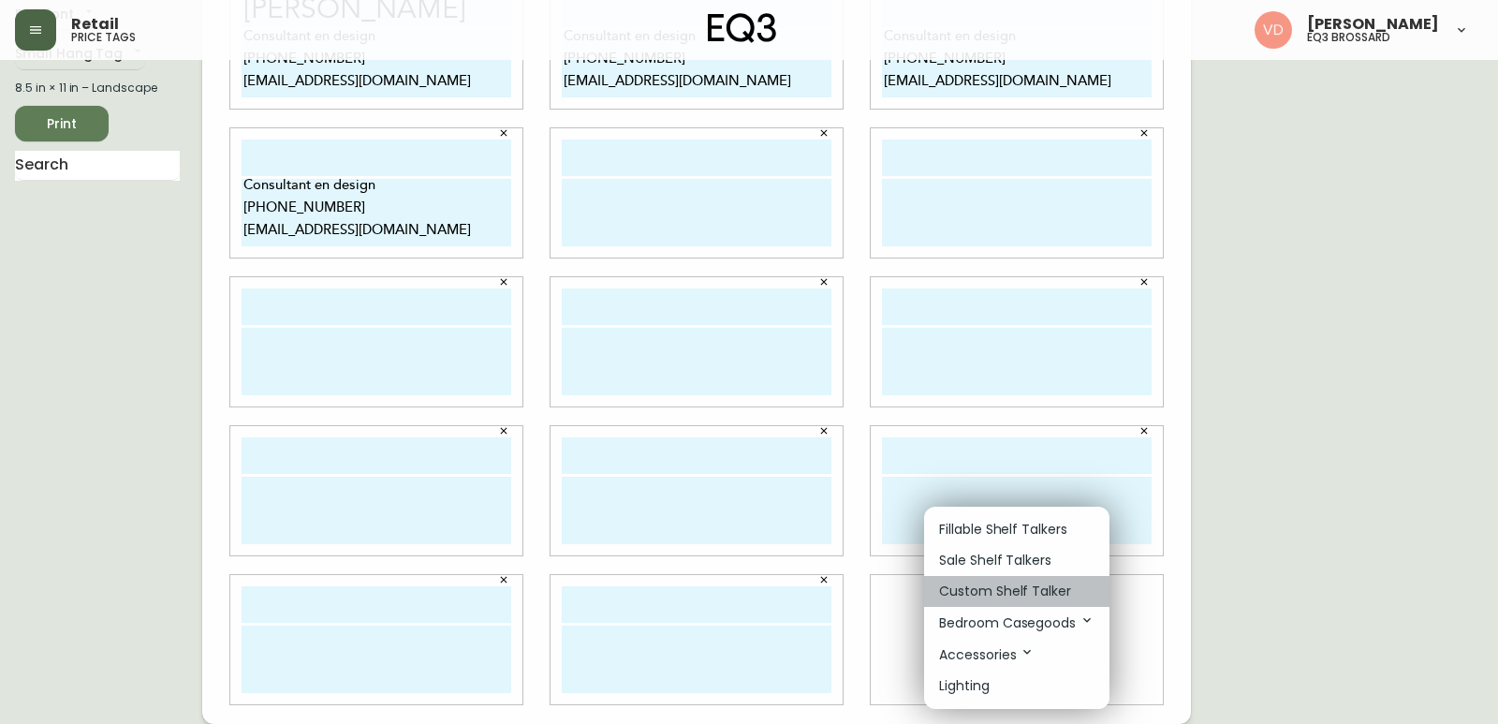
click at [1013, 597] on p "Custom Shelf Talker" at bounding box center [1005, 591] width 132 height 20
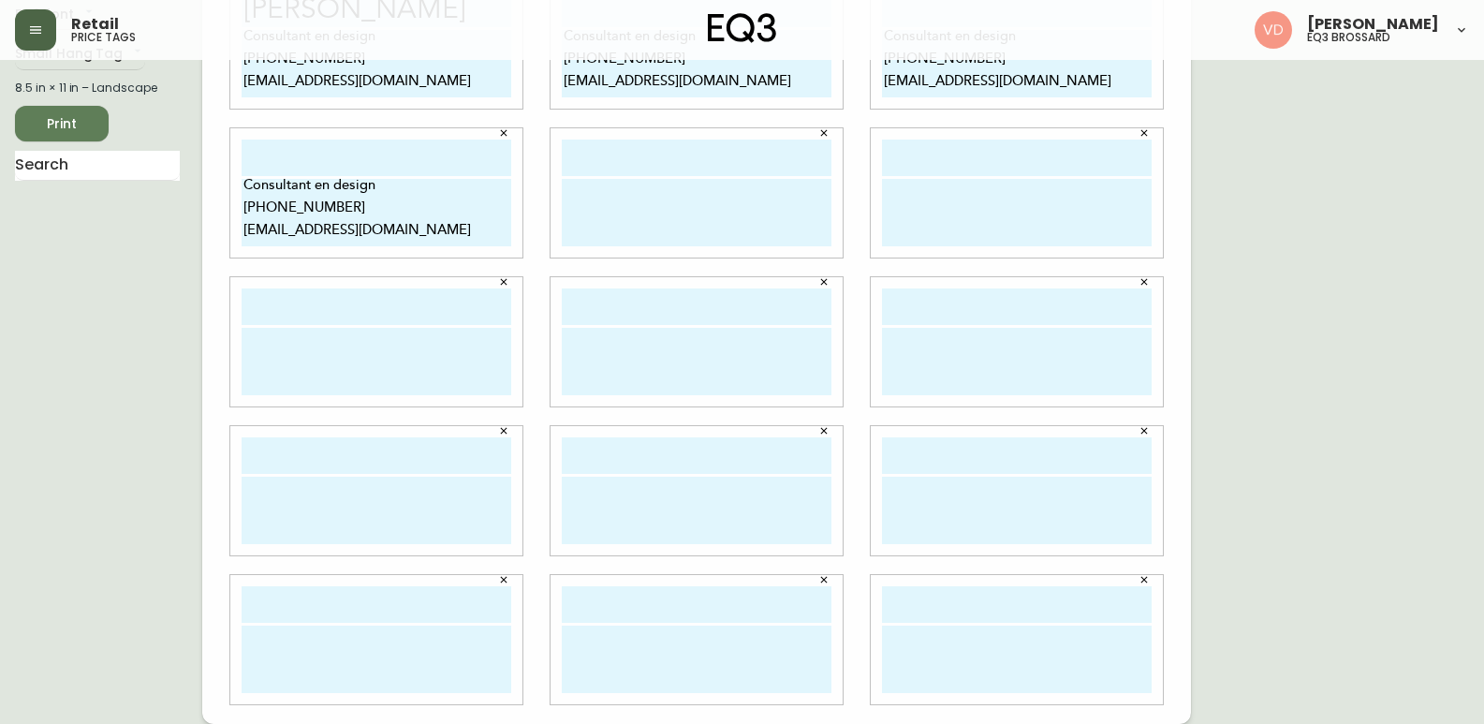
click at [584, 203] on textarea at bounding box center [697, 212] width 270 height 67
paste textarea "Consultant en design [PHONE_NUMBER] [EMAIL_ADDRESS][DOMAIN_NAME]"
type textarea "Consultant en design [PHONE_NUMBER] [EMAIL_ADDRESS][DOMAIN_NAME]"
click at [965, 212] on textarea at bounding box center [1017, 212] width 270 height 67
paste textarea "Consultant en design [PHONE_NUMBER] [EMAIL_ADDRESS][DOMAIN_NAME]"
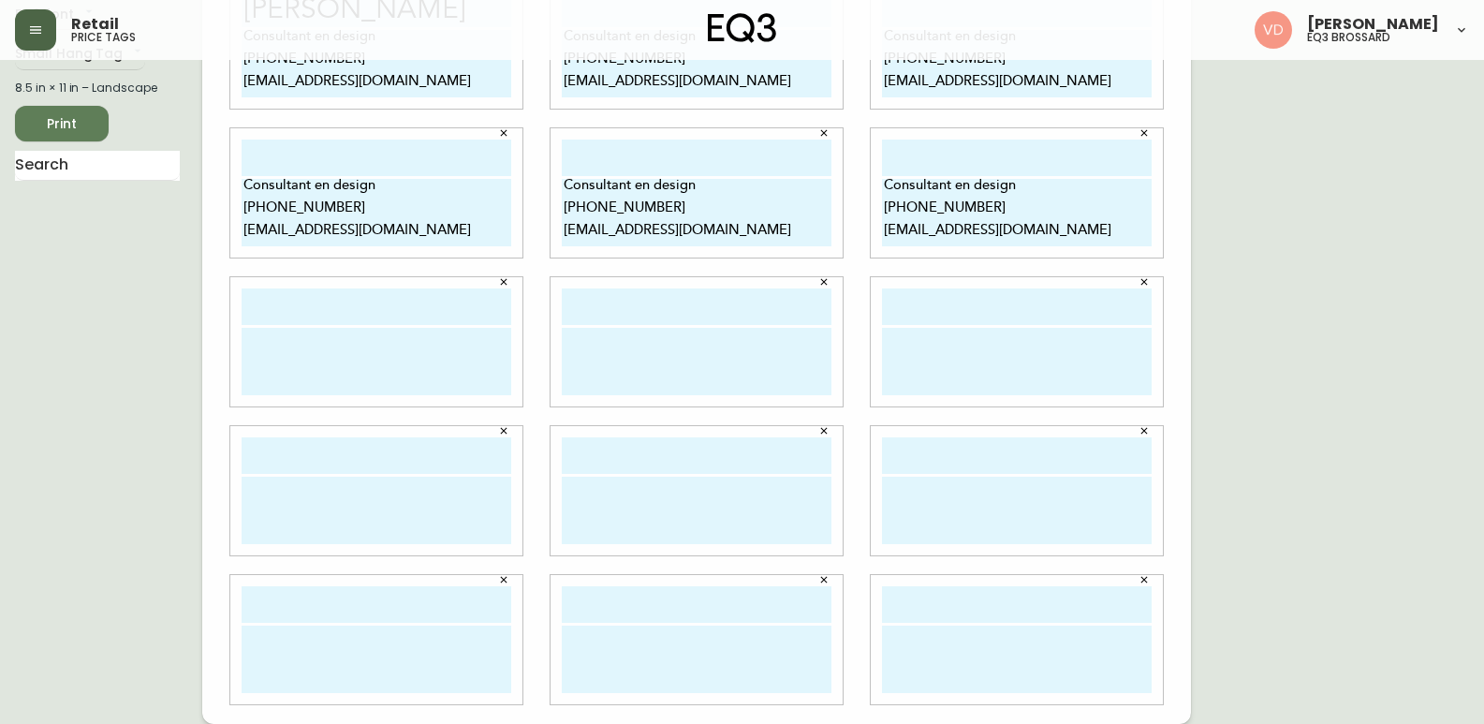
type textarea "Consultant en design [PHONE_NUMBER] [EMAIL_ADDRESS][DOMAIN_NAME]"
click at [353, 336] on textarea at bounding box center [377, 361] width 270 height 67
paste textarea "Consultant en design [PHONE_NUMBER] [EMAIL_ADDRESS][DOMAIN_NAME]"
type textarea "Consultant en design [PHONE_NUMBER] [EMAIL_ADDRESS][DOMAIN_NAME]"
click at [643, 358] on textarea at bounding box center [697, 361] width 270 height 67
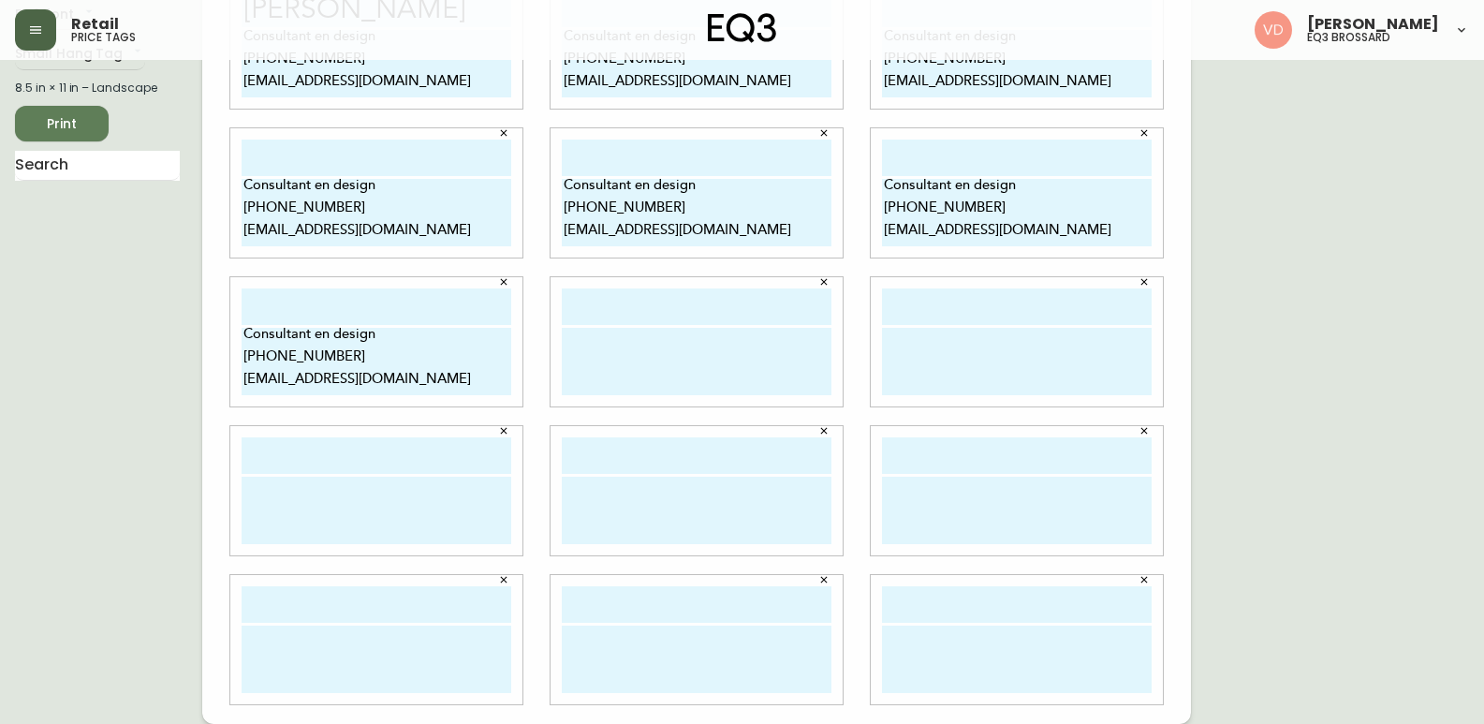
paste textarea "Consultant en design [PHONE_NUMBER] [EMAIL_ADDRESS][DOMAIN_NAME]"
type textarea "Consultant en design [PHONE_NUMBER] [EMAIL_ADDRESS][DOMAIN_NAME]"
click at [991, 353] on textarea at bounding box center [1017, 361] width 270 height 67
paste textarea "Consultant en design [PHONE_NUMBER] [EMAIL_ADDRESS][DOMAIN_NAME]"
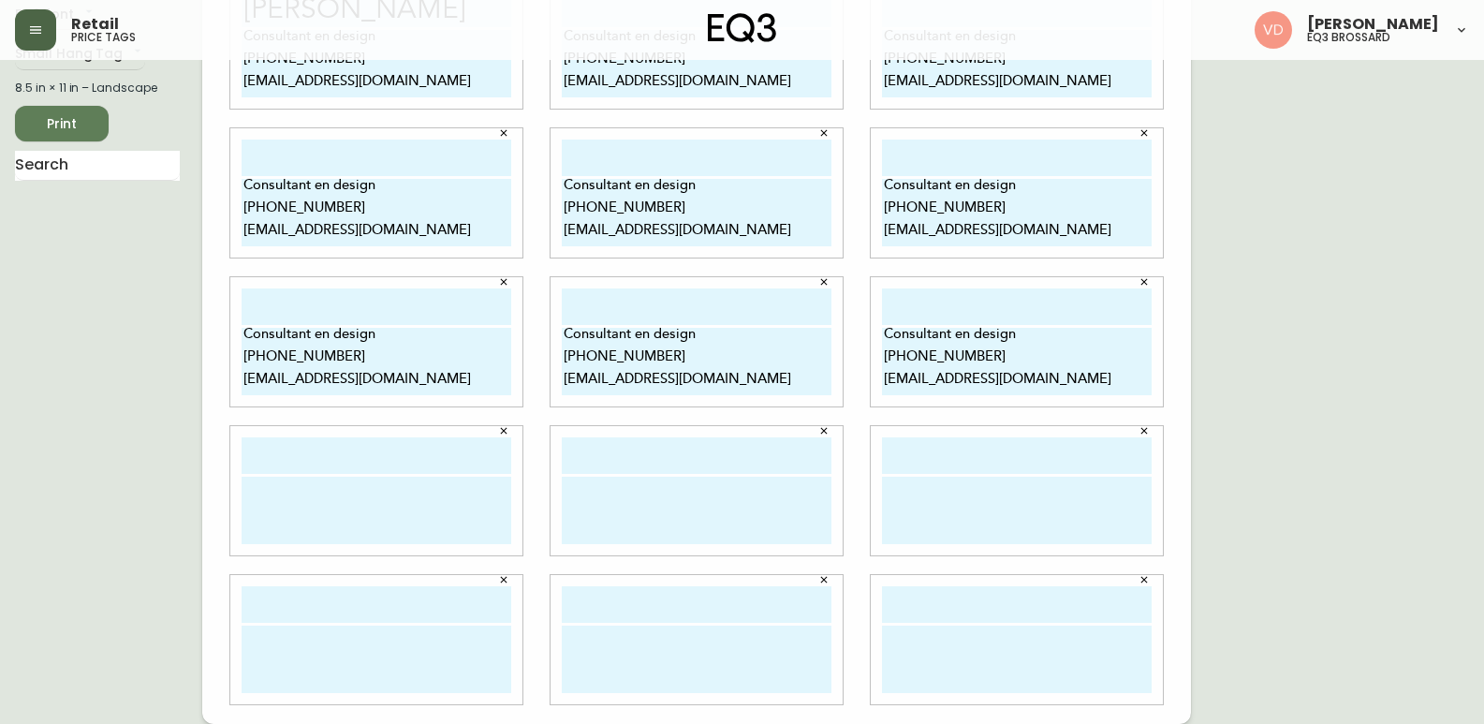
type textarea "Consultant en design [PHONE_NUMBER] [EMAIL_ADDRESS][DOMAIN_NAME]"
click at [308, 507] on textarea at bounding box center [377, 510] width 270 height 67
paste textarea "Consultant en design [PHONE_NUMBER] [EMAIL_ADDRESS][DOMAIN_NAME]"
type textarea "Consultant en design [PHONE_NUMBER] [EMAIL_ADDRESS][DOMAIN_NAME]"
click at [676, 491] on textarea at bounding box center [697, 510] width 270 height 67
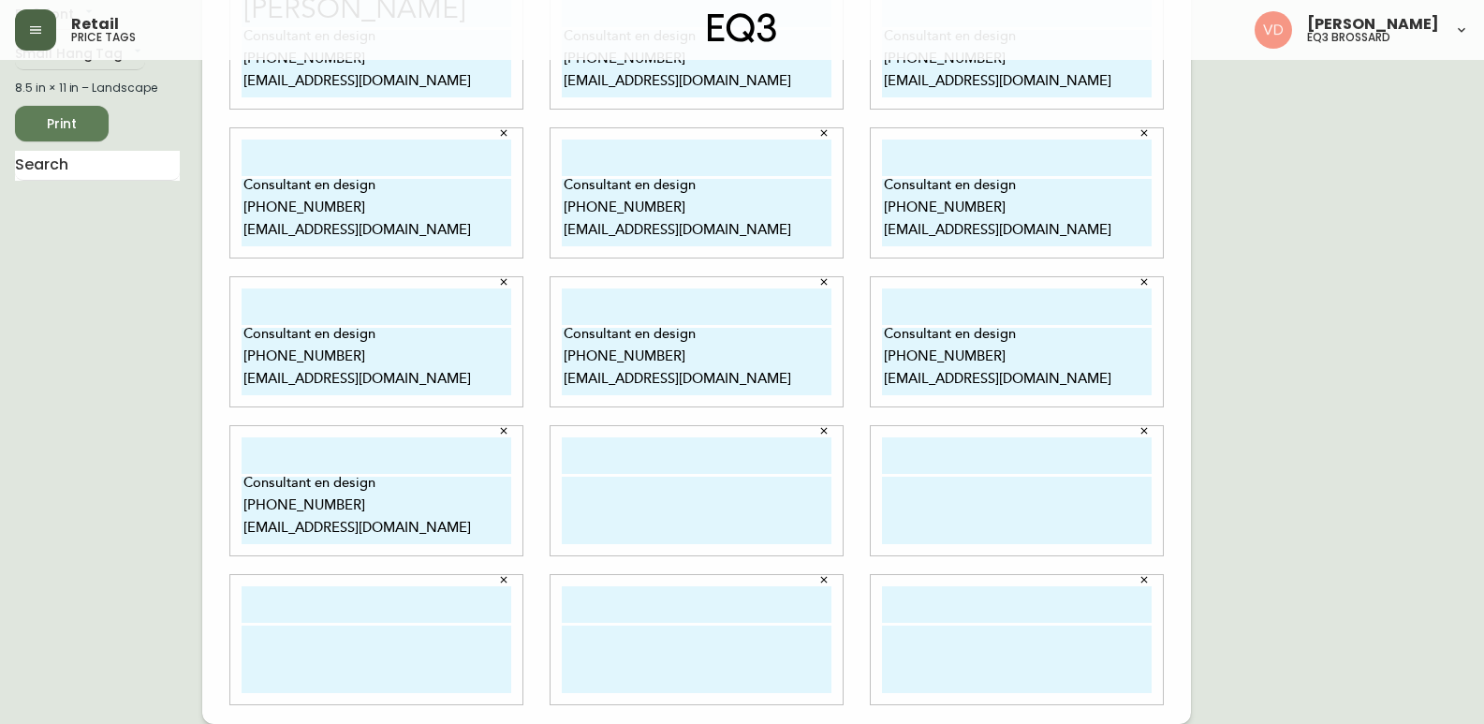
paste textarea "Consultant en design [PHONE_NUMBER] [EMAIL_ADDRESS][DOMAIN_NAME]"
type textarea "Consultant en design [PHONE_NUMBER] [EMAIL_ADDRESS][DOMAIN_NAME]"
click at [968, 493] on textarea at bounding box center [1017, 510] width 270 height 67
paste textarea "Consultant en design [PHONE_NUMBER] [EMAIL_ADDRESS][DOMAIN_NAME]"
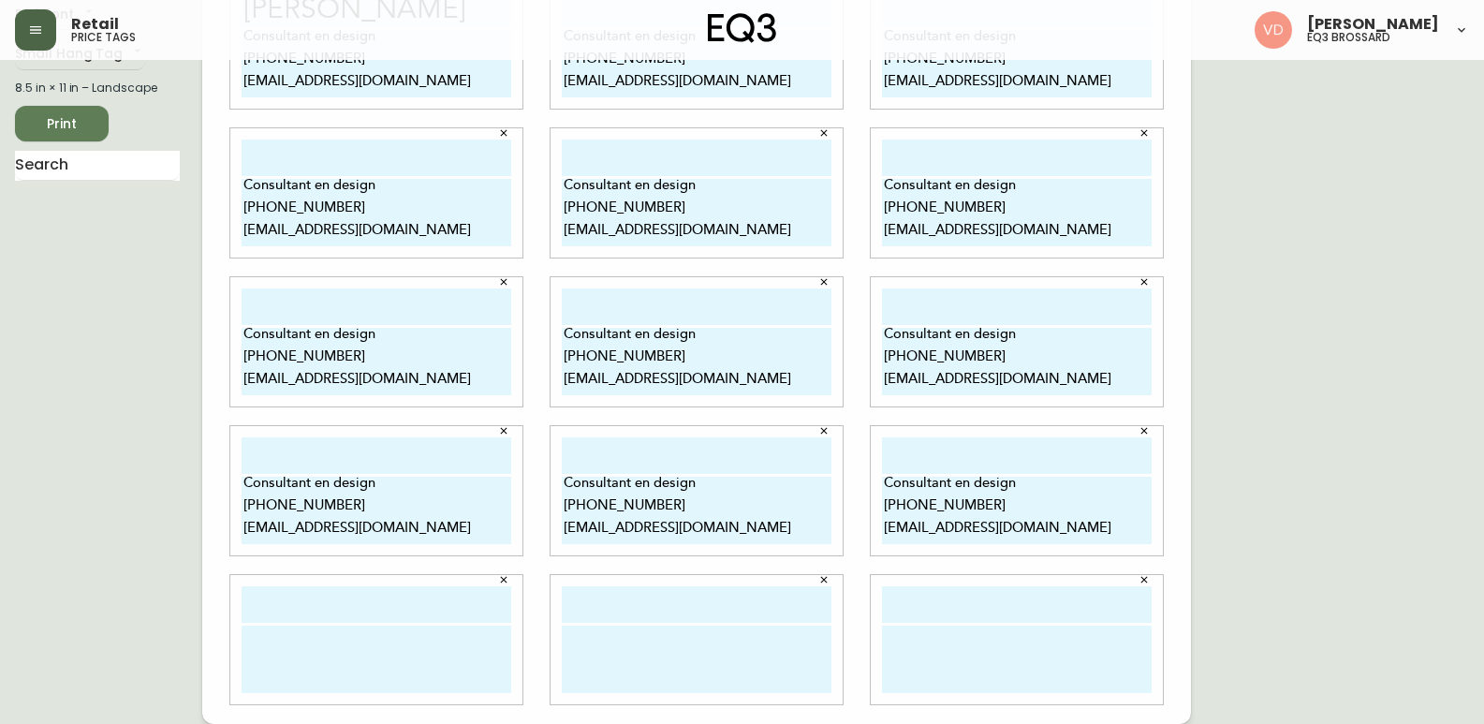
type textarea "Consultant en design [PHONE_NUMBER] [EMAIL_ADDRESS][DOMAIN_NAME]"
click at [322, 643] on textarea at bounding box center [377, 658] width 270 height 67
paste textarea "Consultant en design [PHONE_NUMBER] [EMAIL_ADDRESS][DOMAIN_NAME]"
type textarea "Consultant en design [PHONE_NUMBER] [EMAIL_ADDRESS][DOMAIN_NAME]"
click at [750, 636] on textarea at bounding box center [697, 658] width 270 height 67
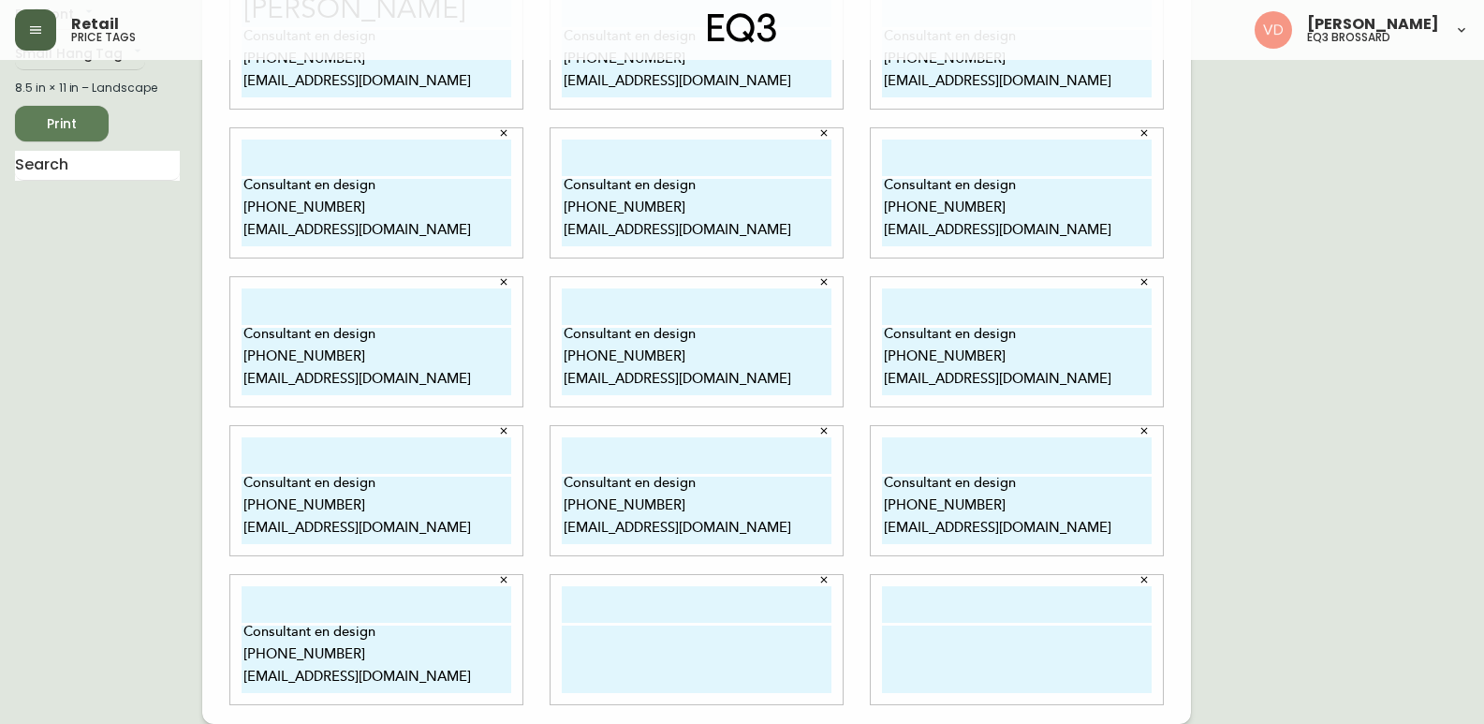
paste textarea "Consultant en design [PHONE_NUMBER] [EMAIL_ADDRESS][DOMAIN_NAME]"
type textarea "Consultant en design [PHONE_NUMBER] [EMAIL_ADDRESS][DOMAIN_NAME]"
click at [910, 643] on textarea at bounding box center [1017, 658] width 270 height 67
paste textarea "Consultant en design [PHONE_NUMBER] [EMAIL_ADDRESS][DOMAIN_NAME]"
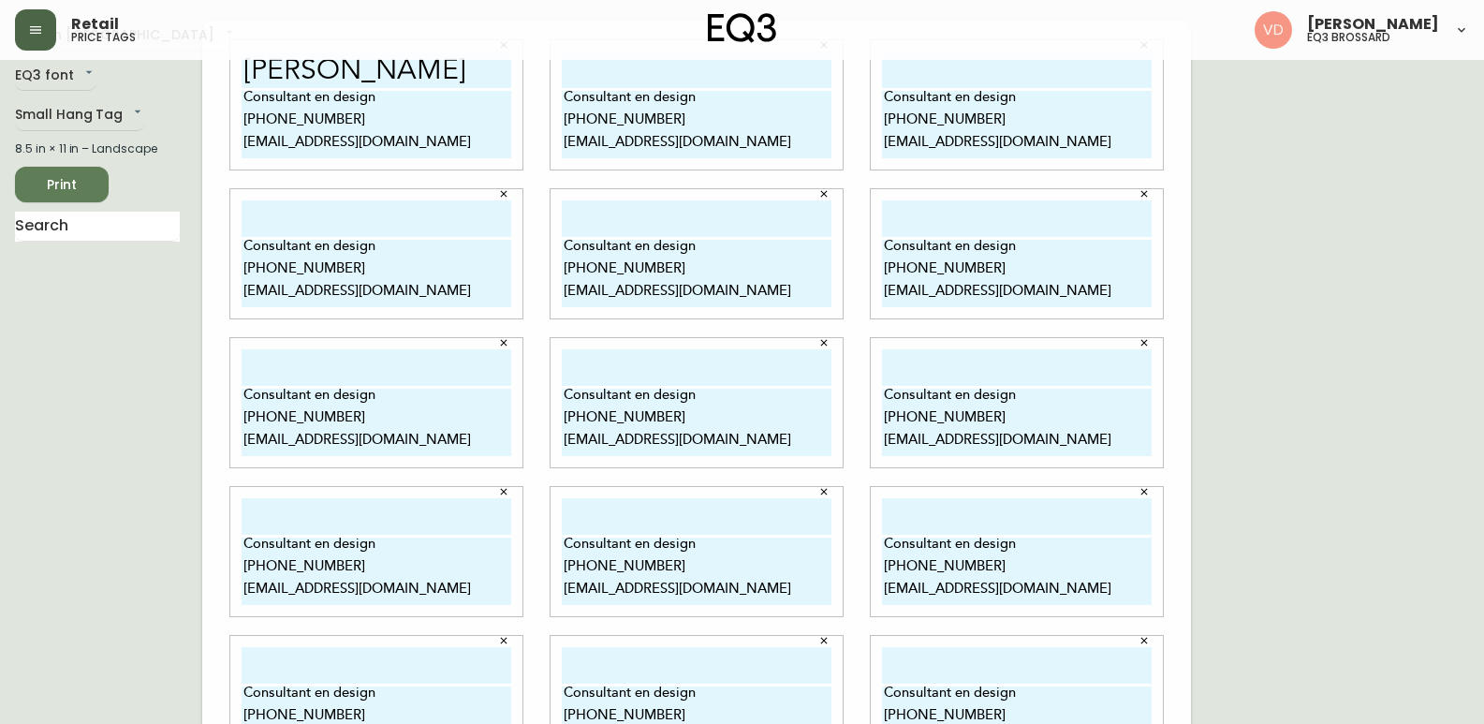
scroll to position [0, 0]
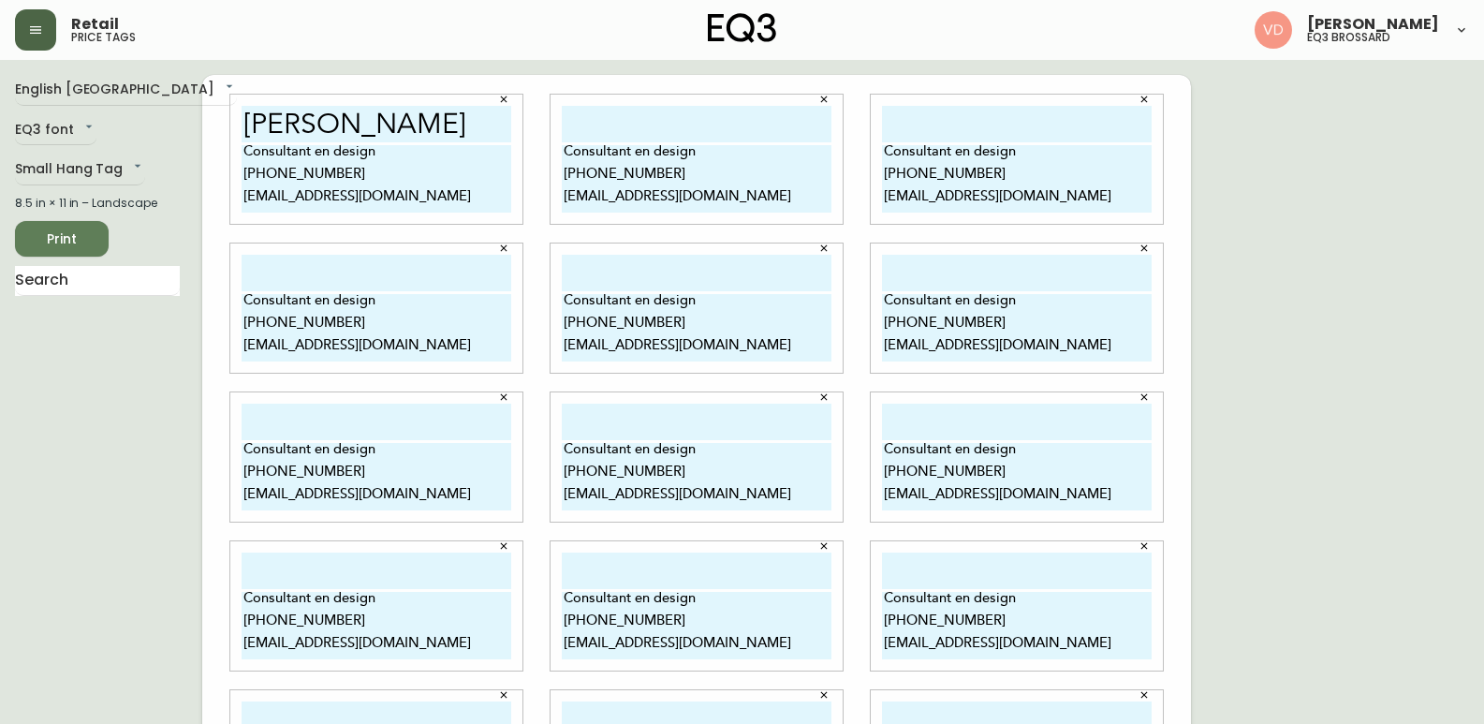
type textarea "Consultant en design [PHONE_NUMBER] [EMAIL_ADDRESS][DOMAIN_NAME]"
click at [384, 105] on div "[PERSON_NAME] Consultant en design [PHONE_NUMBER] [EMAIL_ADDRESS][DOMAIN_NAME]" at bounding box center [376, 159] width 292 height 129
click at [381, 125] on input "[PERSON_NAME]" at bounding box center [377, 124] width 270 height 37
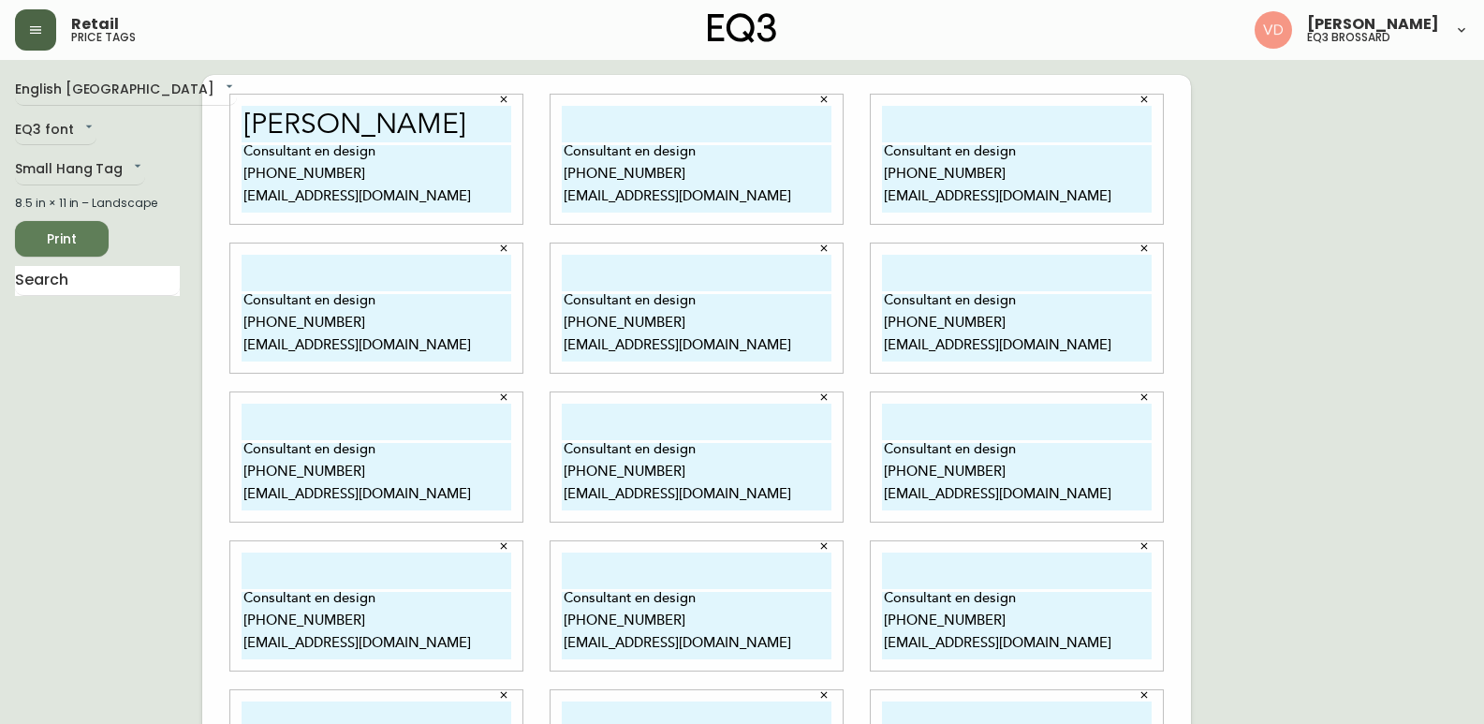
click at [381, 125] on input "[PERSON_NAME]" at bounding box center [377, 124] width 270 height 37
click at [618, 112] on input "text" at bounding box center [697, 124] width 270 height 37
paste input "[PERSON_NAME]"
type input "[PERSON_NAME]"
click at [996, 119] on input "text" at bounding box center [1017, 124] width 270 height 37
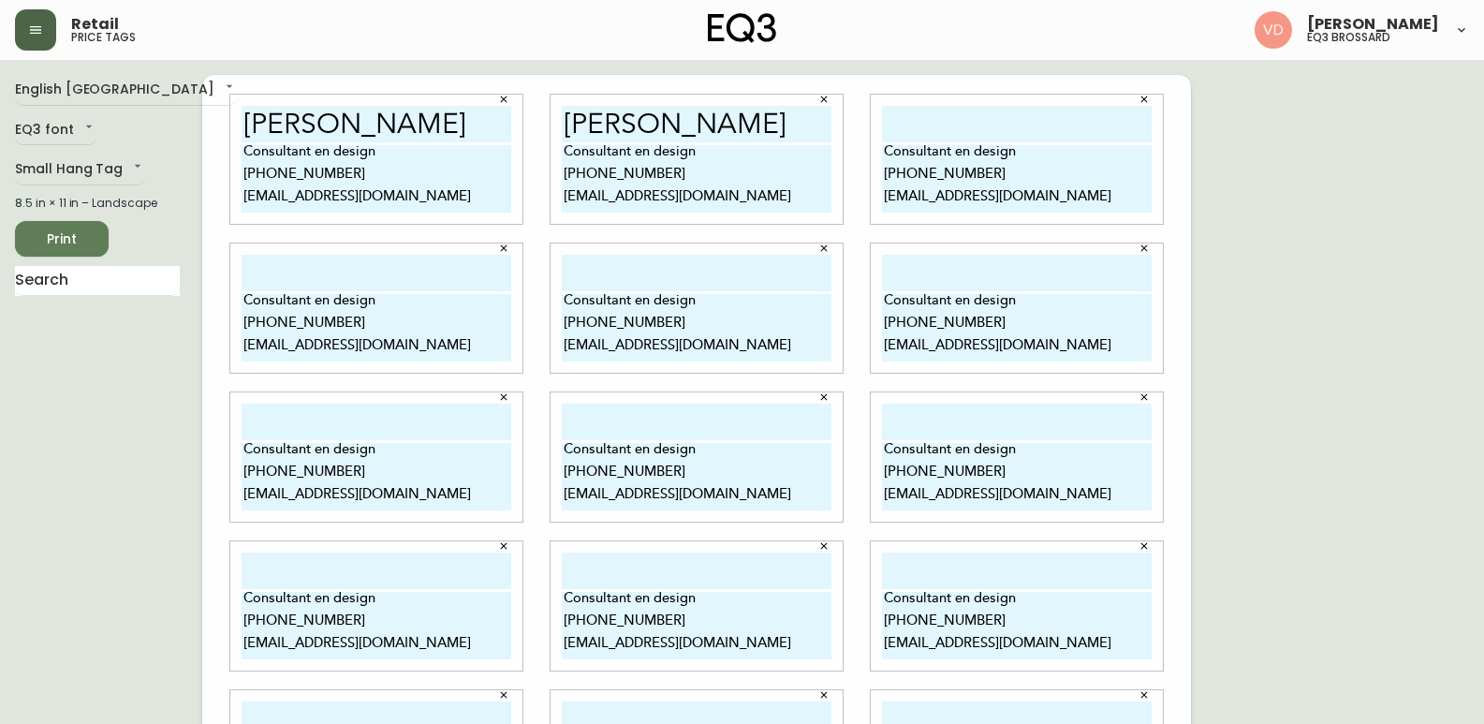
paste input "[PERSON_NAME]"
type input "[PERSON_NAME]"
click at [370, 285] on input "text" at bounding box center [377, 273] width 270 height 37
paste input "[PERSON_NAME]"
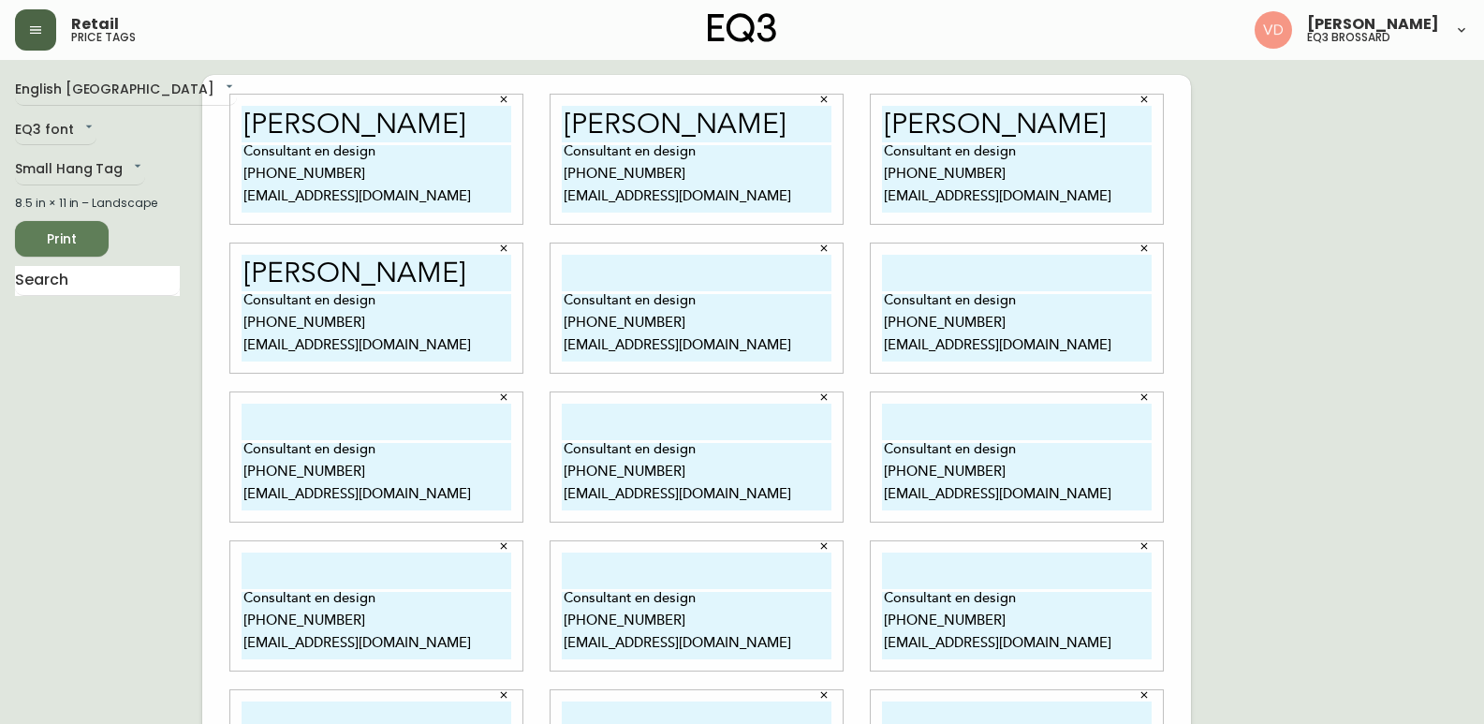
type input "[PERSON_NAME]"
click at [715, 273] on input "text" at bounding box center [697, 273] width 270 height 37
paste input "[PERSON_NAME]"
type input "[PERSON_NAME]"
click at [986, 282] on input "text" at bounding box center [1017, 273] width 270 height 37
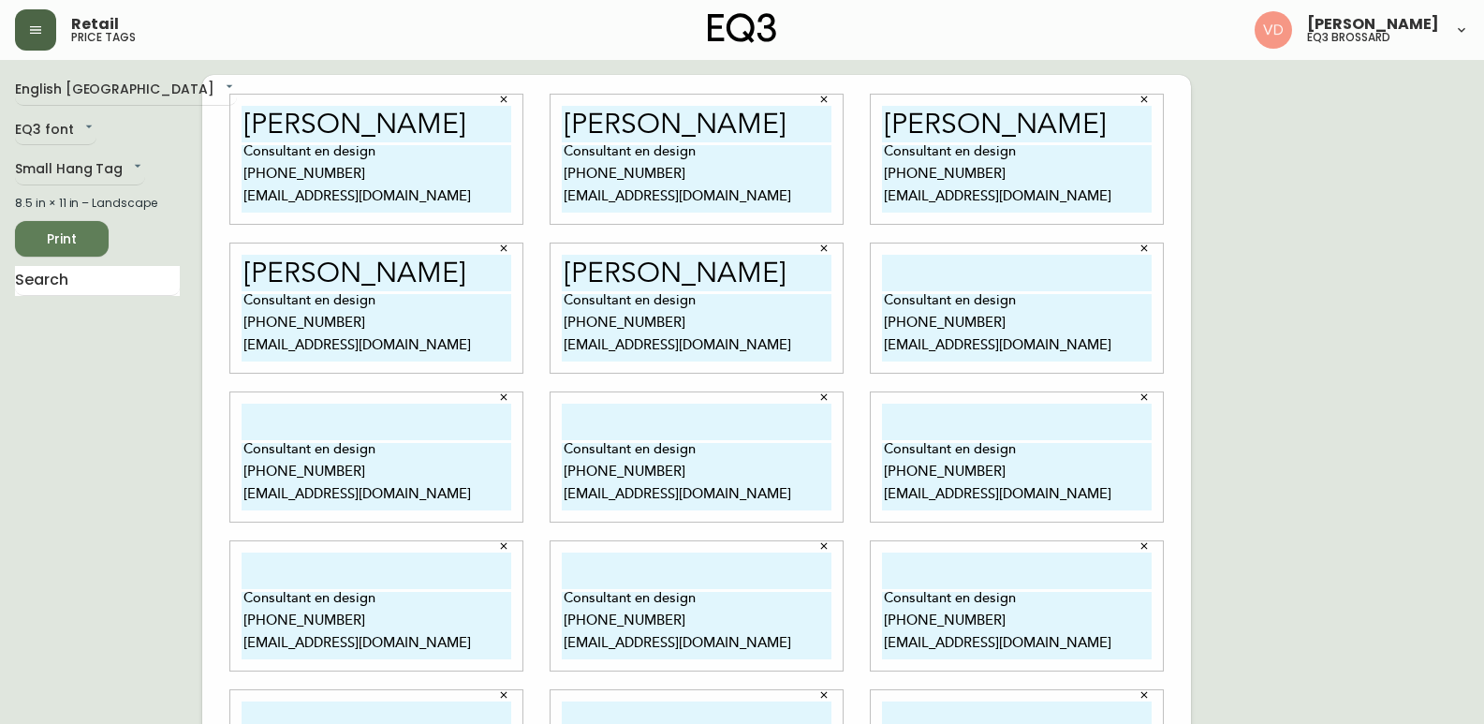
paste input "[PERSON_NAME]"
type input "[PERSON_NAME]"
click at [309, 417] on input "text" at bounding box center [377, 422] width 270 height 37
paste input "[PERSON_NAME]"
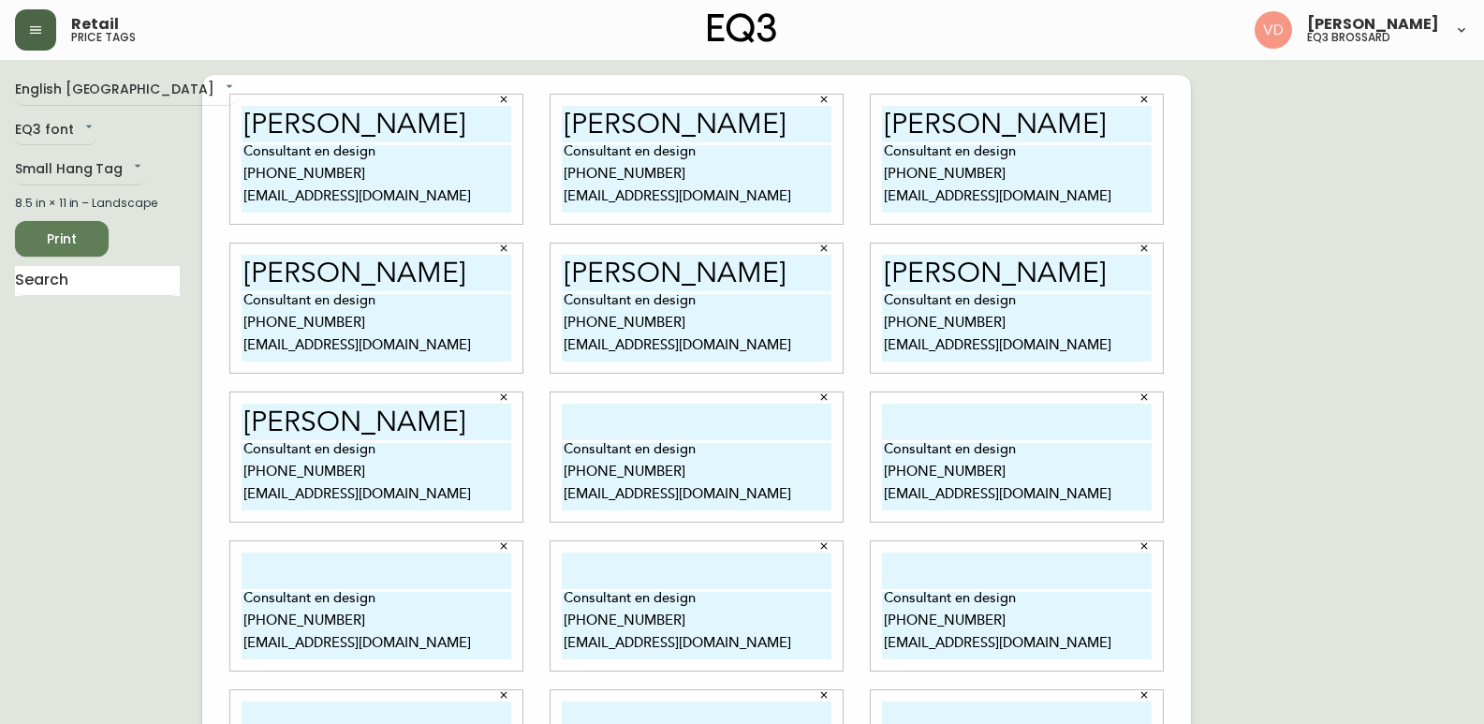
type input "[PERSON_NAME]"
click at [633, 423] on input "text" at bounding box center [697, 422] width 270 height 37
paste input "[PERSON_NAME]"
type input "[PERSON_NAME]"
click at [1047, 429] on input "text" at bounding box center [1017, 422] width 270 height 37
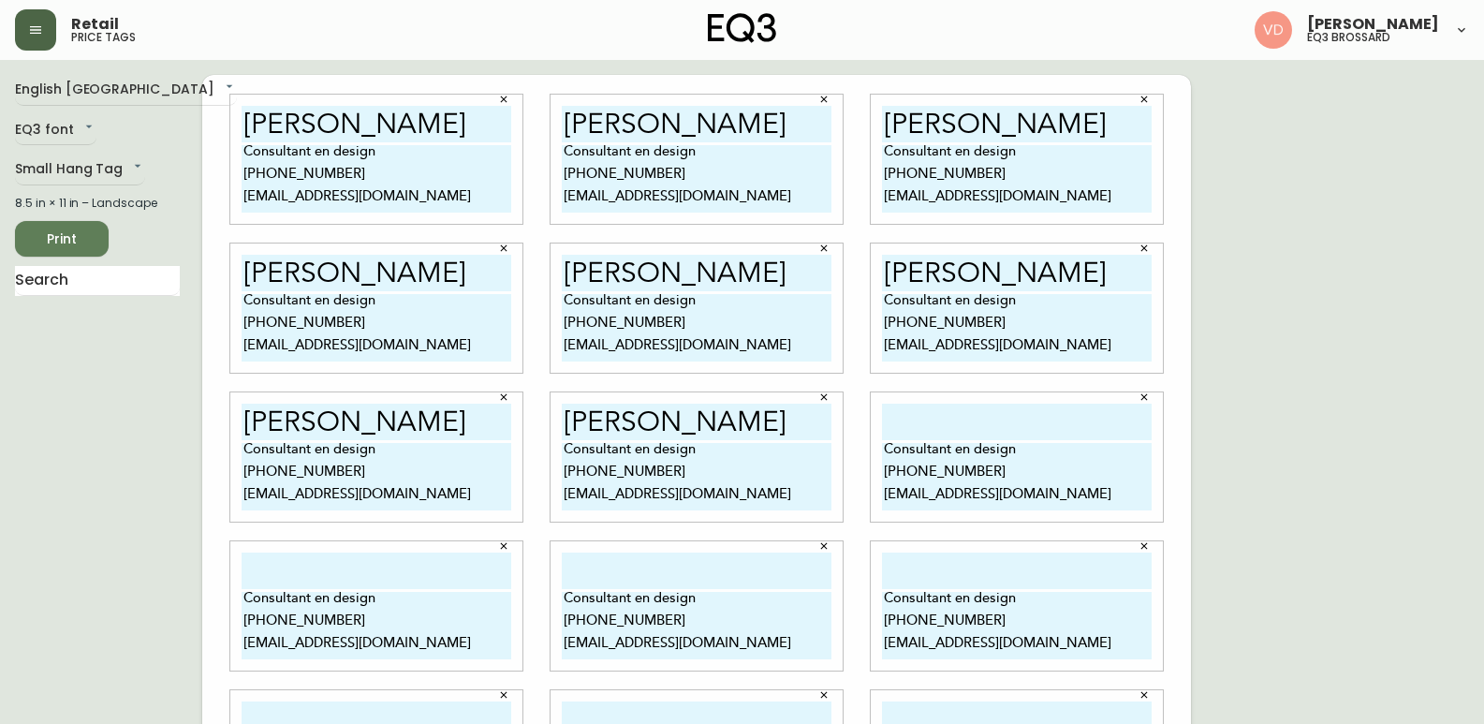
paste input "[PERSON_NAME]"
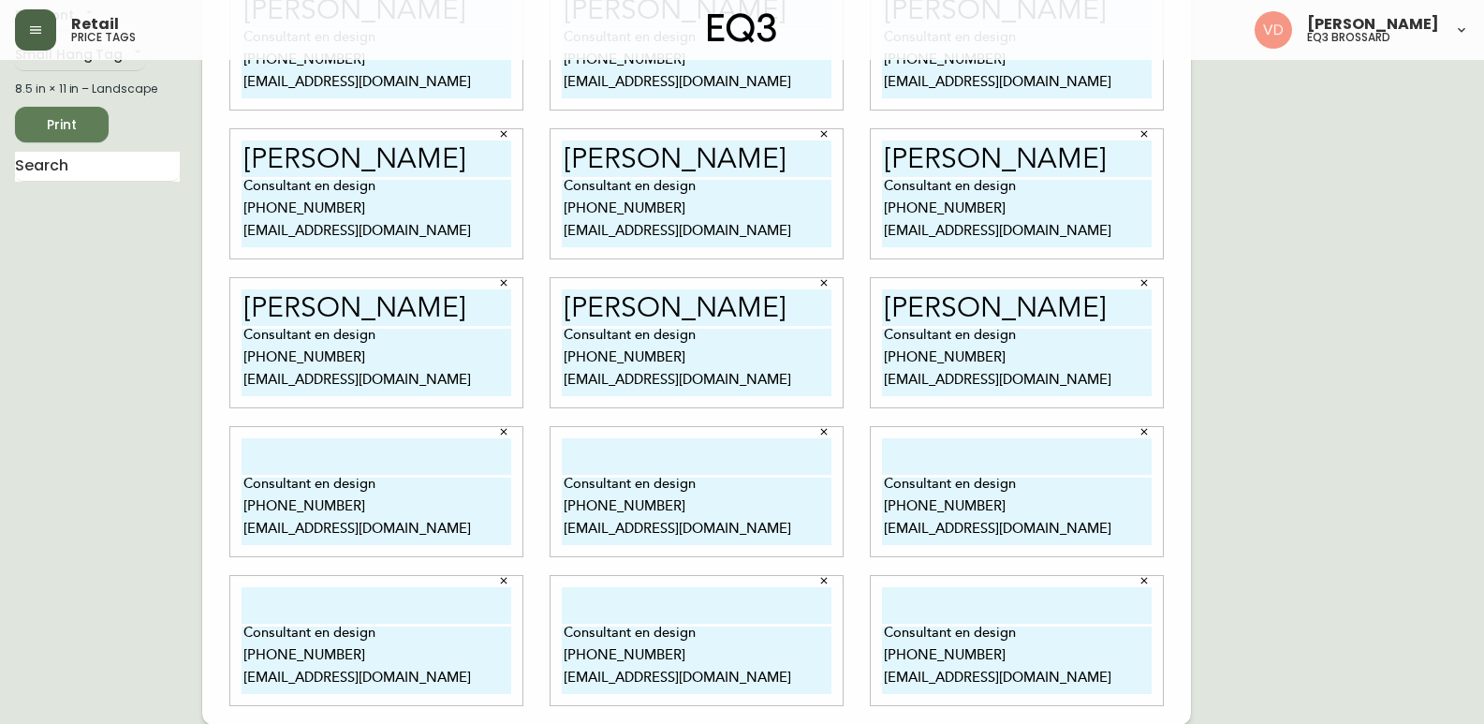
scroll to position [115, 0]
type input "[PERSON_NAME]"
click at [315, 453] on input "text" at bounding box center [377, 455] width 270 height 37
paste input "[PERSON_NAME]"
type input "[PERSON_NAME]"
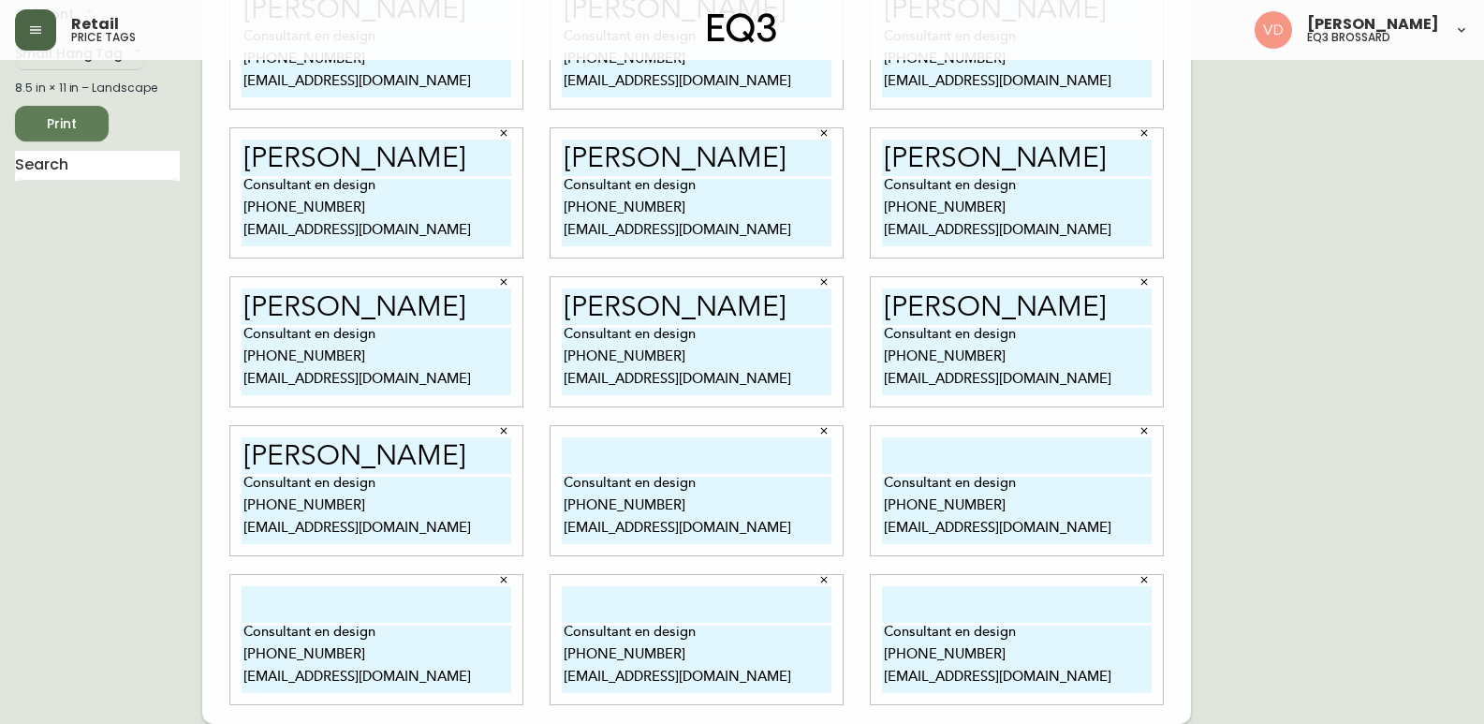
click at [677, 458] on input "text" at bounding box center [697, 455] width 270 height 37
paste input "[PERSON_NAME]"
type input "[PERSON_NAME]"
click at [937, 446] on input "text" at bounding box center [1017, 455] width 270 height 37
paste input "[PERSON_NAME]"
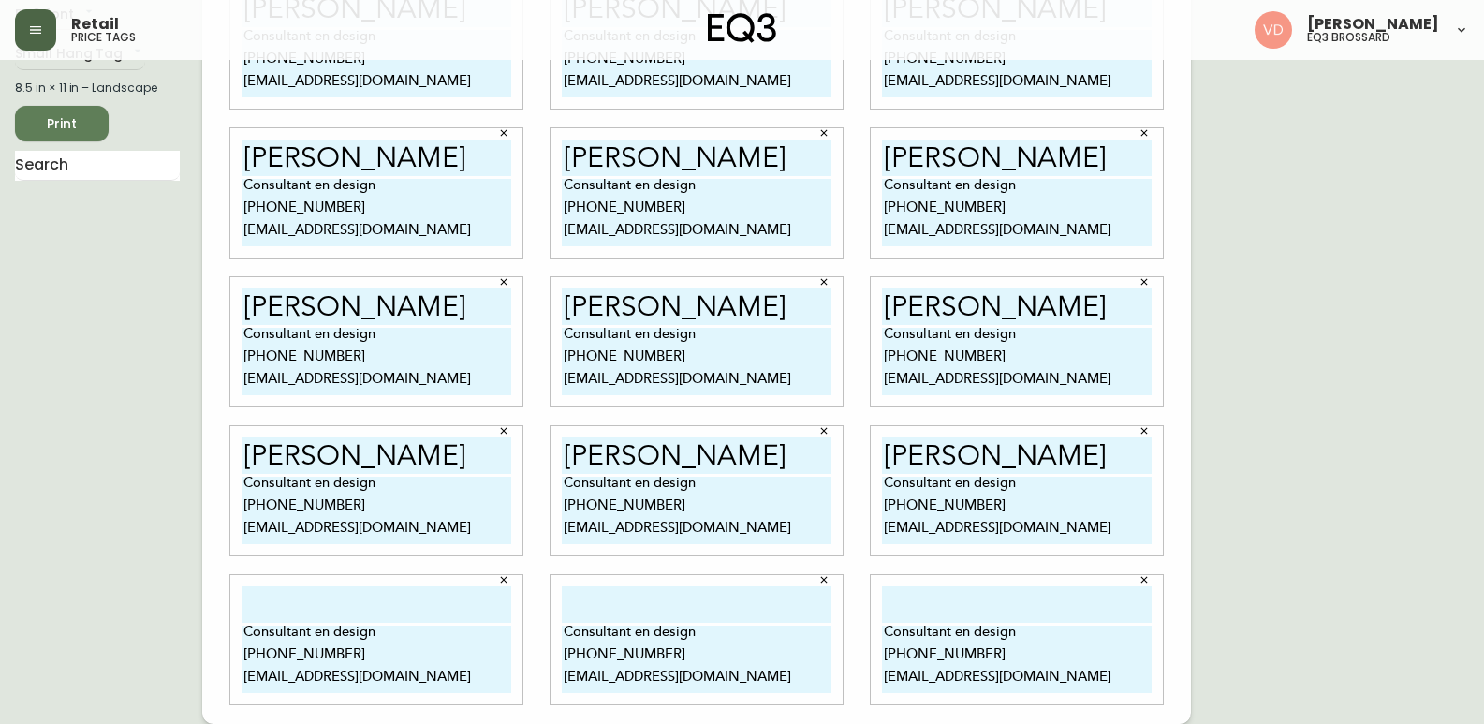
type input "[PERSON_NAME]"
click at [354, 605] on input "text" at bounding box center [377, 604] width 270 height 37
paste input "[PERSON_NAME]"
type input "[PERSON_NAME]"
click at [710, 603] on input "text" at bounding box center [697, 604] width 270 height 37
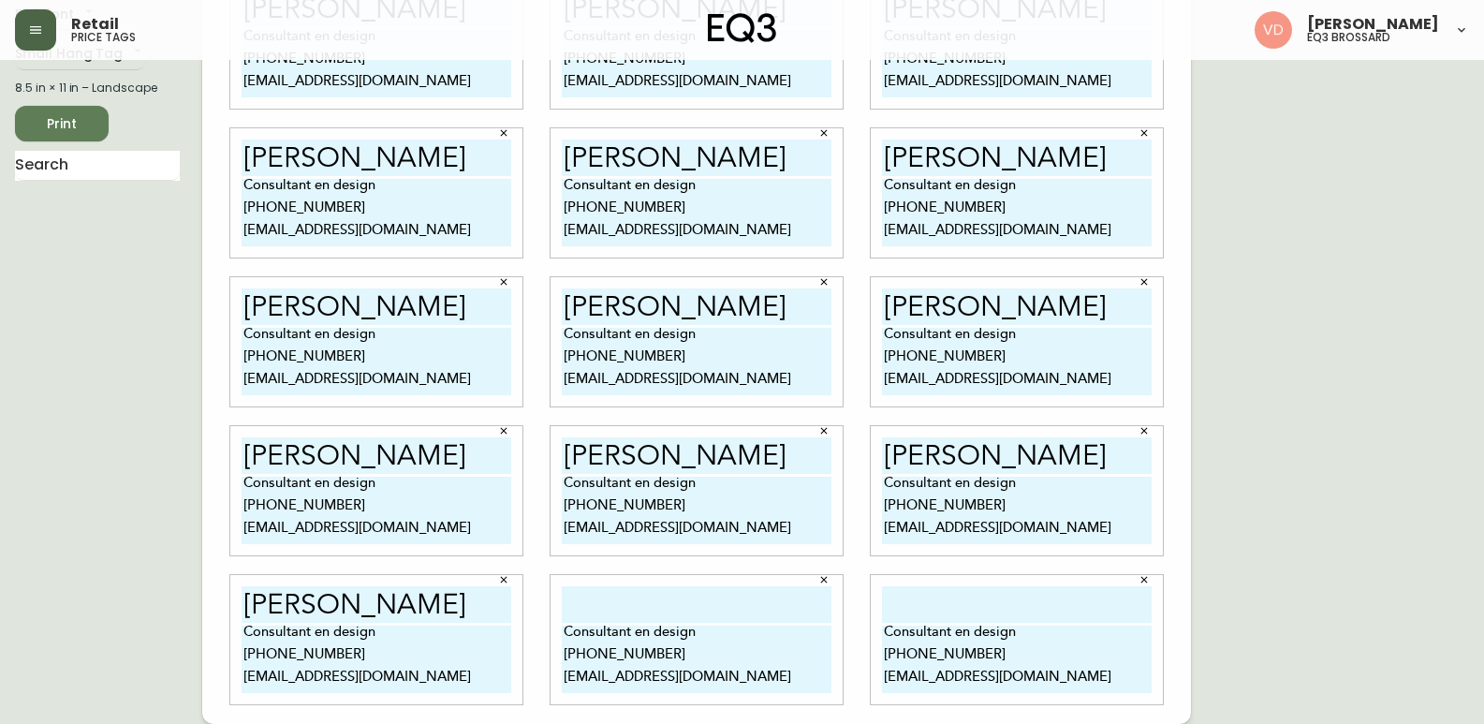
paste input "[PERSON_NAME]"
type input "[PERSON_NAME]"
click at [955, 599] on input "text" at bounding box center [1017, 604] width 270 height 37
paste input "[PERSON_NAME]"
type input "[PERSON_NAME]"
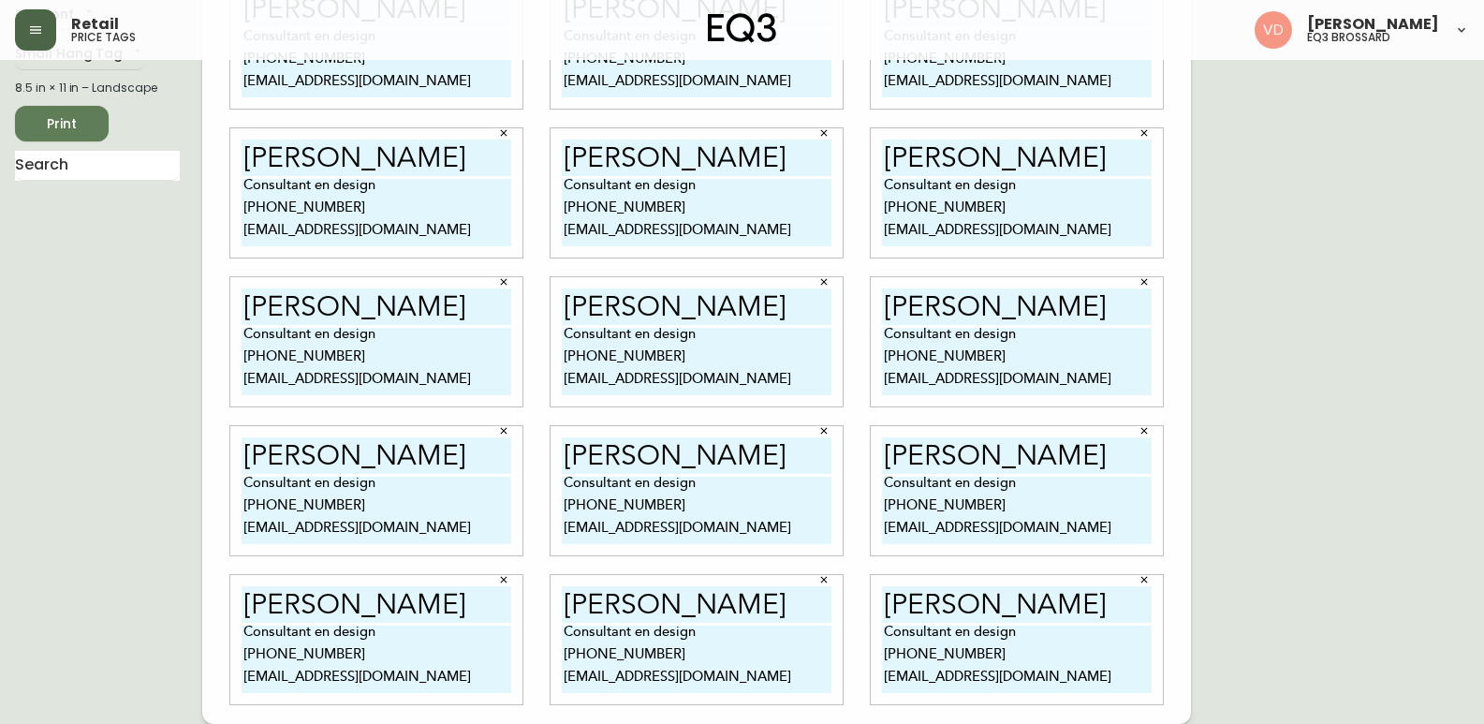
click at [1360, 550] on div "English Canada en_CA EQ3 font EQ3 Small Hang Tag small 8.5 in × 11 in – Landsca…" at bounding box center [742, 342] width 1454 height 764
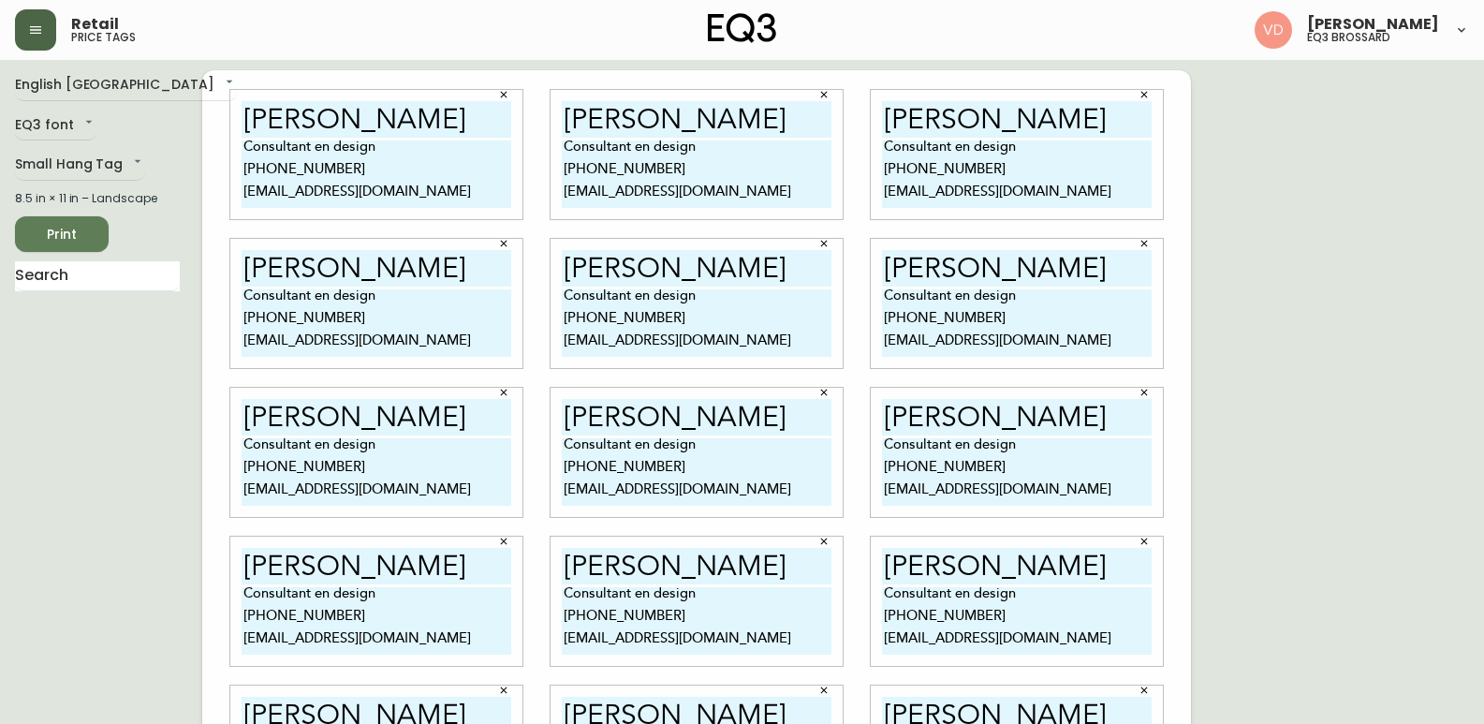
scroll to position [0, 0]
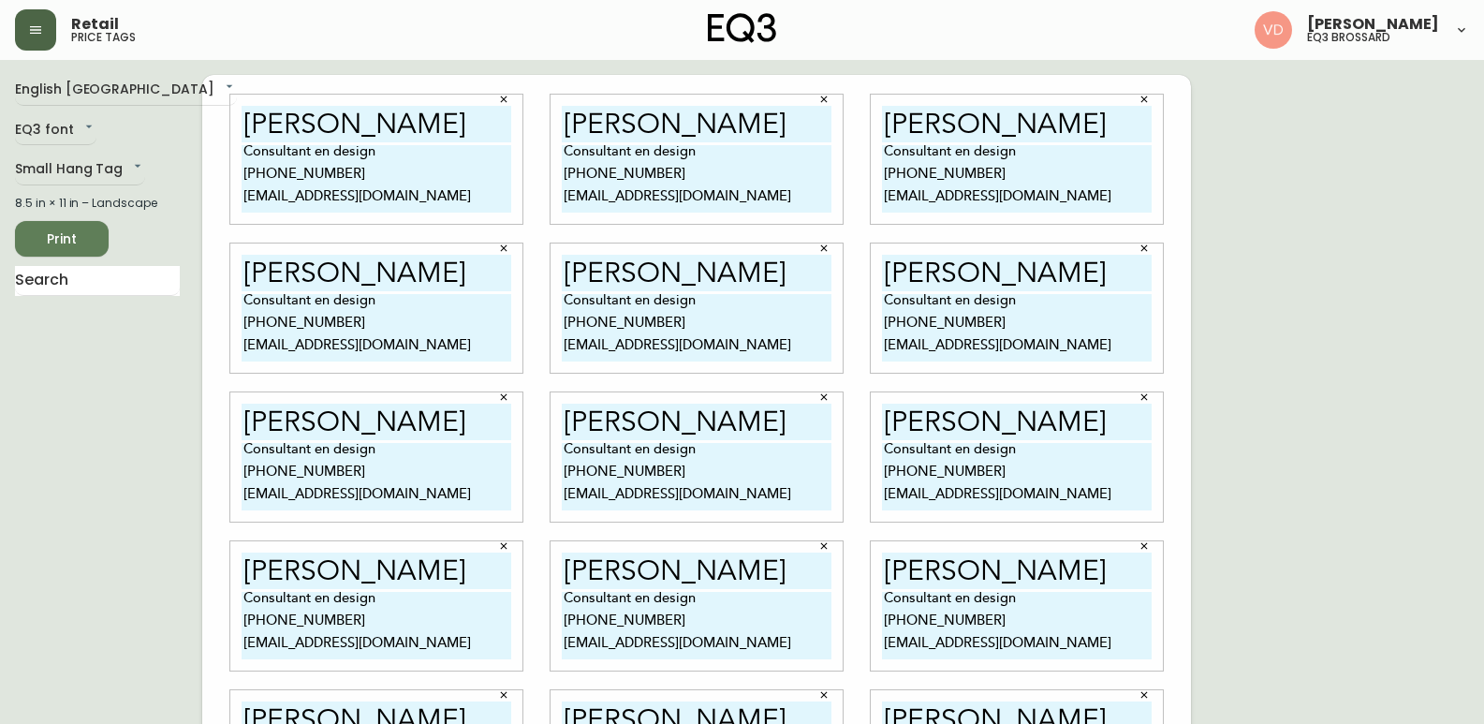
click at [51, 219] on div "English [GEOGRAPHIC_DATA] en_CA EQ3 font EQ3 Small Hang Tag small 8.5 in × 11 i…" at bounding box center [108, 457] width 187 height 764
click at [54, 228] on span "Print" at bounding box center [62, 239] width 64 height 23
drag, startPoint x: 445, startPoint y: 121, endPoint x: 198, endPoint y: 184, distance: 255.3
click at [198, 184] on div "English Canada en_CA EQ3 font EQ3 Small Hang Tag small 8.5 in × 11 in – Landsca…" at bounding box center [742, 457] width 1454 height 764
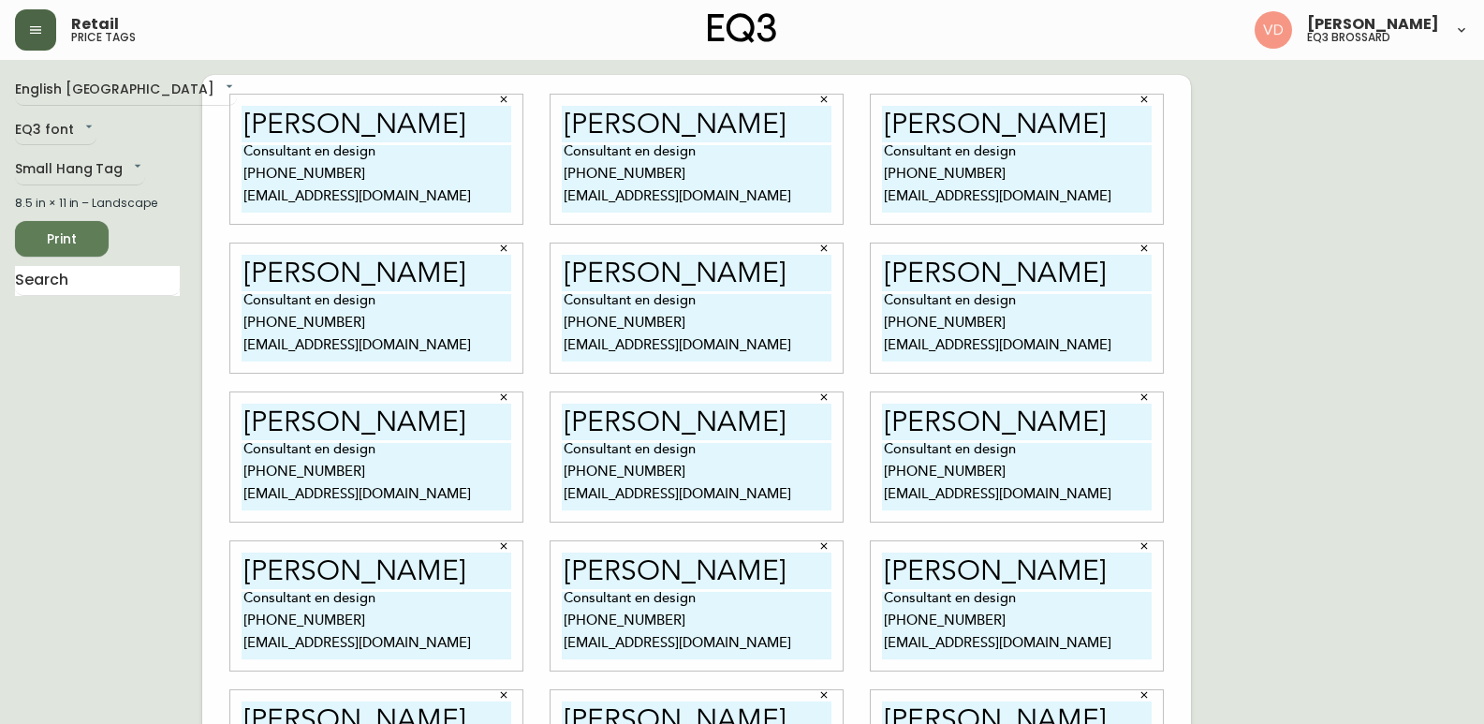
click at [461, 174] on textarea "Consultant en design [PHONE_NUMBER] [EMAIL_ADDRESS][DOMAIN_NAME]" at bounding box center [377, 178] width 270 height 67
click at [440, 117] on input "[PERSON_NAME]" at bounding box center [377, 124] width 270 height 37
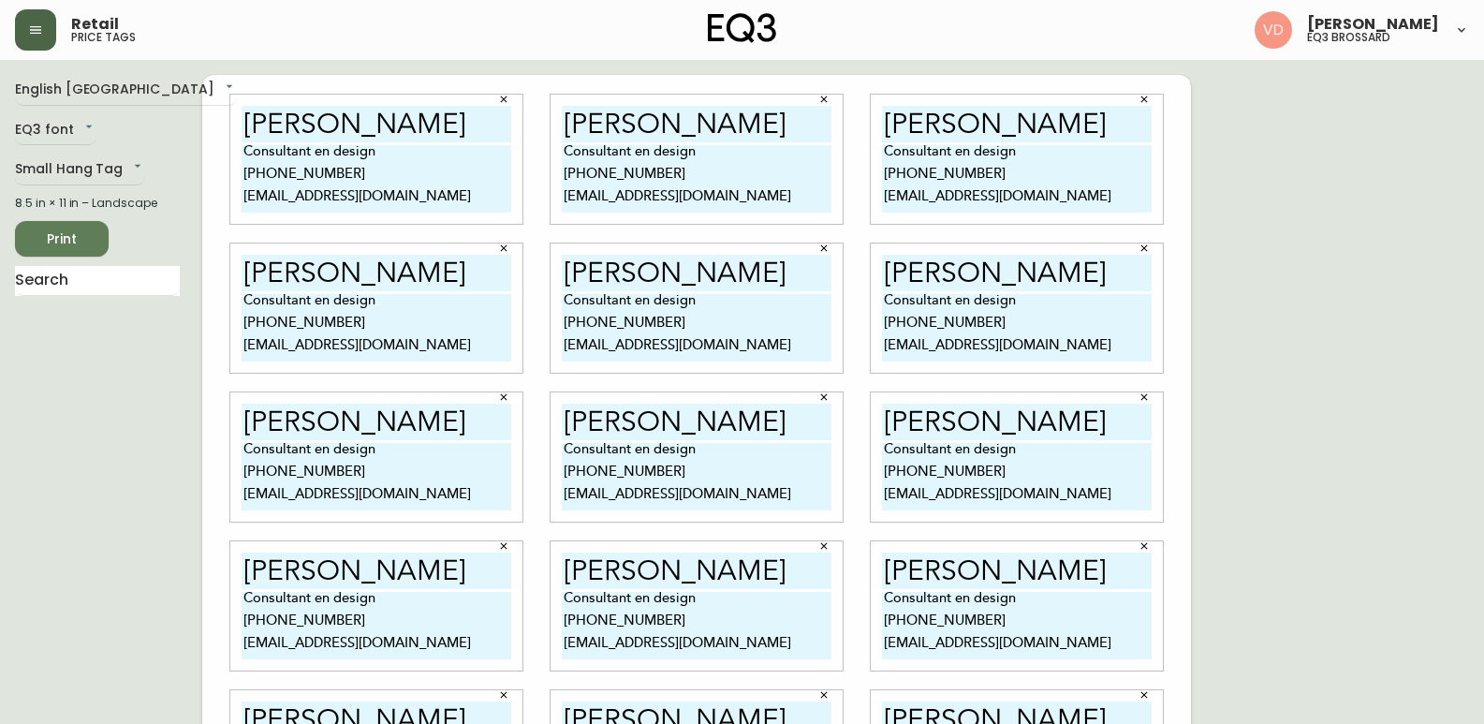
click at [440, 117] on input "[PERSON_NAME]" at bounding box center [377, 124] width 270 height 37
drag, startPoint x: 440, startPoint y: 117, endPoint x: 404, endPoint y: 126, distance: 37.7
click at [404, 126] on input "[PERSON_NAME]" at bounding box center [377, 124] width 270 height 37
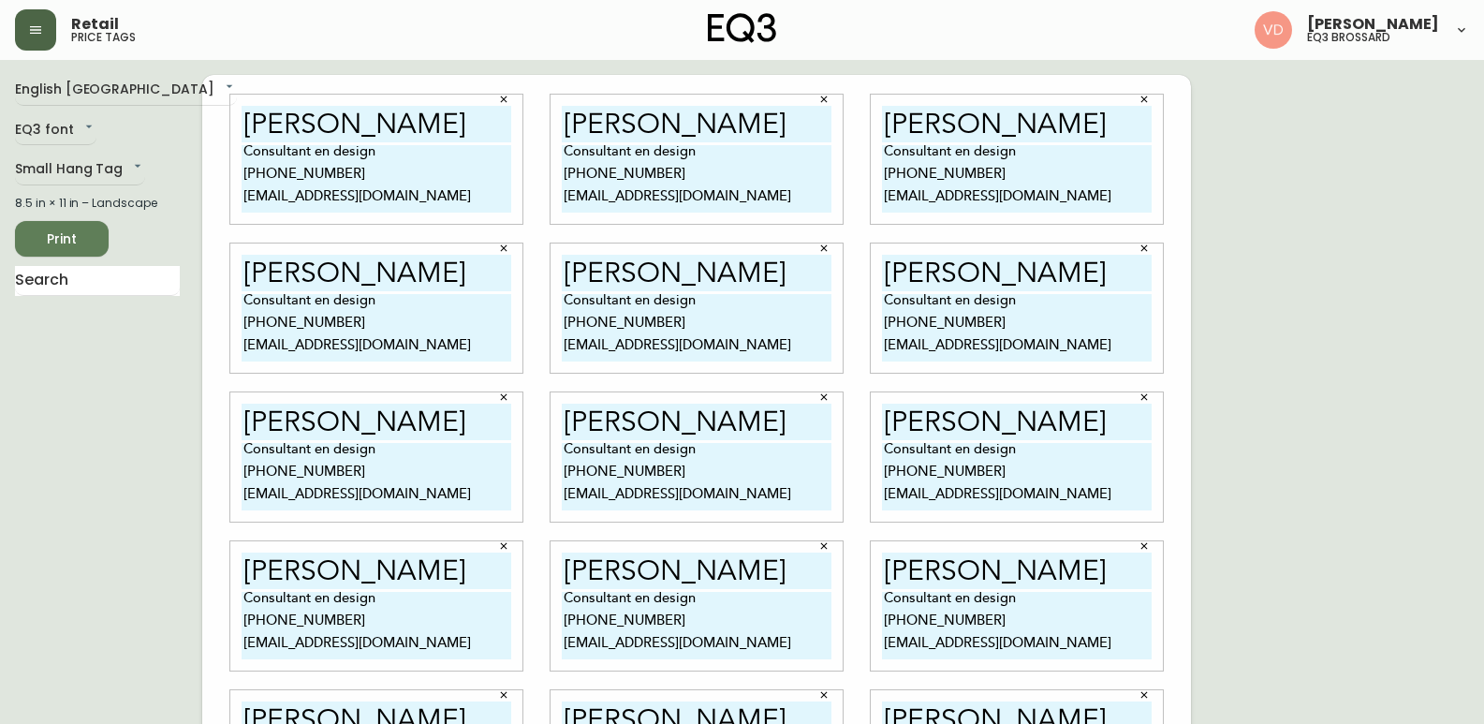
click at [404, 126] on input "[PERSON_NAME]" at bounding box center [377, 124] width 270 height 37
click at [394, 127] on input "[PERSON_NAME]" at bounding box center [377, 124] width 270 height 37
drag, startPoint x: 397, startPoint y: 125, endPoint x: 508, endPoint y: 135, distance: 110.9
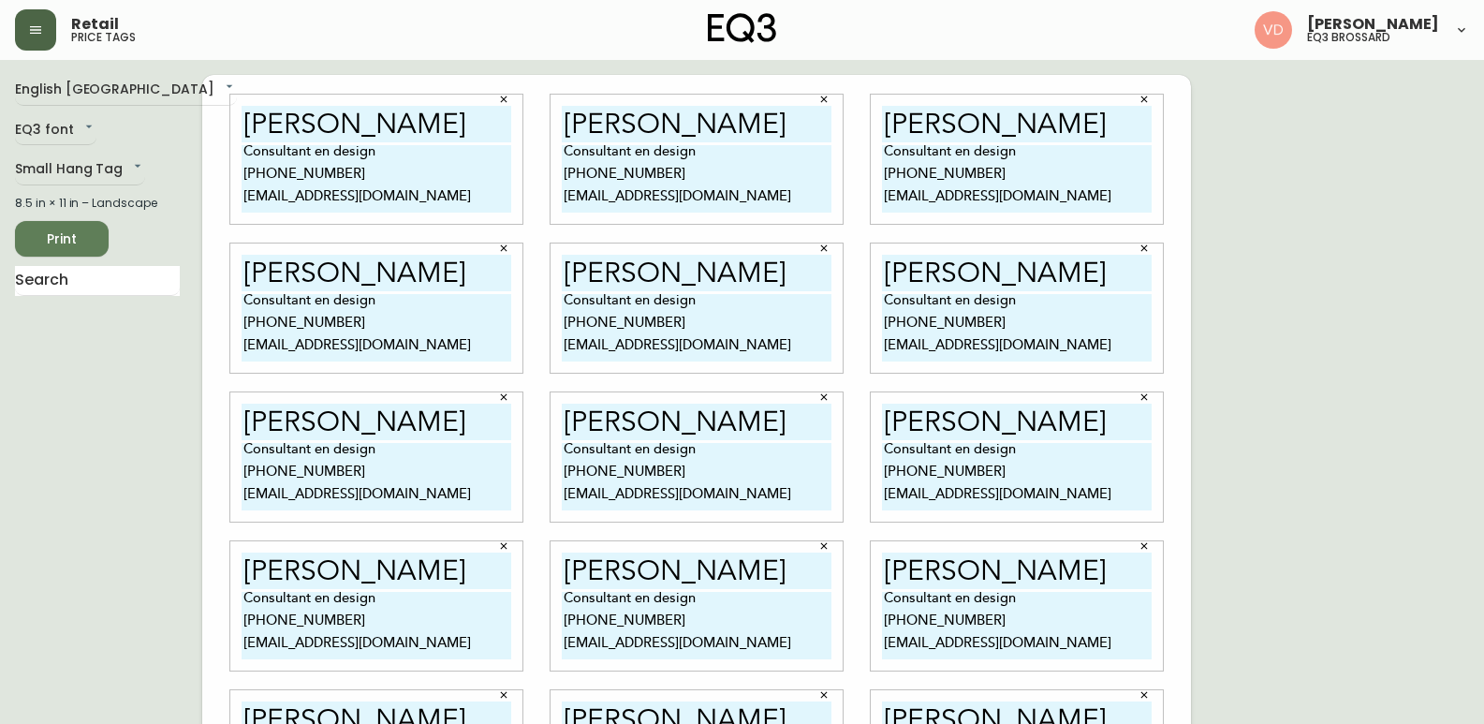
click at [508, 135] on input "[PERSON_NAME]" at bounding box center [377, 124] width 270 height 37
type input "[PERSON_NAME]"
click at [463, 202] on textarea "Consultant en design [PHONE_NUMBER] [EMAIL_ADDRESS][DOMAIN_NAME]" at bounding box center [377, 178] width 270 height 67
drag, startPoint x: 278, startPoint y: 196, endPoint x: 210, endPoint y: 216, distance: 71.4
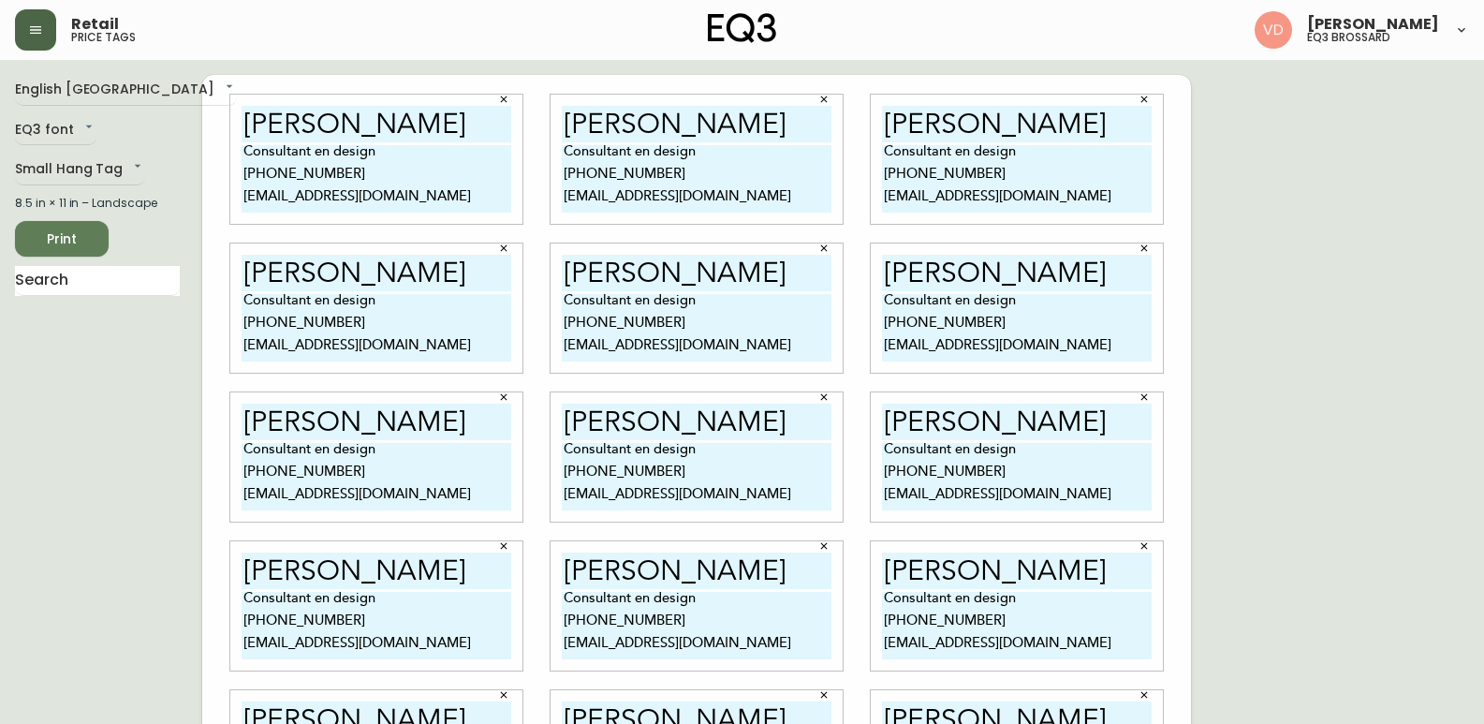
click at [210, 216] on div "[PERSON_NAME] Consultant en design [PHONE_NUMBER] [EMAIL_ADDRESS][DOMAIN_NAME] …" at bounding box center [696, 457] width 989 height 764
type textarea "Consultant en design [PHONE_NUMBER] [EMAIL_ADDRESS][DOMAIN_NAME]"
click at [612, 346] on textarea "Consultant en design [PHONE_NUMBER] [EMAIL_ADDRESS][DOMAIN_NAME]" at bounding box center [697, 327] width 270 height 67
click at [490, 198] on textarea "Consultant en design [PHONE_NUMBER] [EMAIL_ADDRESS][DOMAIN_NAME]" at bounding box center [377, 178] width 270 height 67
click at [455, 137] on input "[PERSON_NAME]" at bounding box center [377, 124] width 270 height 37
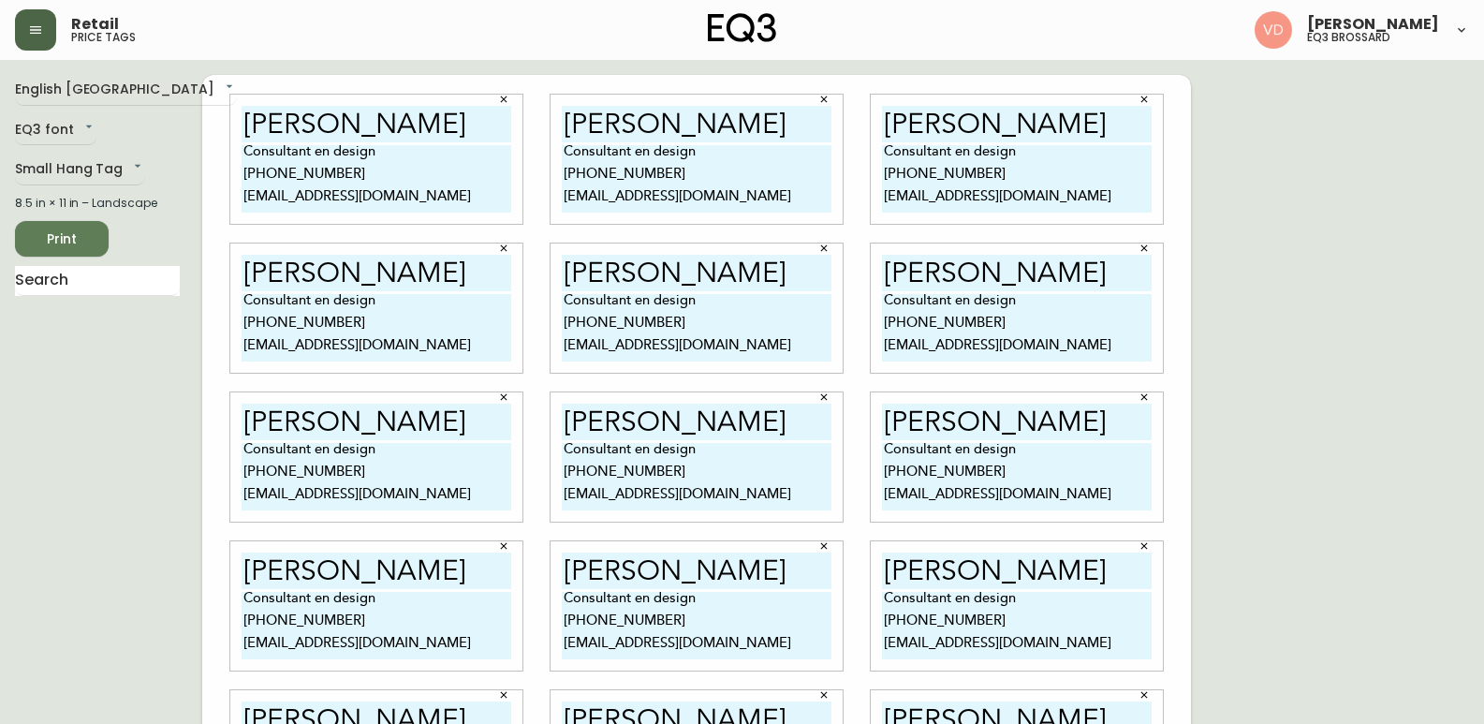
drag, startPoint x: 529, startPoint y: 89, endPoint x: 214, endPoint y: 150, distance: 320.5
click at [214, 150] on div "[PERSON_NAME] Consultant en design [PHONE_NUMBER] [EMAIL_ADDRESS][DOMAIN_NAME] …" at bounding box center [696, 457] width 989 height 764
click at [734, 116] on input "[PERSON_NAME]" at bounding box center [697, 124] width 270 height 37
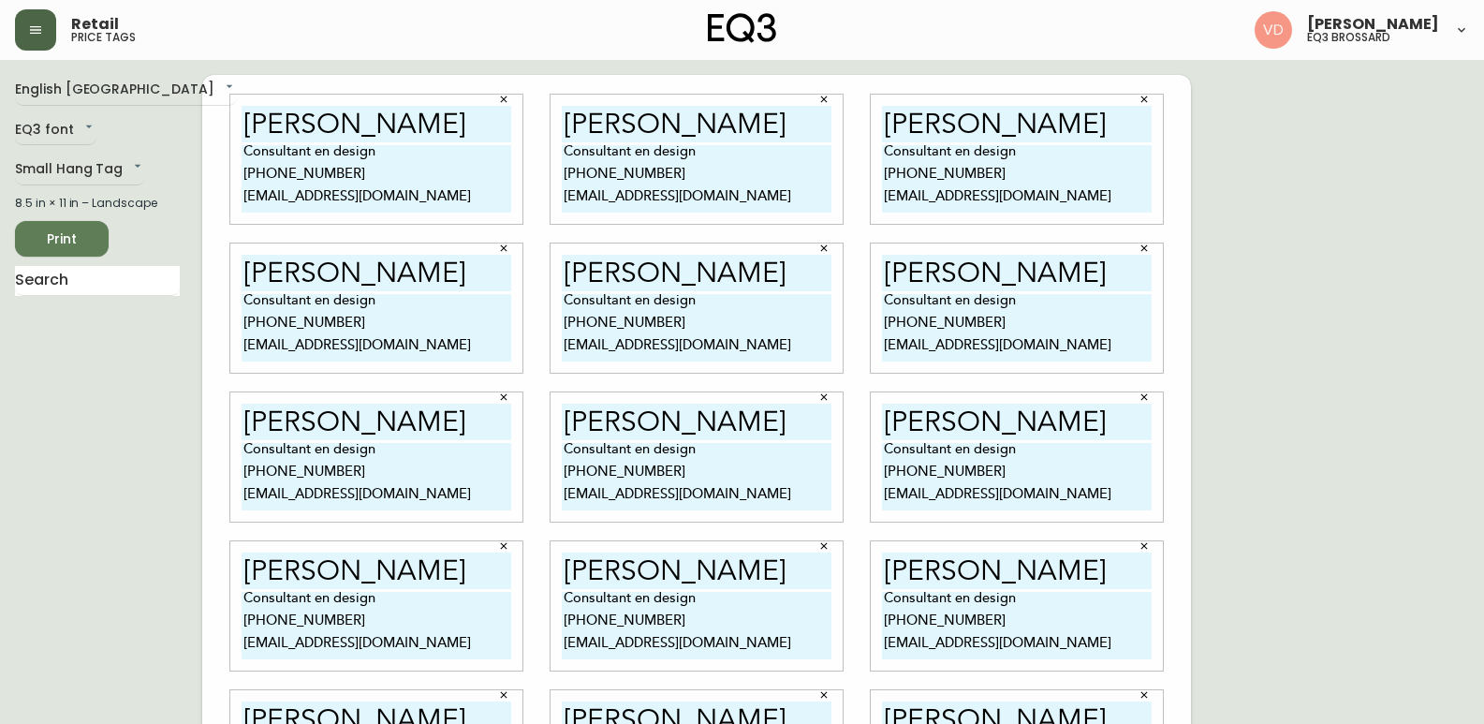
click at [734, 116] on input "[PERSON_NAME]" at bounding box center [697, 124] width 270 height 37
paste input "[PERSON_NAME]"
type input "[PERSON_NAME]"
click at [925, 126] on input "[PERSON_NAME]" at bounding box center [1017, 124] width 270 height 37
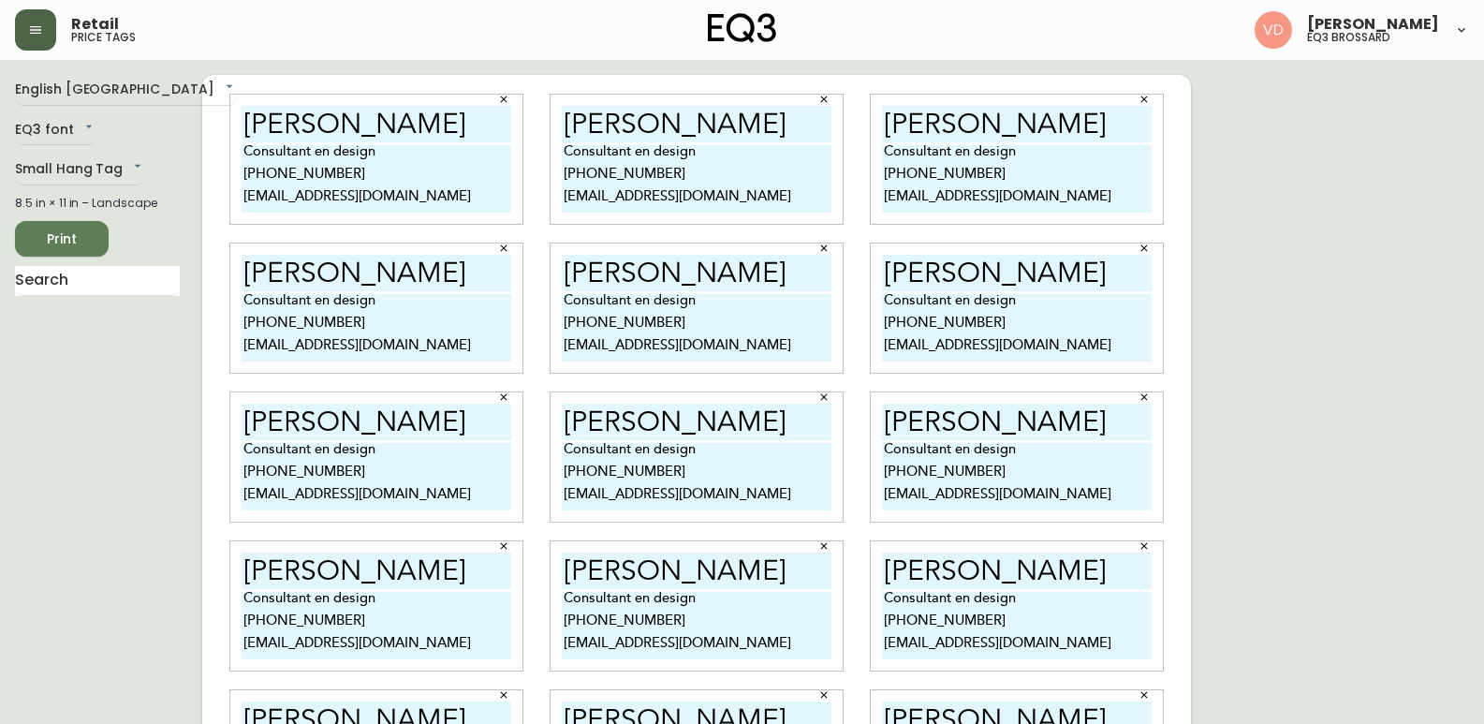
click at [925, 126] on input "[PERSON_NAME]" at bounding box center [1017, 124] width 270 height 37
paste input "[PERSON_NAME]"
type input "[PERSON_NAME]"
click at [952, 267] on input "[PERSON_NAME]" at bounding box center [1017, 273] width 270 height 37
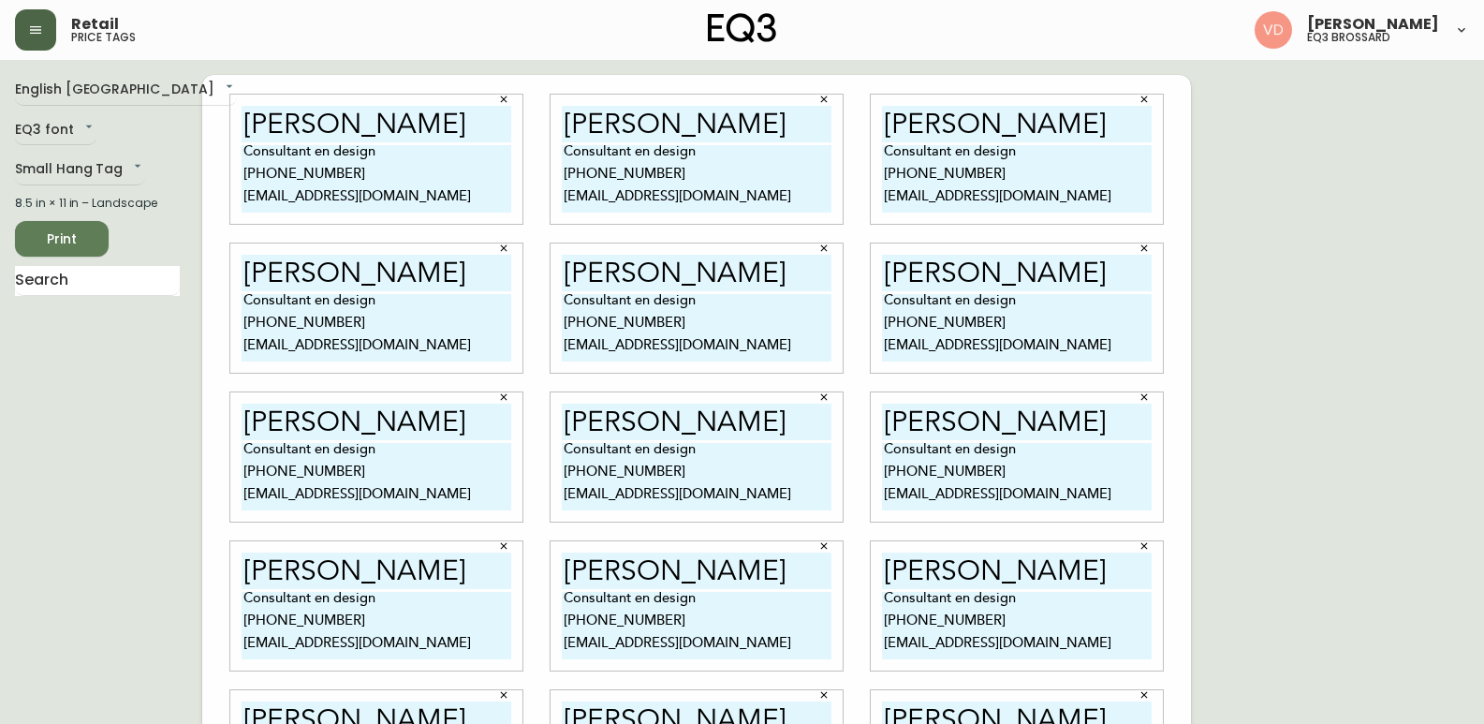
click at [952, 267] on input "[PERSON_NAME]" at bounding box center [1017, 273] width 270 height 37
paste input "[PERSON_NAME]"
type input "[PERSON_NAME]"
click at [601, 275] on input "[PERSON_NAME]" at bounding box center [697, 273] width 270 height 37
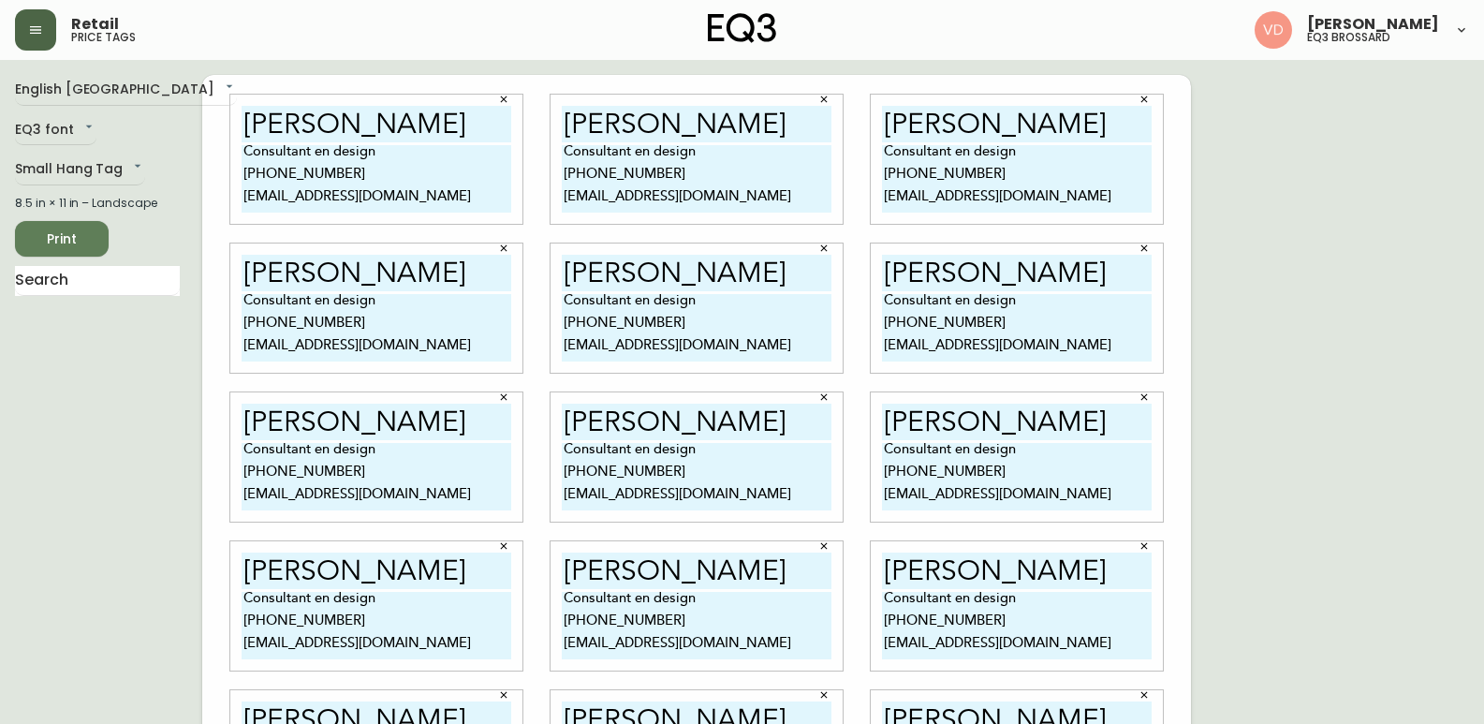
click at [601, 275] on input "[PERSON_NAME]" at bounding box center [697, 273] width 270 height 37
paste input "[PERSON_NAME]"
type input "[PERSON_NAME]"
click at [382, 264] on input "[PERSON_NAME]" at bounding box center [377, 273] width 270 height 37
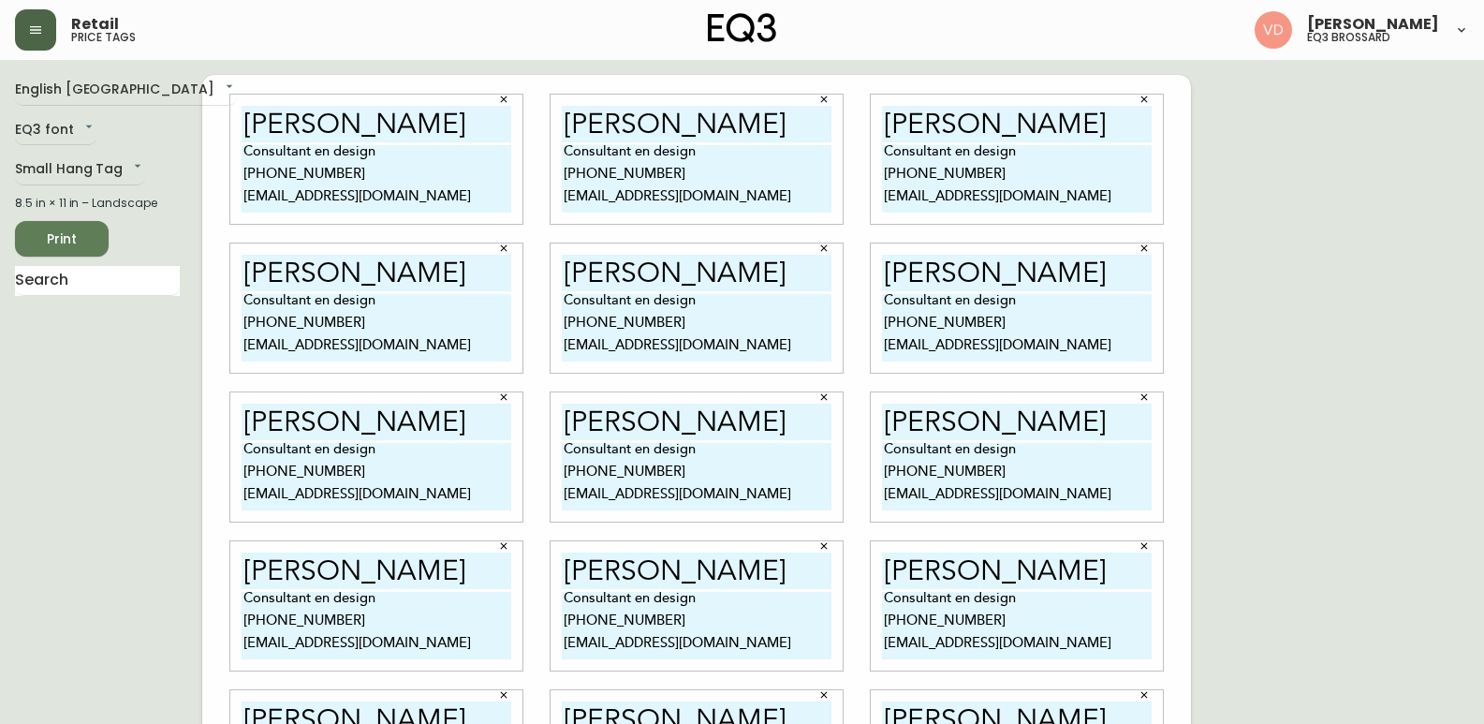
click at [382, 264] on input "[PERSON_NAME]" at bounding box center [377, 273] width 270 height 37
paste input "[PERSON_NAME]"
type input "[PERSON_NAME]"
click at [354, 425] on input "[PERSON_NAME]" at bounding box center [377, 422] width 270 height 37
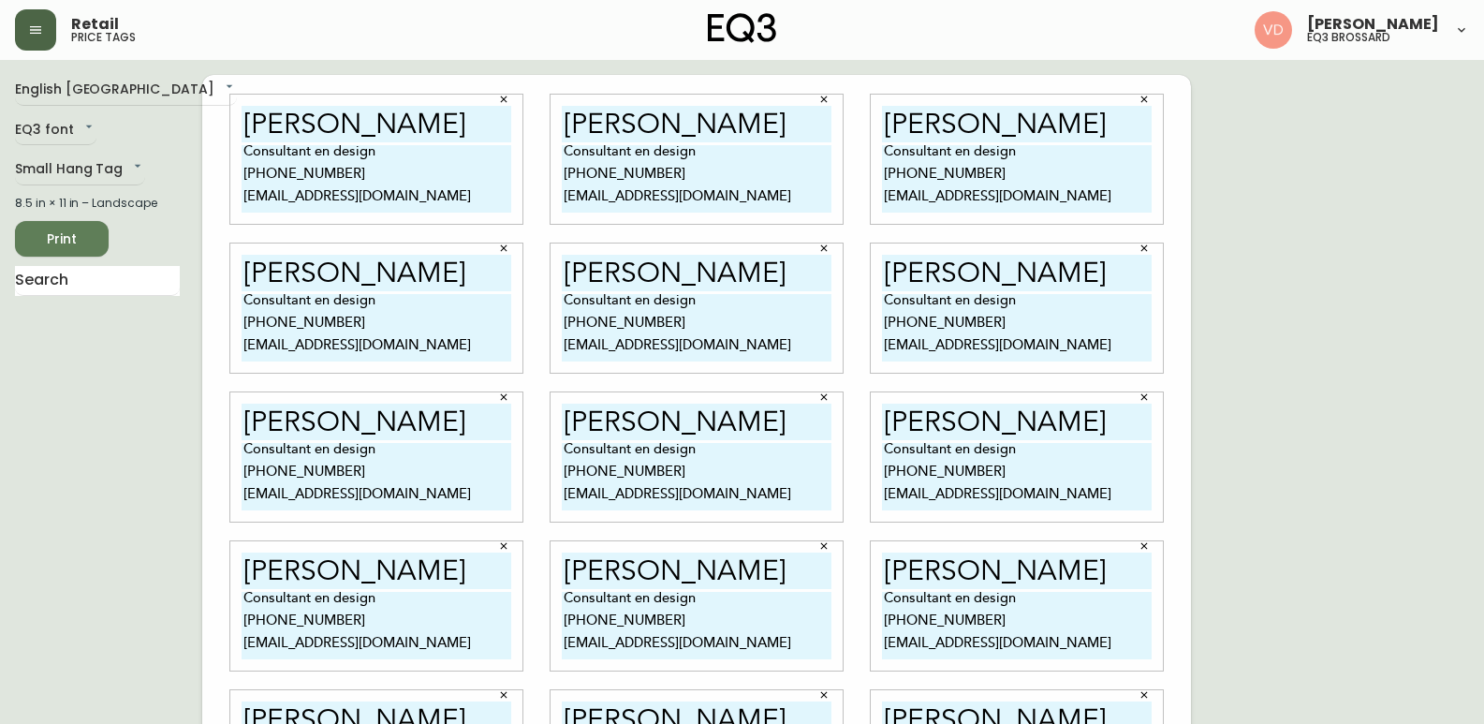
click at [354, 425] on input "[PERSON_NAME]" at bounding box center [377, 422] width 270 height 37
paste input "[PERSON_NAME]"
type input "[PERSON_NAME]"
click at [597, 415] on input "[PERSON_NAME]" at bounding box center [697, 422] width 270 height 37
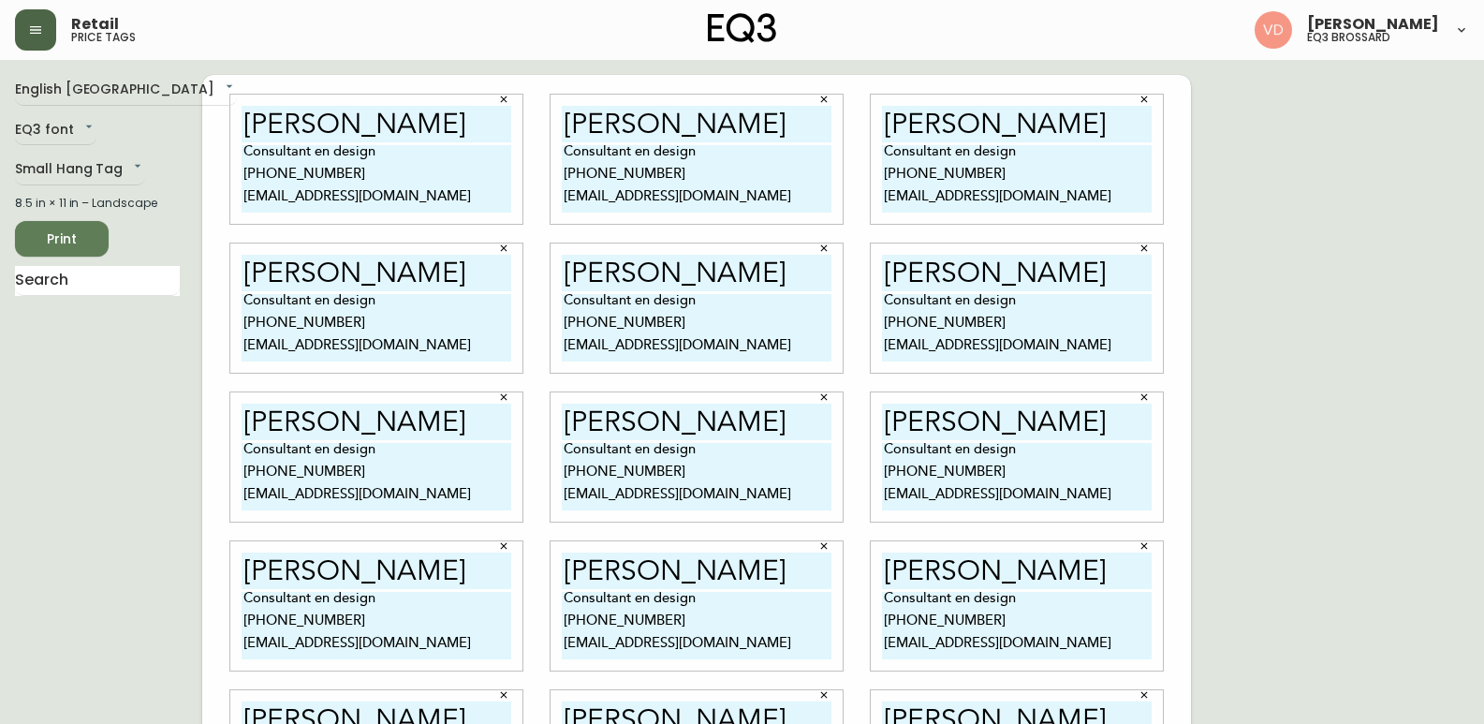
click at [597, 415] on input "[PERSON_NAME]" at bounding box center [697, 422] width 270 height 37
paste input "[PERSON_NAME]"
type input "[PERSON_NAME]"
click at [938, 421] on input "[PERSON_NAME]" at bounding box center [1017, 422] width 270 height 37
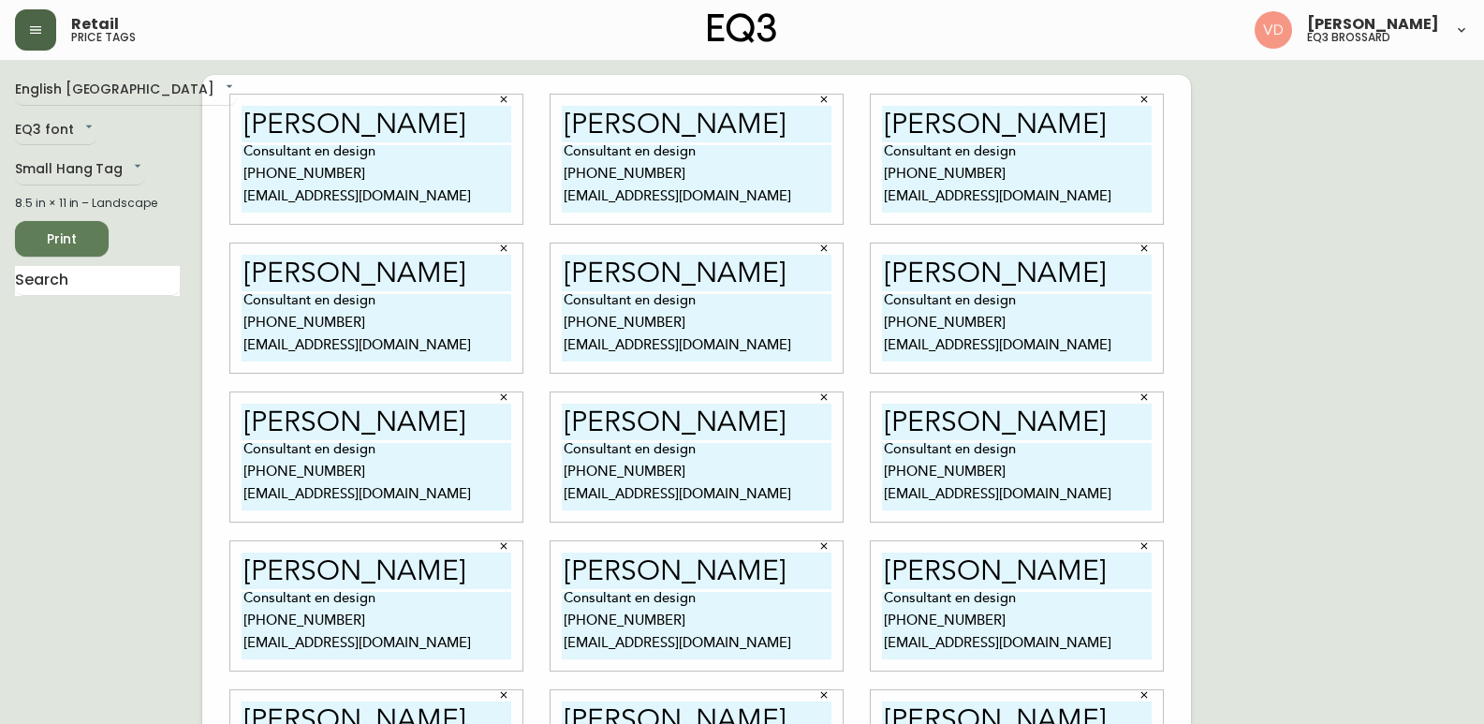
click at [938, 421] on input "[PERSON_NAME]" at bounding box center [1017, 422] width 270 height 37
paste input "[PERSON_NAME]"
type input "[PERSON_NAME]"
click at [310, 565] on input "[PERSON_NAME]" at bounding box center [377, 570] width 270 height 37
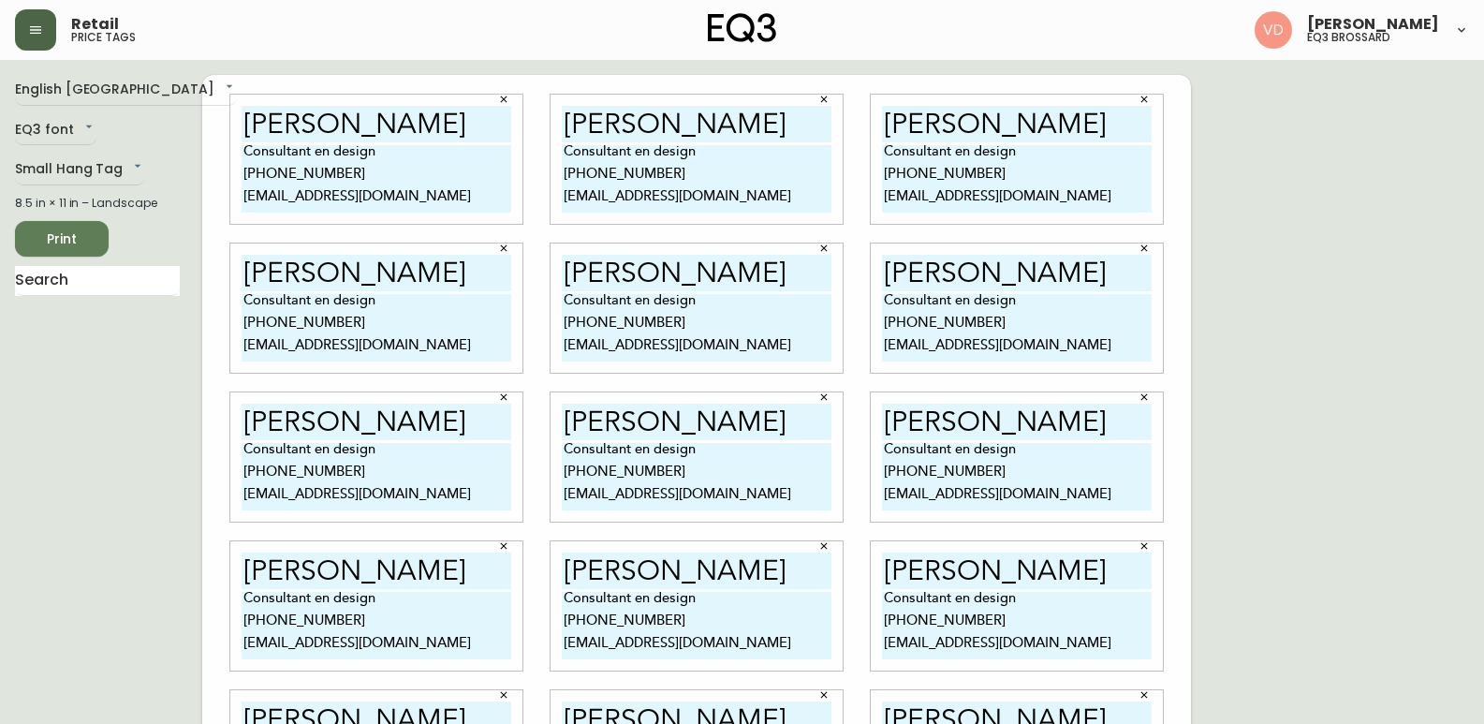
click at [310, 565] on input "[PERSON_NAME]" at bounding box center [377, 570] width 270 height 37
paste input "[PERSON_NAME]"
type input "[PERSON_NAME]"
click at [611, 571] on input "[PERSON_NAME]" at bounding box center [697, 570] width 270 height 37
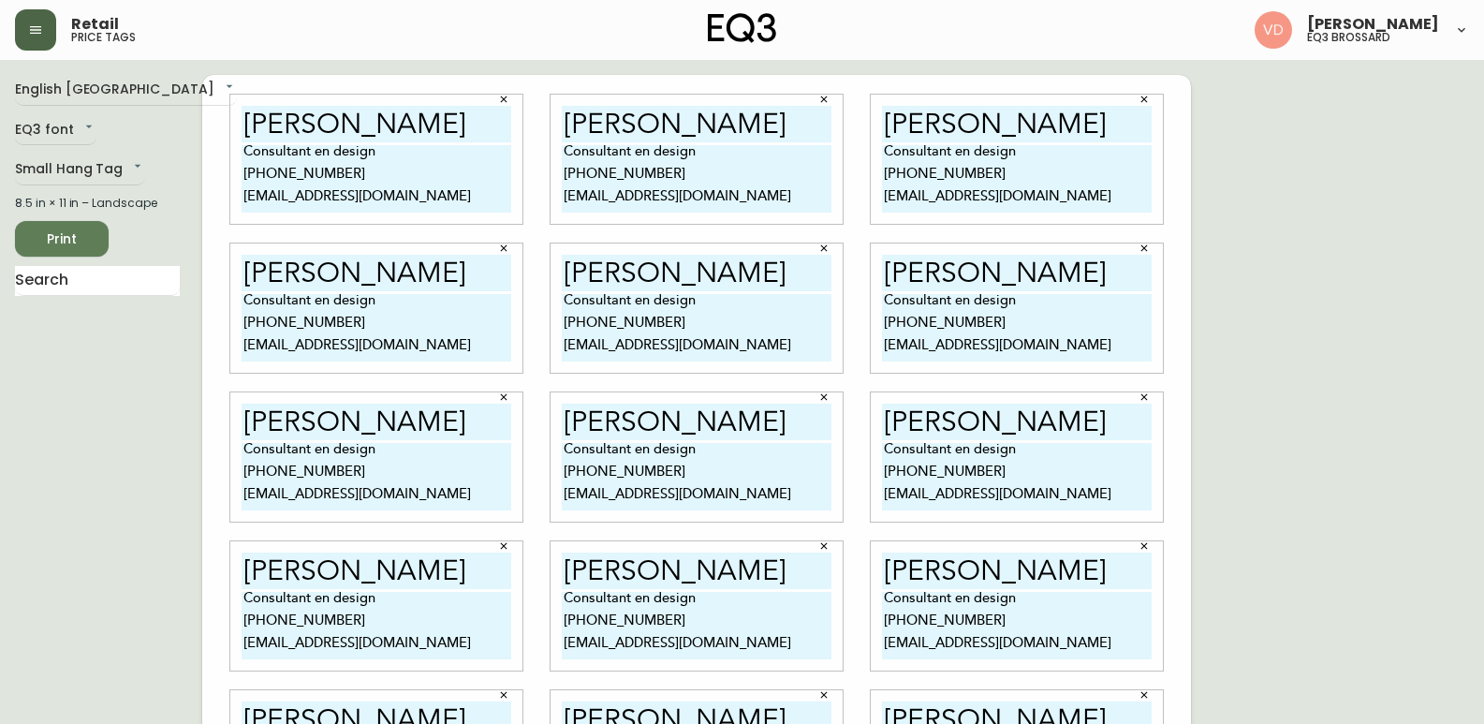
click at [611, 571] on input "[PERSON_NAME]" at bounding box center [697, 570] width 270 height 37
paste input "[PERSON_NAME]"
type input "[PERSON_NAME]"
click at [902, 575] on input "[PERSON_NAME]" at bounding box center [1017, 570] width 270 height 37
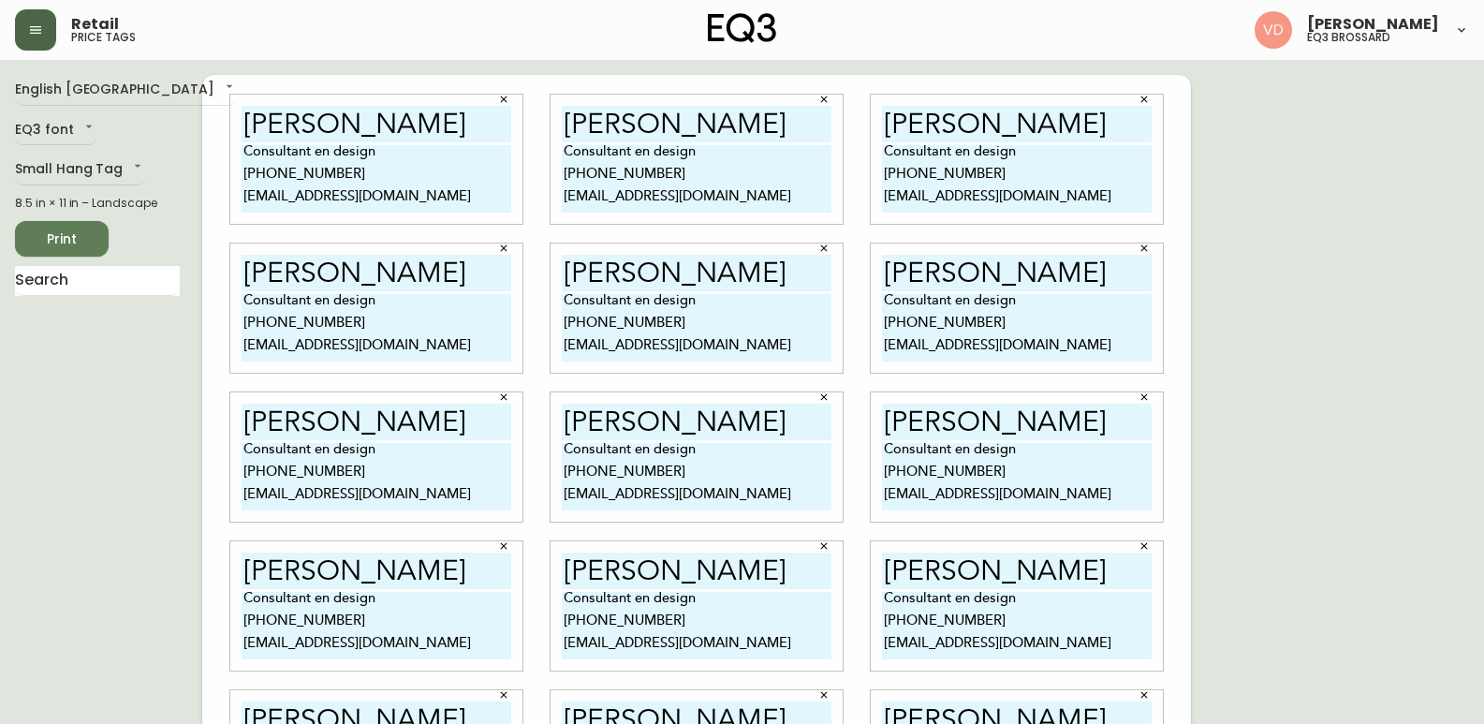
click at [902, 575] on input "[PERSON_NAME]" at bounding box center [1017, 570] width 270 height 37
paste input "[PERSON_NAME]"
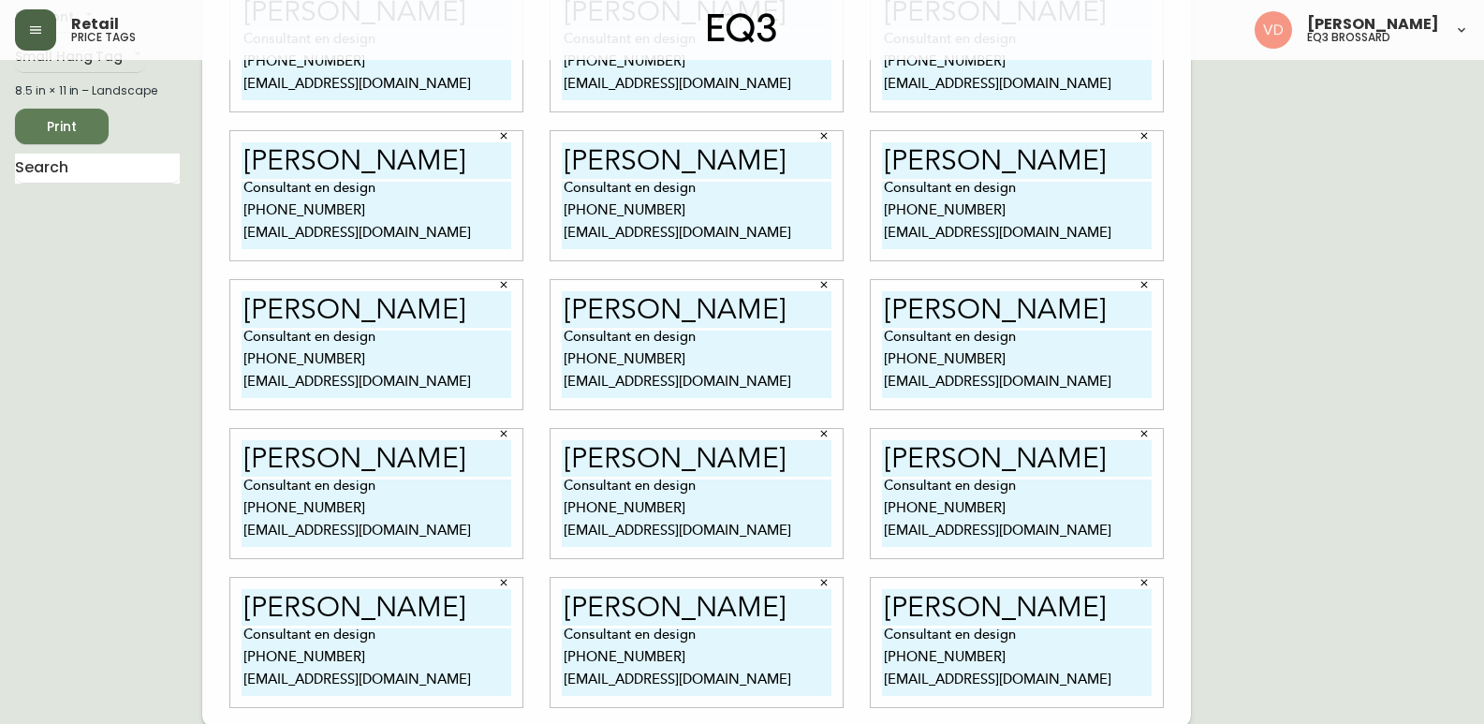
scroll to position [115, 0]
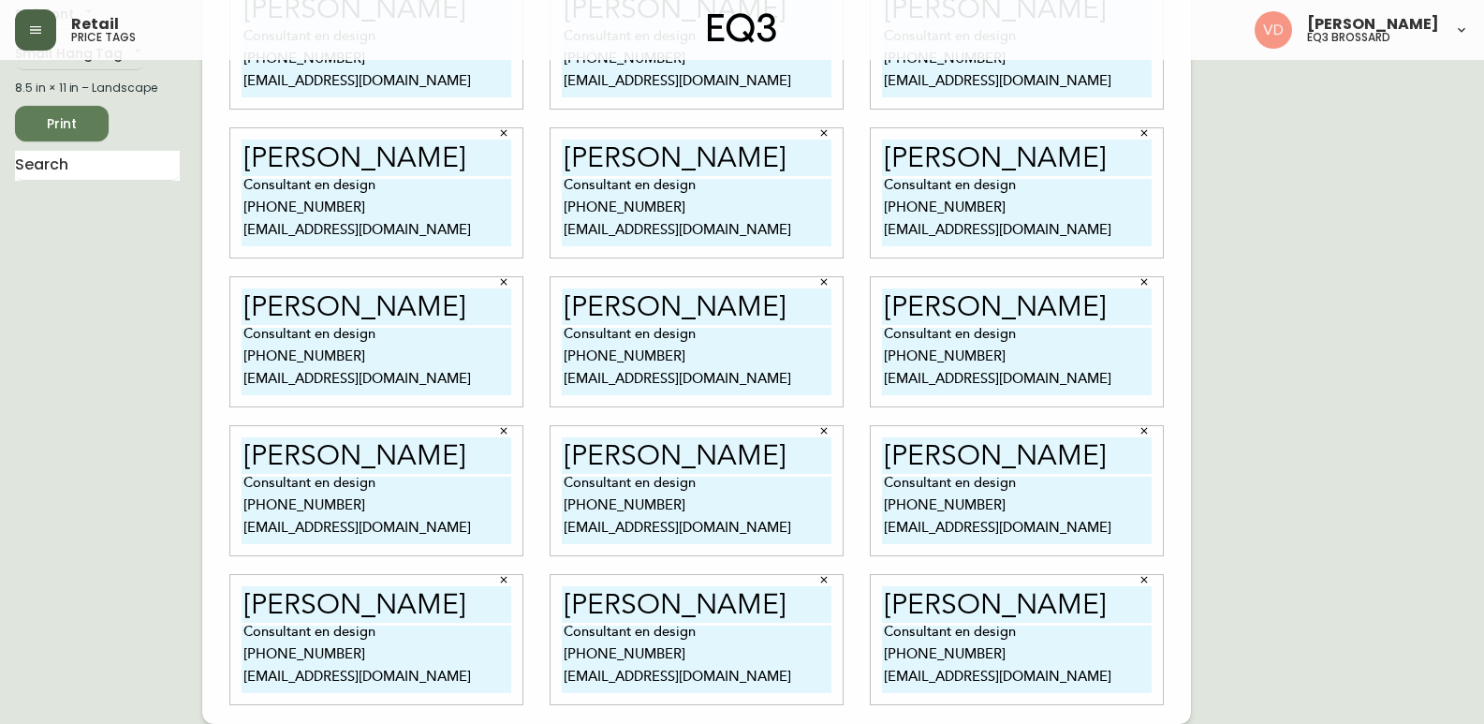
type input "[PERSON_NAME]"
click at [899, 611] on input "[PERSON_NAME]" at bounding box center [1017, 604] width 270 height 37
paste input "[PERSON_NAME]"
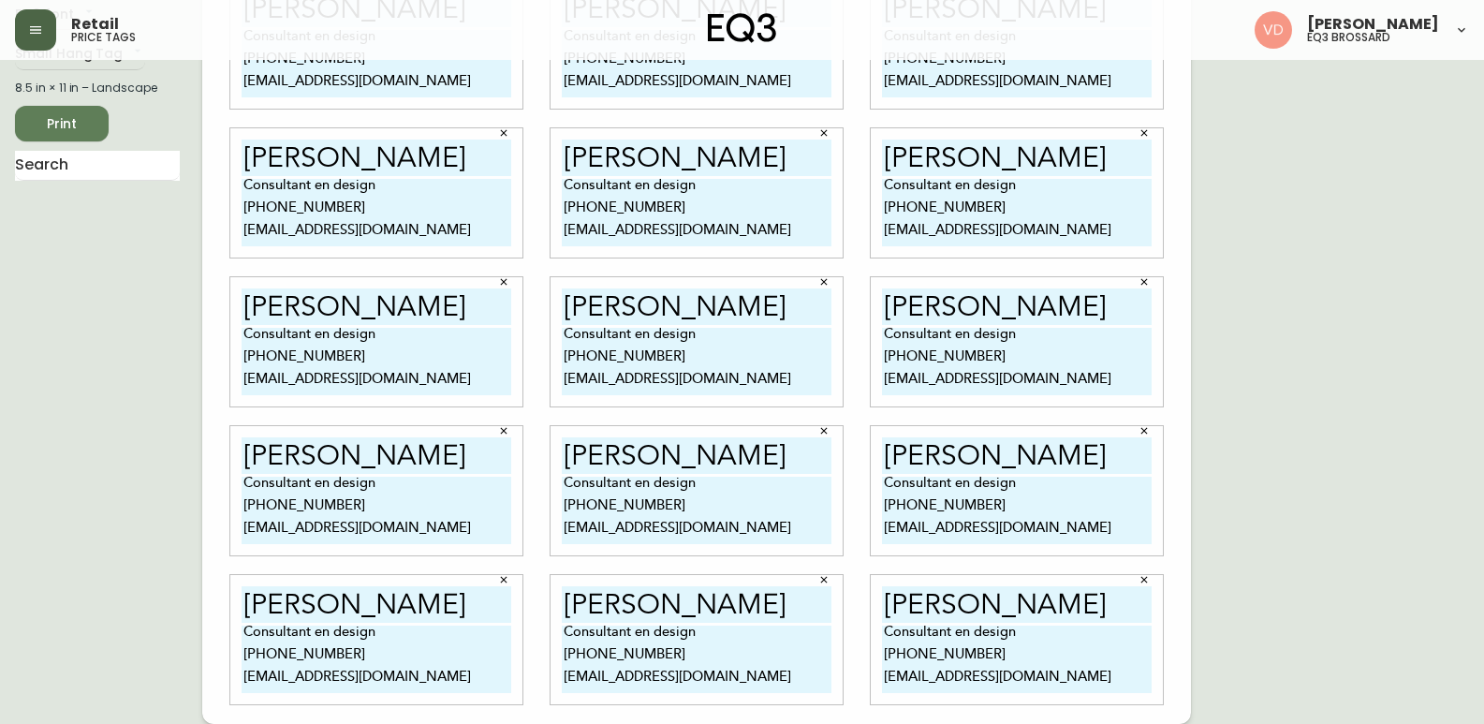
type input "[PERSON_NAME]"
click at [650, 595] on input "[PERSON_NAME]" at bounding box center [697, 604] width 270 height 37
paste input "[PERSON_NAME]"
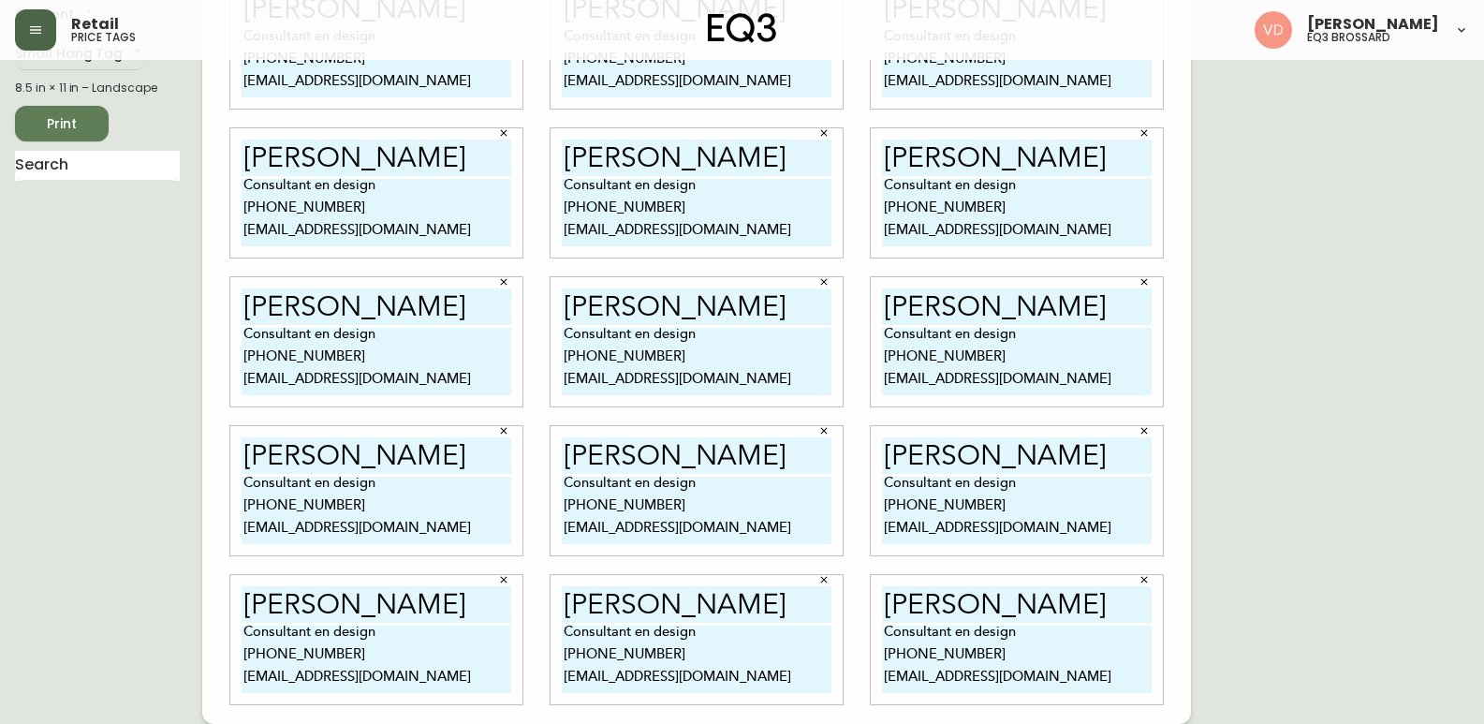
type input "[PERSON_NAME]"
click at [278, 579] on div "[PERSON_NAME] Consultant en design [PHONE_NUMBER] [EMAIL_ADDRESS][DOMAIN_NAME]" at bounding box center [376, 639] width 292 height 129
click at [278, 594] on input "[PERSON_NAME]" at bounding box center [377, 604] width 270 height 37
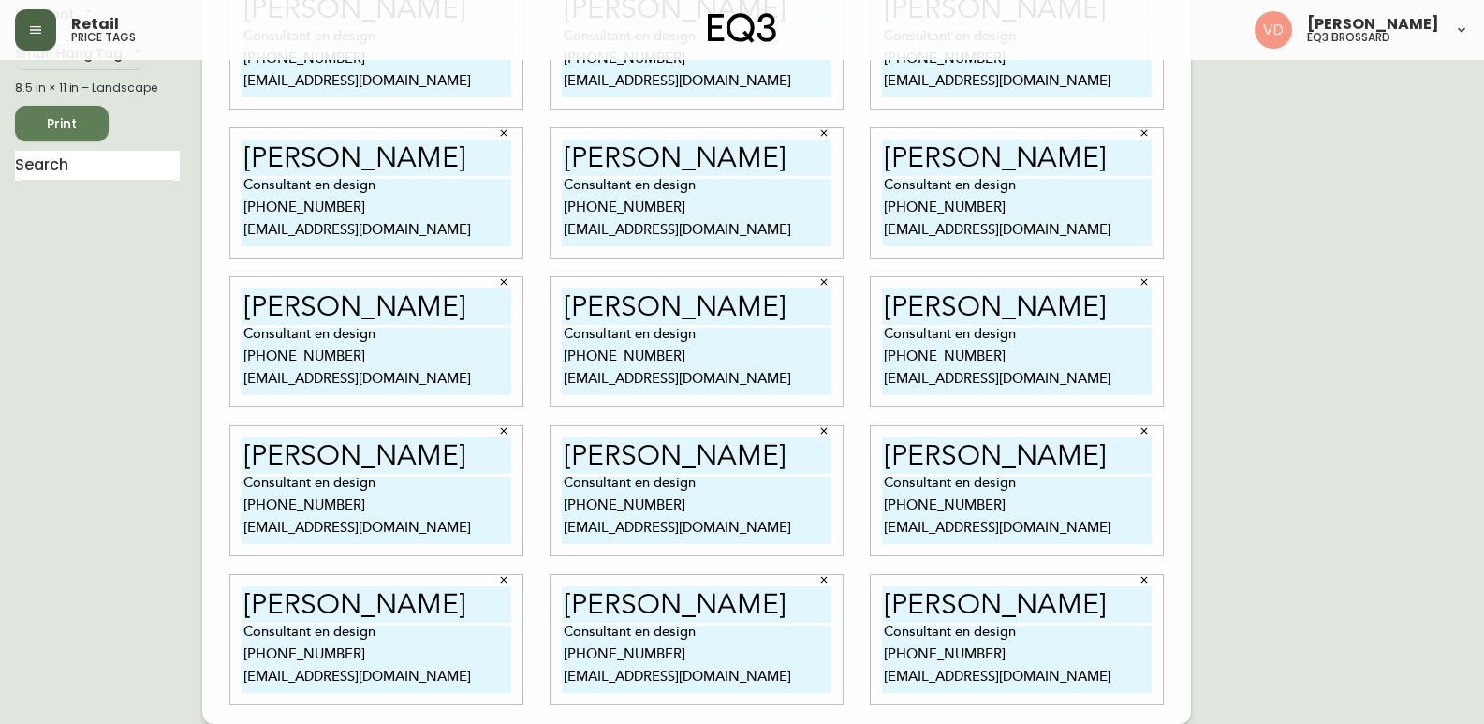
click at [278, 594] on input "[PERSON_NAME]" at bounding box center [377, 604] width 270 height 37
paste input "[PERSON_NAME]"
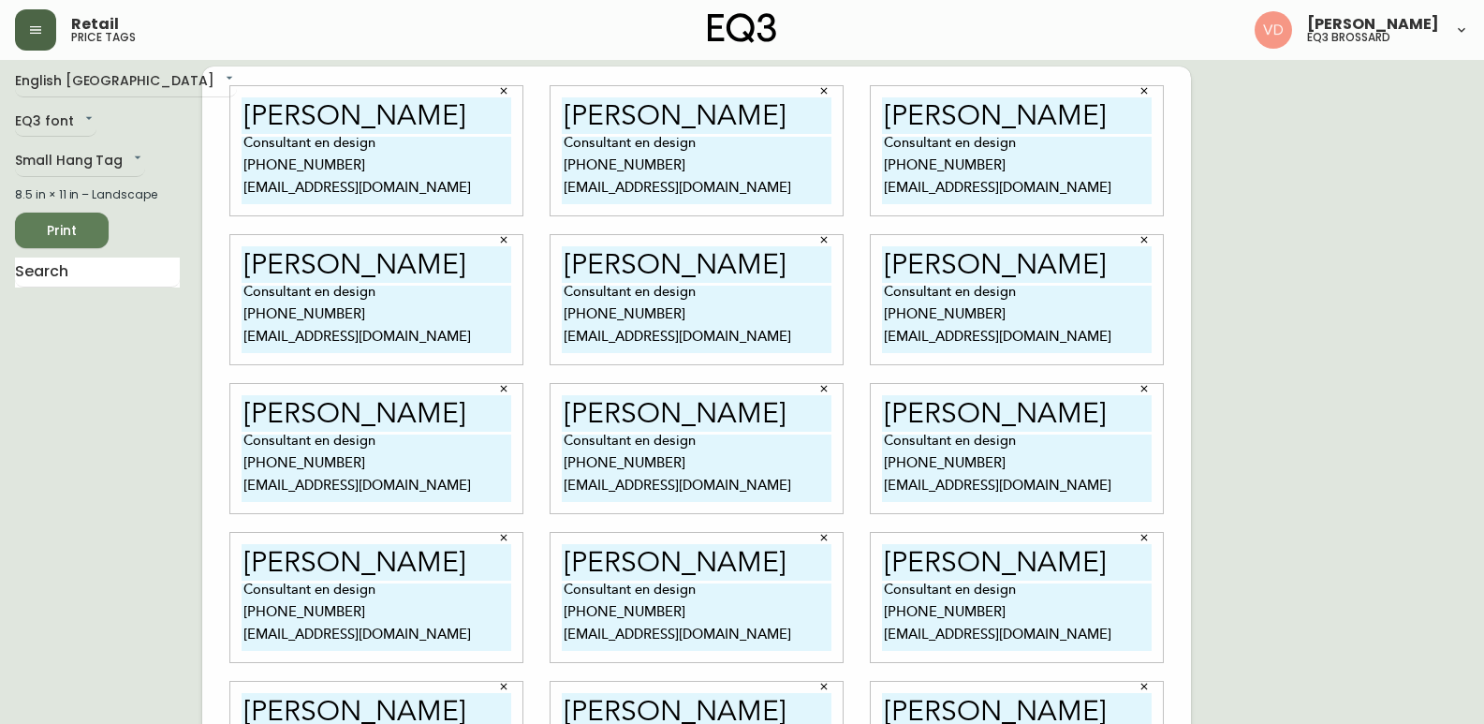
scroll to position [0, 0]
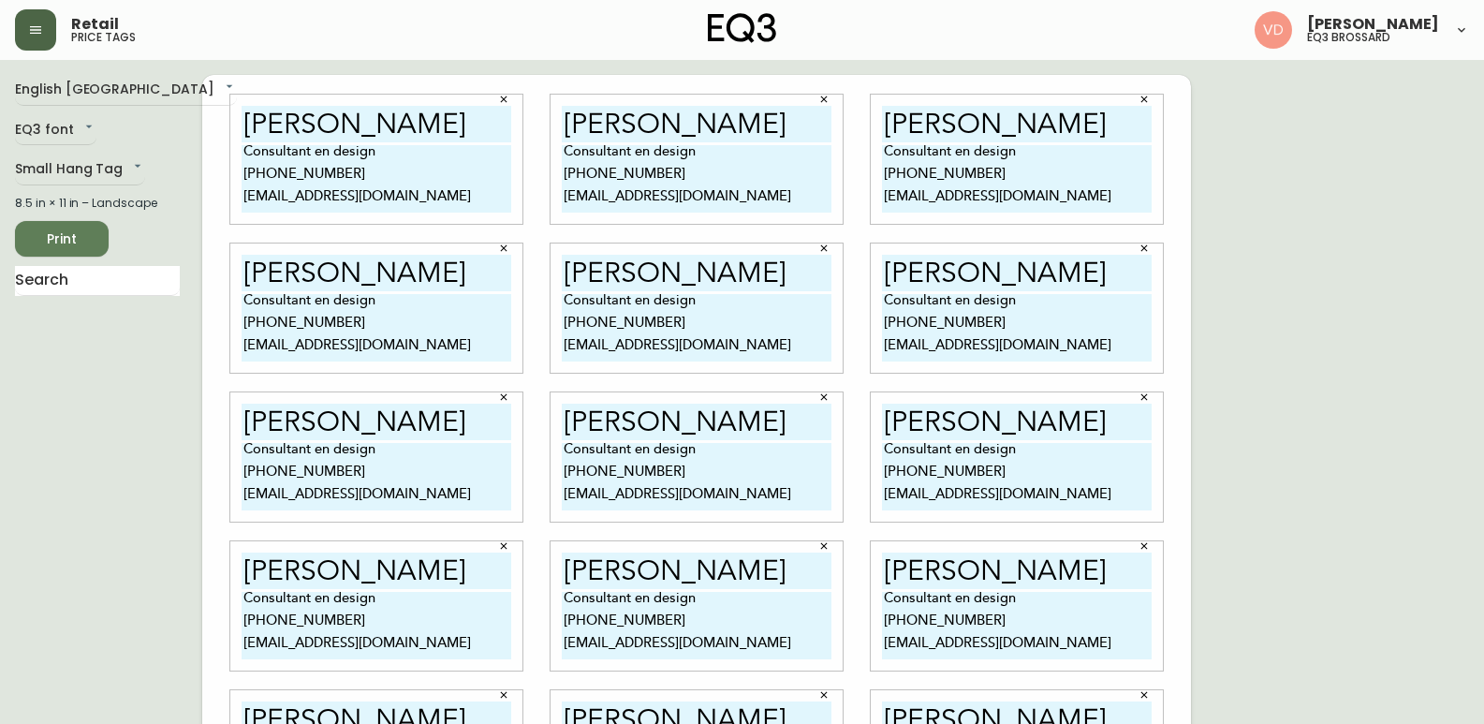
type input "[PERSON_NAME]"
click at [307, 147] on textarea "Consultant en design [PHONE_NUMBER] [EMAIL_ADDRESS][DOMAIN_NAME]" at bounding box center [377, 178] width 270 height 67
click at [308, 146] on textarea "Consultant en design [PHONE_NUMBER] [EMAIL_ADDRESS][DOMAIN_NAME]" at bounding box center [377, 178] width 270 height 67
click at [358, 169] on textarea "ConsultantE en design [PHONE_NUMBER] [EMAIL_ADDRESS][DOMAIN_NAME]" at bounding box center [377, 178] width 270 height 67
click at [321, 150] on textarea "ConsultantE en design [PHONE_NUMBER] [EMAIL_ADDRESS][DOMAIN_NAME]" at bounding box center [377, 178] width 270 height 67
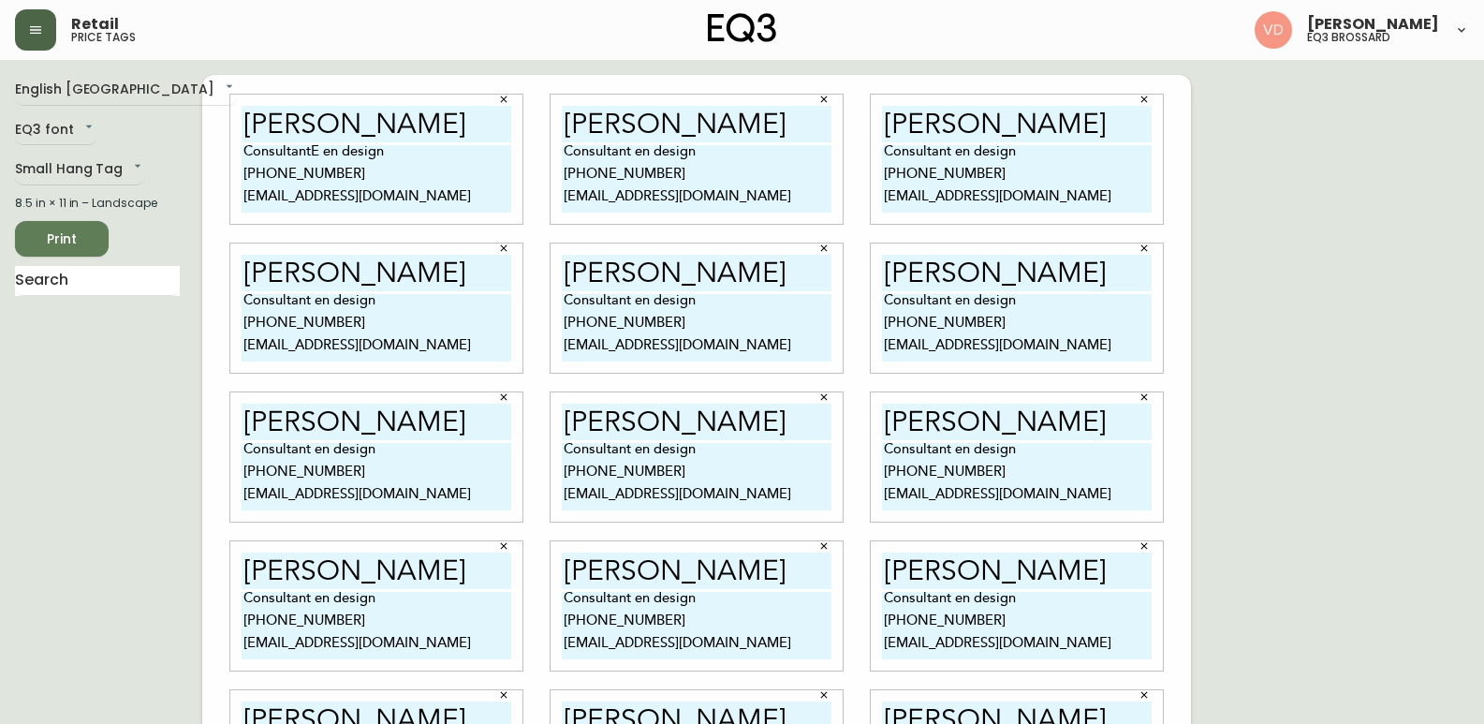
click at [317, 154] on textarea "ConsultantE en design [PHONE_NUMBER] [EMAIL_ADDRESS][DOMAIN_NAME]" at bounding box center [377, 178] width 270 height 67
click at [316, 188] on textarea "Consultante en design [PHONE_NUMBER] [EMAIL_ADDRESS][DOMAIN_NAME]" at bounding box center [377, 178] width 270 height 67
drag, startPoint x: 426, startPoint y: 186, endPoint x: 233, endPoint y: 170, distance: 193.5
click at [233, 170] on div "[PERSON_NAME] Consultante en design [PHONE_NUMBER] [EMAIL_ADDRESS][DOMAIN_NAME]" at bounding box center [376, 159] width 292 height 129
drag, startPoint x: 365, startPoint y: 201, endPoint x: 244, endPoint y: 145, distance: 133.2
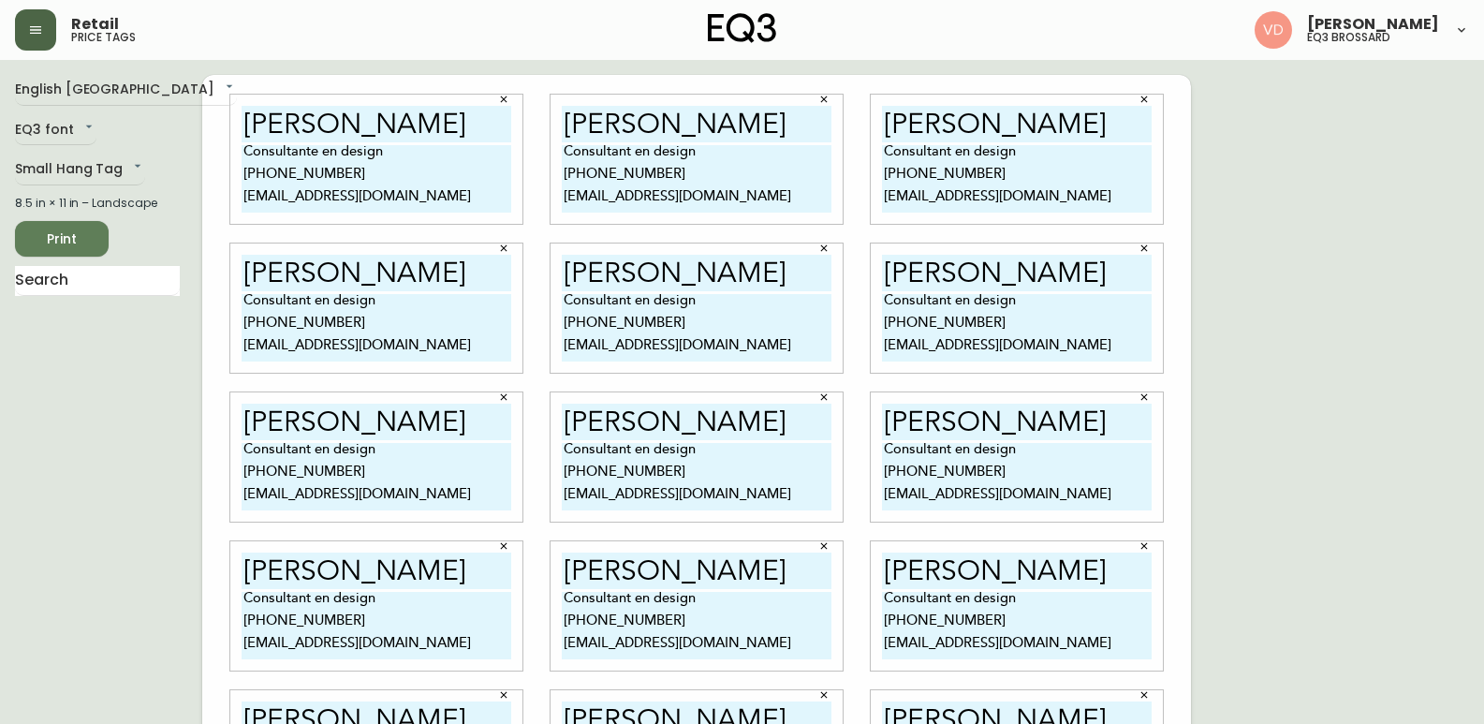
click at [244, 145] on textarea "Consultante en design [PHONE_NUMBER] [EMAIL_ADDRESS][DOMAIN_NAME]" at bounding box center [377, 178] width 270 height 67
type textarea "Consultante en design [PHONE_NUMBER] [EMAIL_ADDRESS][DOMAIN_NAME]"
click at [605, 176] on textarea "Consultant en design [PHONE_NUMBER] [EMAIL_ADDRESS][DOMAIN_NAME]" at bounding box center [697, 178] width 270 height 67
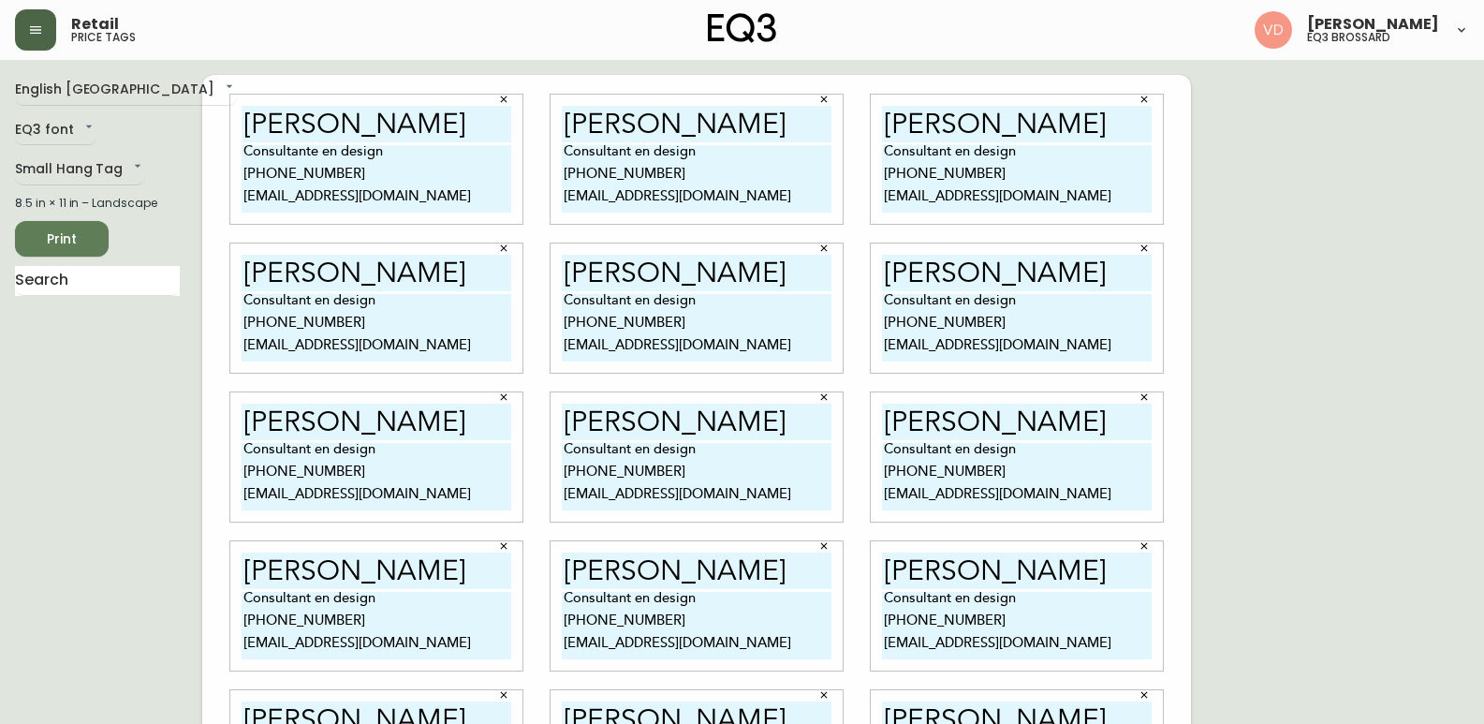
click at [605, 176] on textarea "Consultant en design [PHONE_NUMBER] [EMAIL_ADDRESS][DOMAIN_NAME]" at bounding box center [697, 178] width 270 height 67
drag, startPoint x: 700, startPoint y: 203, endPoint x: 504, endPoint y: 132, distance: 209.1
click at [504, 132] on div "[PERSON_NAME] Consultante en design [PHONE_NUMBER] [EMAIL_ADDRESS][DOMAIN_NAME]…" at bounding box center [696, 457] width 989 height 764
paste textarea "e en design [PHONE_NUMBER] npelletier"
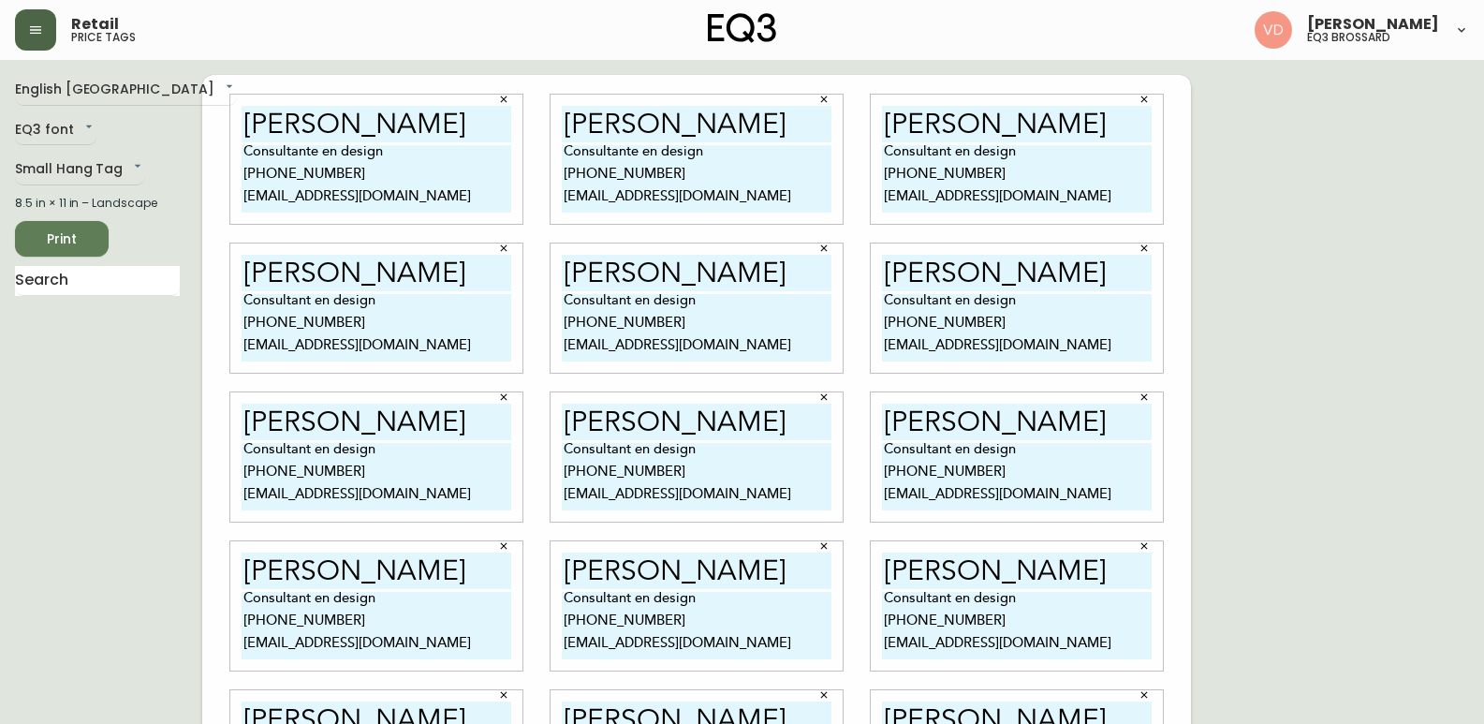
type textarea "Consultante en design [PHONE_NUMBER] [EMAIL_ADDRESS][DOMAIN_NAME]"
drag, startPoint x: 1013, startPoint y: 194, endPoint x: 853, endPoint y: 134, distance: 171.0
click at [853, 134] on div "[PERSON_NAME] Consultante en design [PHONE_NUMBER] [EMAIL_ADDRESS][DOMAIN_NAME]…" at bounding box center [696, 457] width 989 height 764
paste textarea "e en design [PHONE_NUMBER] npelletier"
type textarea "Consultante en design [PHONE_NUMBER] [EMAIL_ADDRESS][DOMAIN_NAME]"
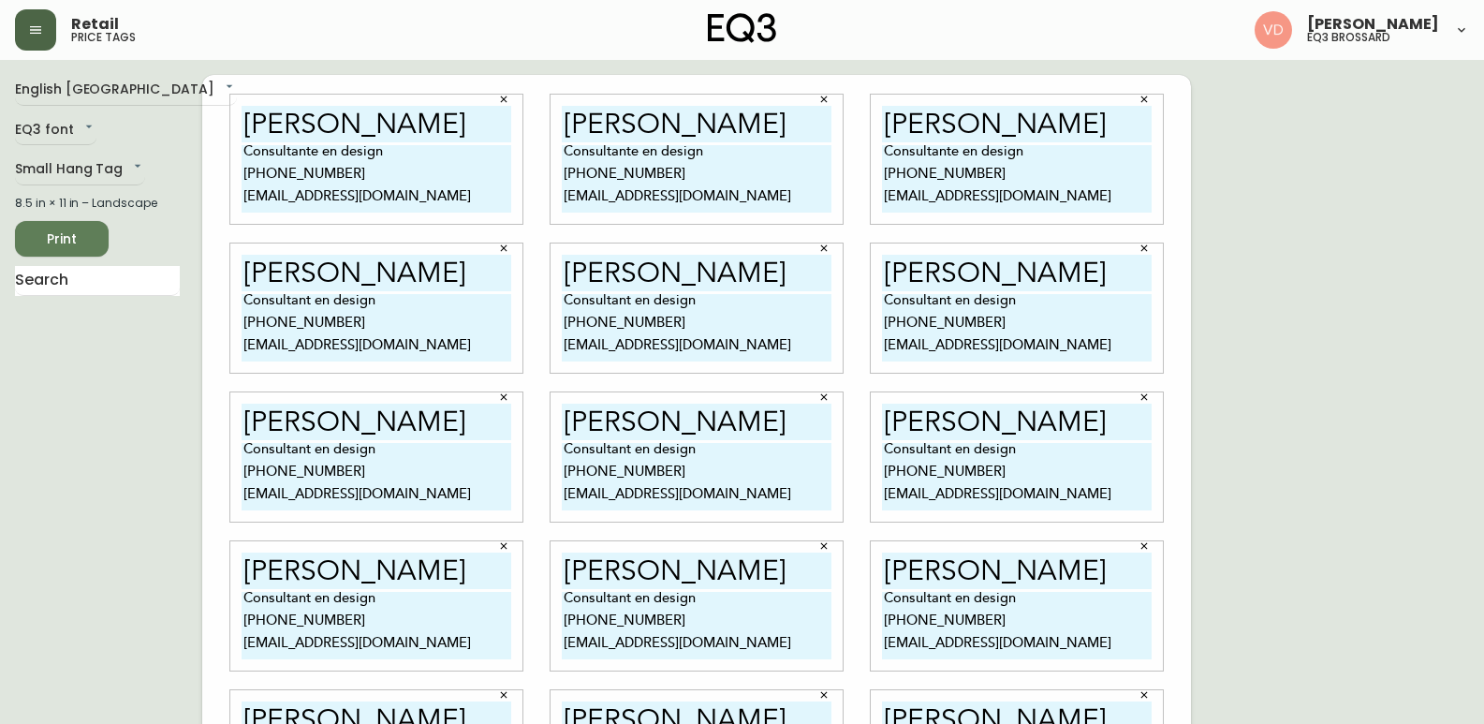
drag, startPoint x: 996, startPoint y: 353, endPoint x: 881, endPoint y: 294, distance: 129.4
click at [881, 294] on div "[PERSON_NAME] Consultant en design [PHONE_NUMBER] [EMAIL_ADDRESS][DOMAIN_NAME]" at bounding box center [1017, 307] width 292 height 129
paste textarea "e en design [PHONE_NUMBER] npelletier"
type textarea "Consultante en design [PHONE_NUMBER] [EMAIL_ADDRESS][DOMAIN_NAME]"
drag, startPoint x: 685, startPoint y: 346, endPoint x: 554, endPoint y: 301, distance: 138.9
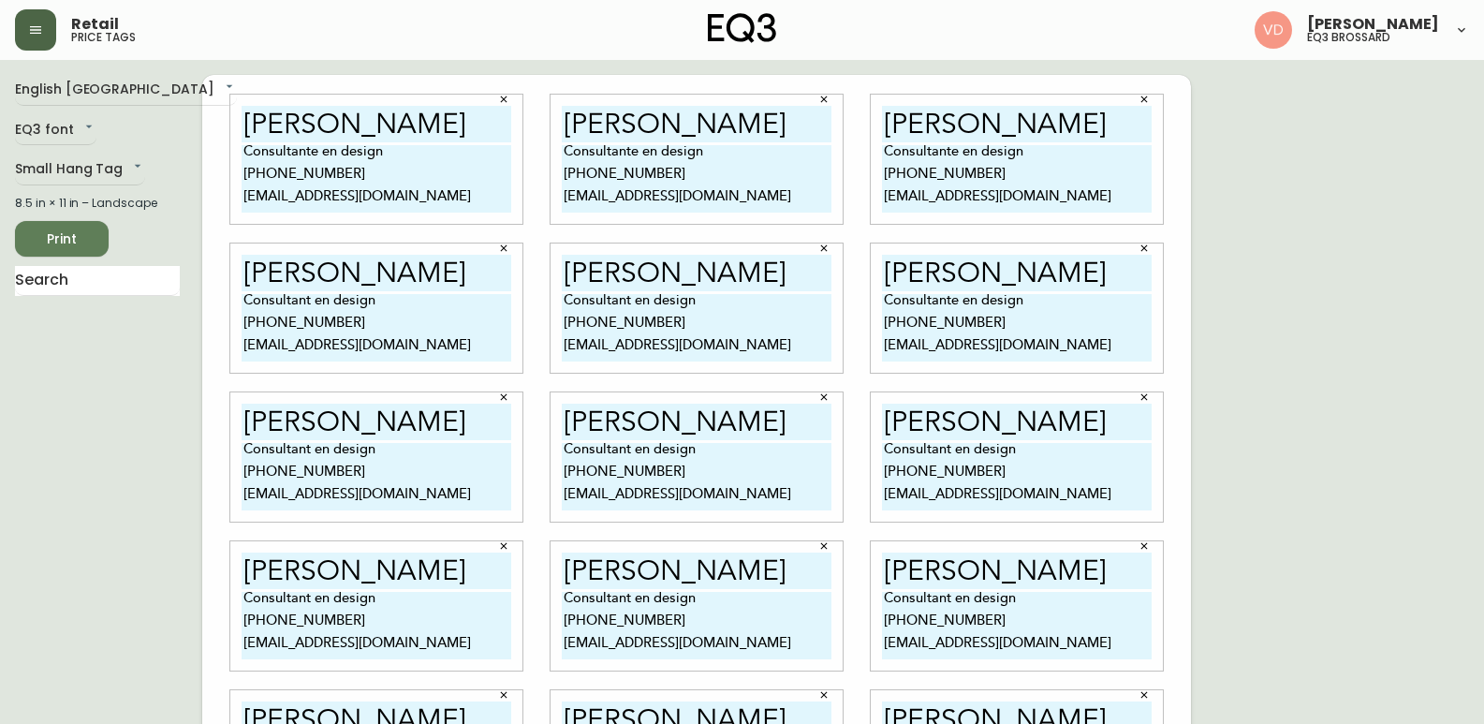
click at [554, 301] on div "[PERSON_NAME] Consultant en design [PHONE_NUMBER] [EMAIL_ADDRESS][DOMAIN_NAME]" at bounding box center [697, 307] width 292 height 129
paste textarea "e en design [PHONE_NUMBER] npelletier"
type textarea "Consultante en design [PHONE_NUMBER] [EMAIL_ADDRESS][DOMAIN_NAME]"
drag, startPoint x: 450, startPoint y: 354, endPoint x: 242, endPoint y: 300, distance: 215.8
click at [242, 300] on textarea "Consultant en design [PHONE_NUMBER] [EMAIL_ADDRESS][DOMAIN_NAME]" at bounding box center [377, 327] width 270 height 67
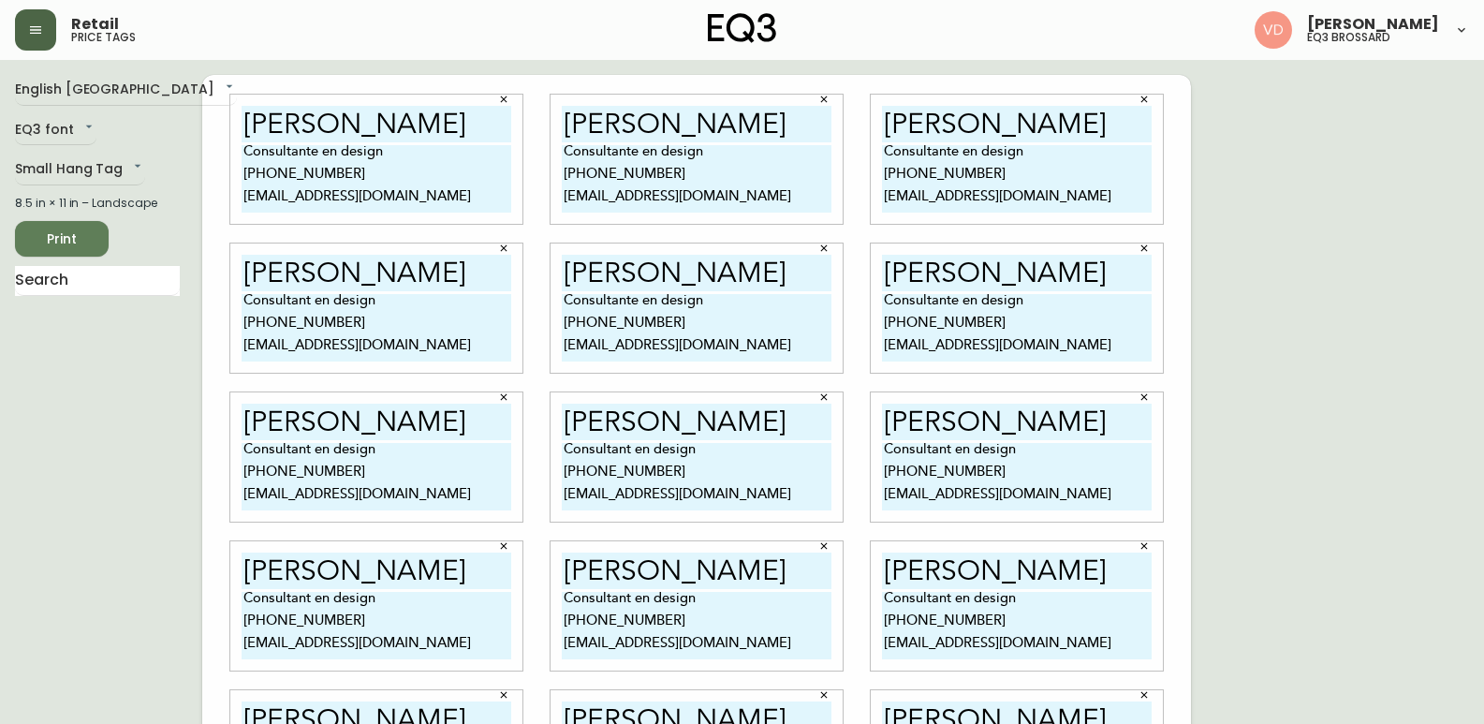
paste textarea "e en design [PHONE_NUMBER] npelletier"
type textarea "Consultante en design [PHONE_NUMBER] [EMAIL_ADDRESS][DOMAIN_NAME]"
drag, startPoint x: 361, startPoint y: 501, endPoint x: 236, endPoint y: 447, distance: 136.7
click at [236, 447] on div "[PERSON_NAME] Consultant en design [PHONE_NUMBER] [EMAIL_ADDRESS][DOMAIN_NAME]" at bounding box center [376, 456] width 292 height 129
paste textarea "e en design [PHONE_NUMBER] npelletier"
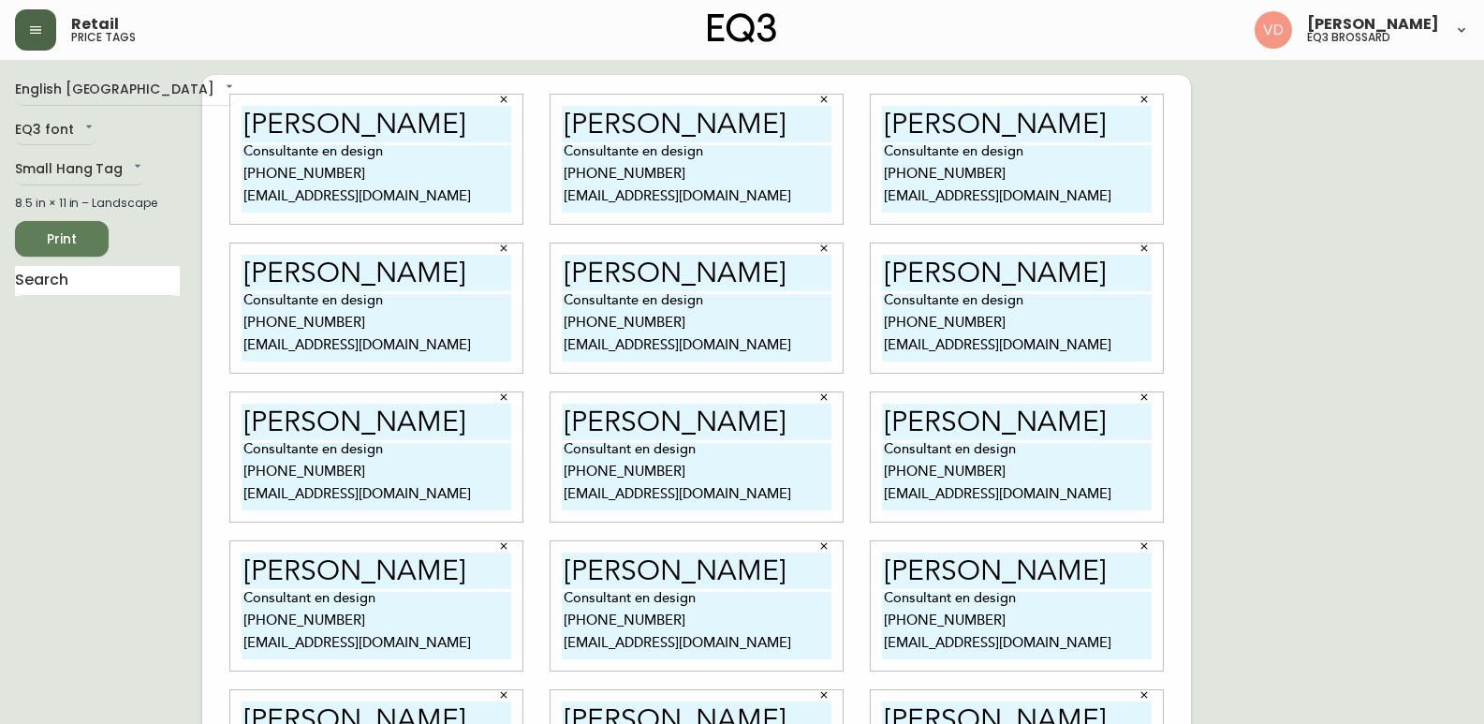
type textarea "Consultante en design [PHONE_NUMBER] [EMAIL_ADDRESS][DOMAIN_NAME]"
drag, startPoint x: 713, startPoint y: 497, endPoint x: 501, endPoint y: 427, distance: 223.0
click at [501, 427] on div "[PERSON_NAME] Consultante en design [PHONE_NUMBER] [EMAIL_ADDRESS][DOMAIN_NAME]…" at bounding box center [696, 457] width 989 height 764
paste textarea "e en design [PHONE_NUMBER] npelletier"
type textarea "Consultante en design [PHONE_NUMBER] [EMAIL_ADDRESS][DOMAIN_NAME]"
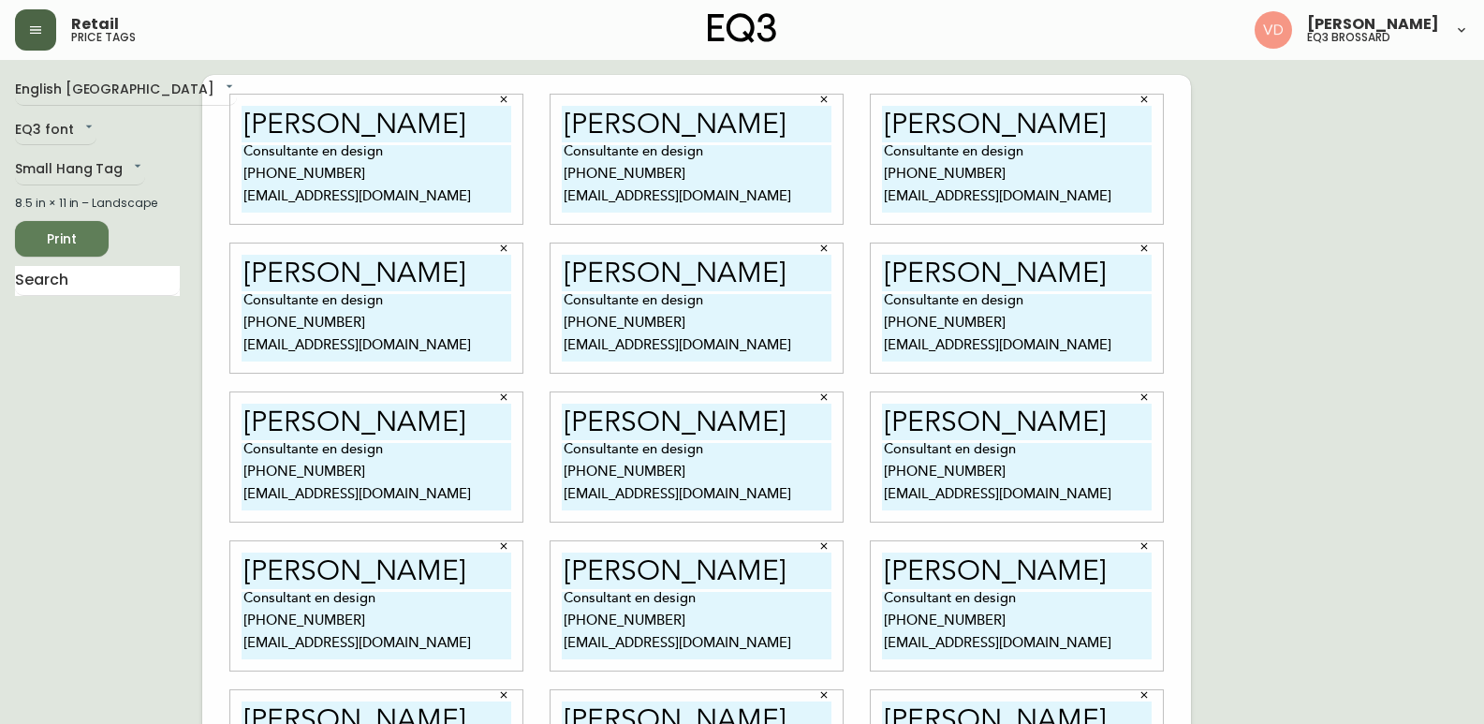
drag, startPoint x: 991, startPoint y: 491, endPoint x: 791, endPoint y: 364, distance: 236.1
click at [791, 364] on div "[PERSON_NAME] Consultante en design [PHONE_NUMBER] [EMAIL_ADDRESS][DOMAIN_NAME]…" at bounding box center [696, 457] width 989 height 764
paste textarea "e en design [PHONE_NUMBER] npelletier"
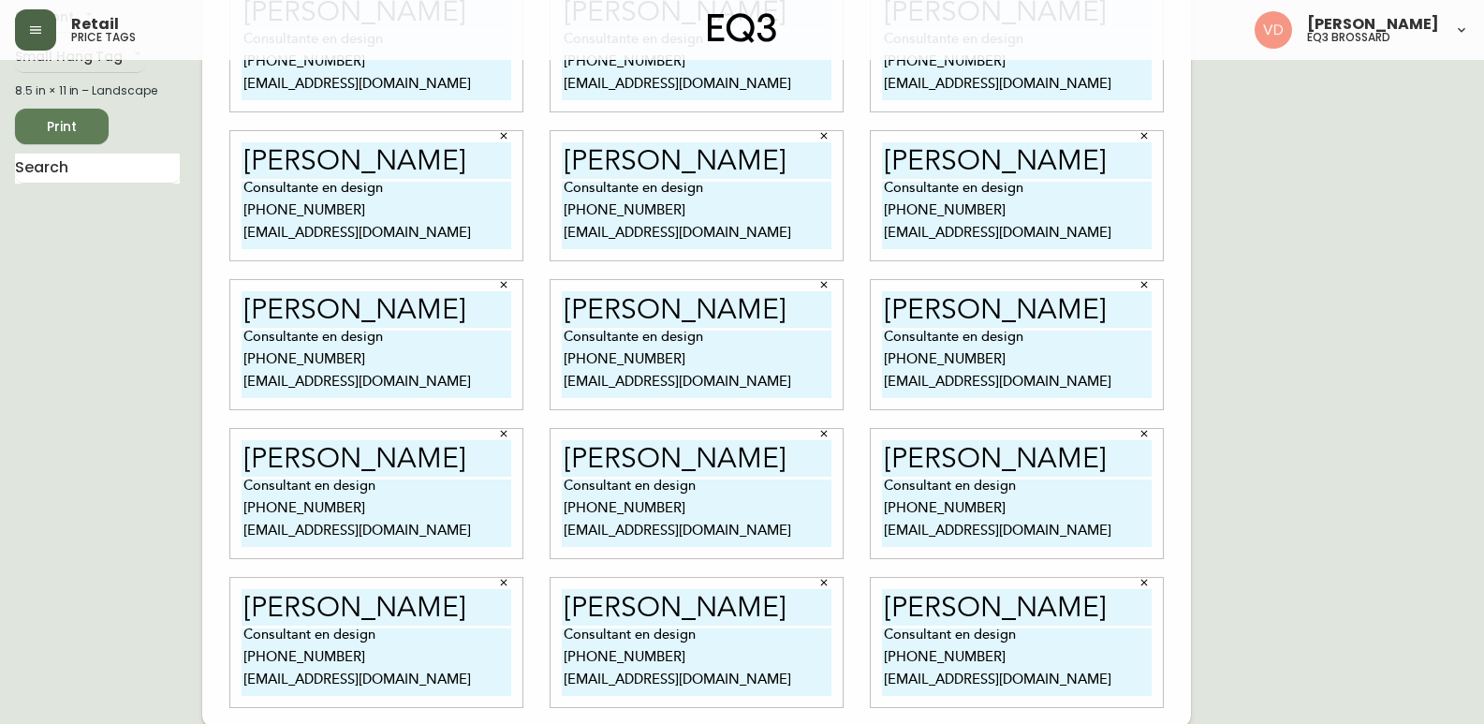
scroll to position [115, 0]
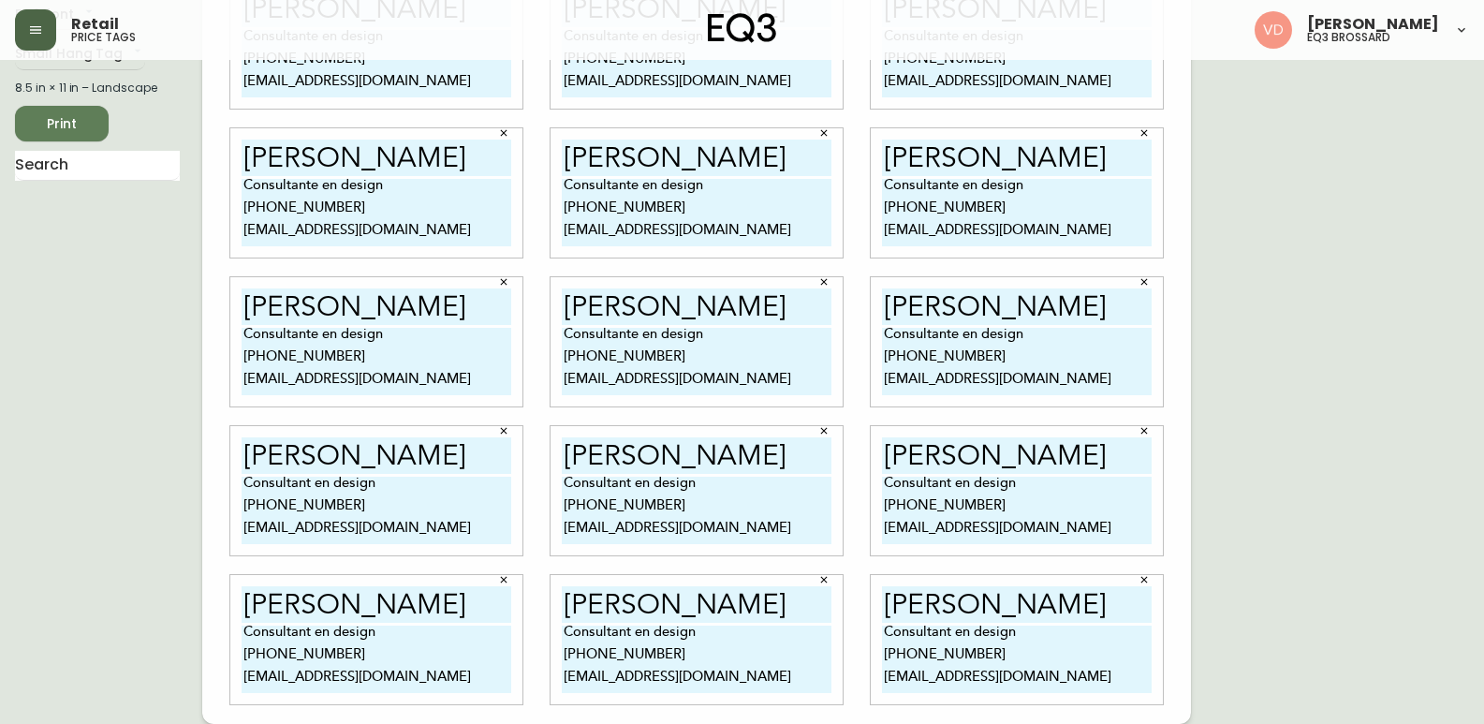
type textarea "Consultante en design [PHONE_NUMBER] [EMAIL_ADDRESS][DOMAIN_NAME]"
drag, startPoint x: 1002, startPoint y: 522, endPoint x: 860, endPoint y: 478, distance: 149.0
click at [860, 478] on div "[PERSON_NAME] Consultant en design [PHONE_NUMBER] [EMAIL_ADDRESS][DOMAIN_NAME]" at bounding box center [1017, 491] width 320 height 149
paste textarea "e en design [PHONE_NUMBER] npelletier"
type textarea "Consultante en design [PHONE_NUMBER] [EMAIL_ADDRESS][DOMAIN_NAME]"
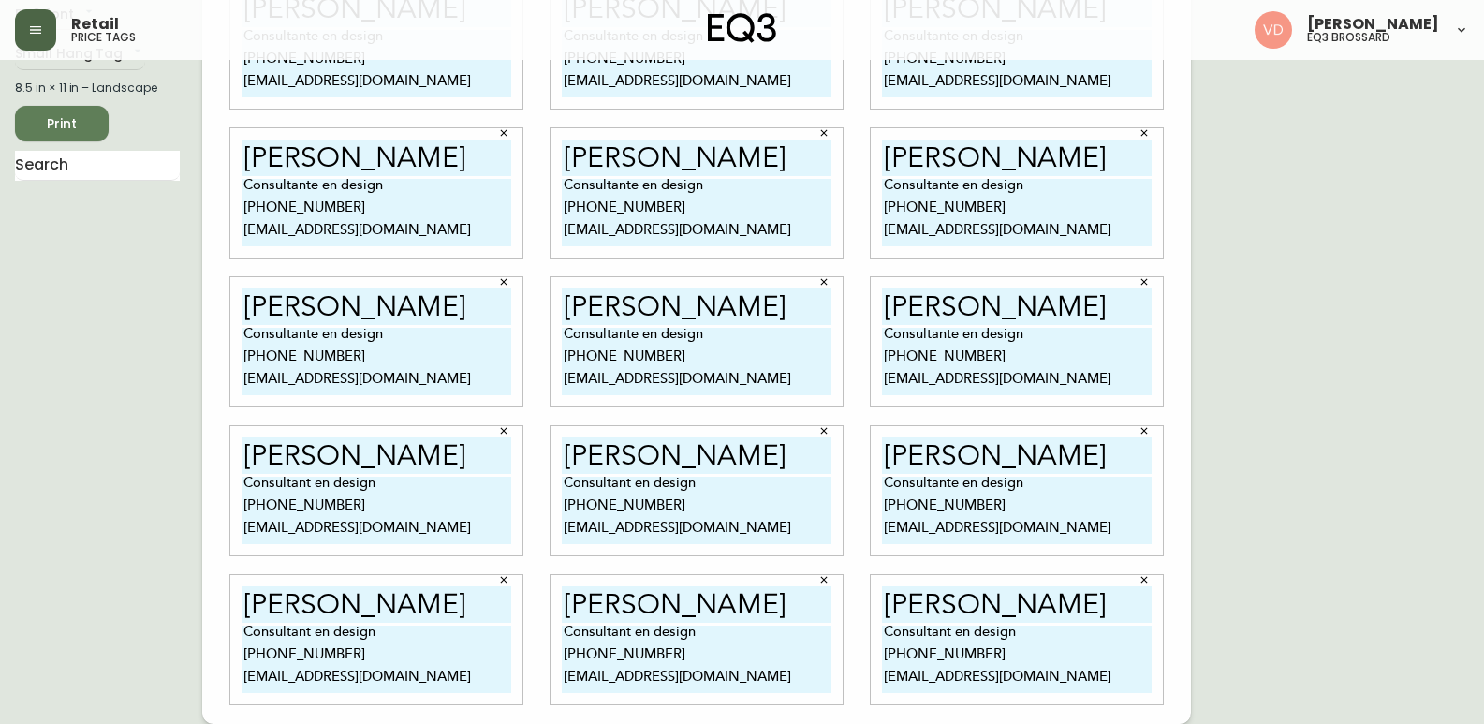
drag, startPoint x: 671, startPoint y: 525, endPoint x: 563, endPoint y: 473, distance: 120.6
click at [563, 473] on div "[PERSON_NAME] Consultant en design [PHONE_NUMBER] [EMAIL_ADDRESS][DOMAIN_NAME]" at bounding box center [697, 490] width 292 height 129
paste textarea "e en design [PHONE_NUMBER] npelletier"
type textarea "Consultante en design [PHONE_NUMBER] [EMAIL_ADDRESS][DOMAIN_NAME]"
drag, startPoint x: 359, startPoint y: 531, endPoint x: 238, endPoint y: 478, distance: 132.1
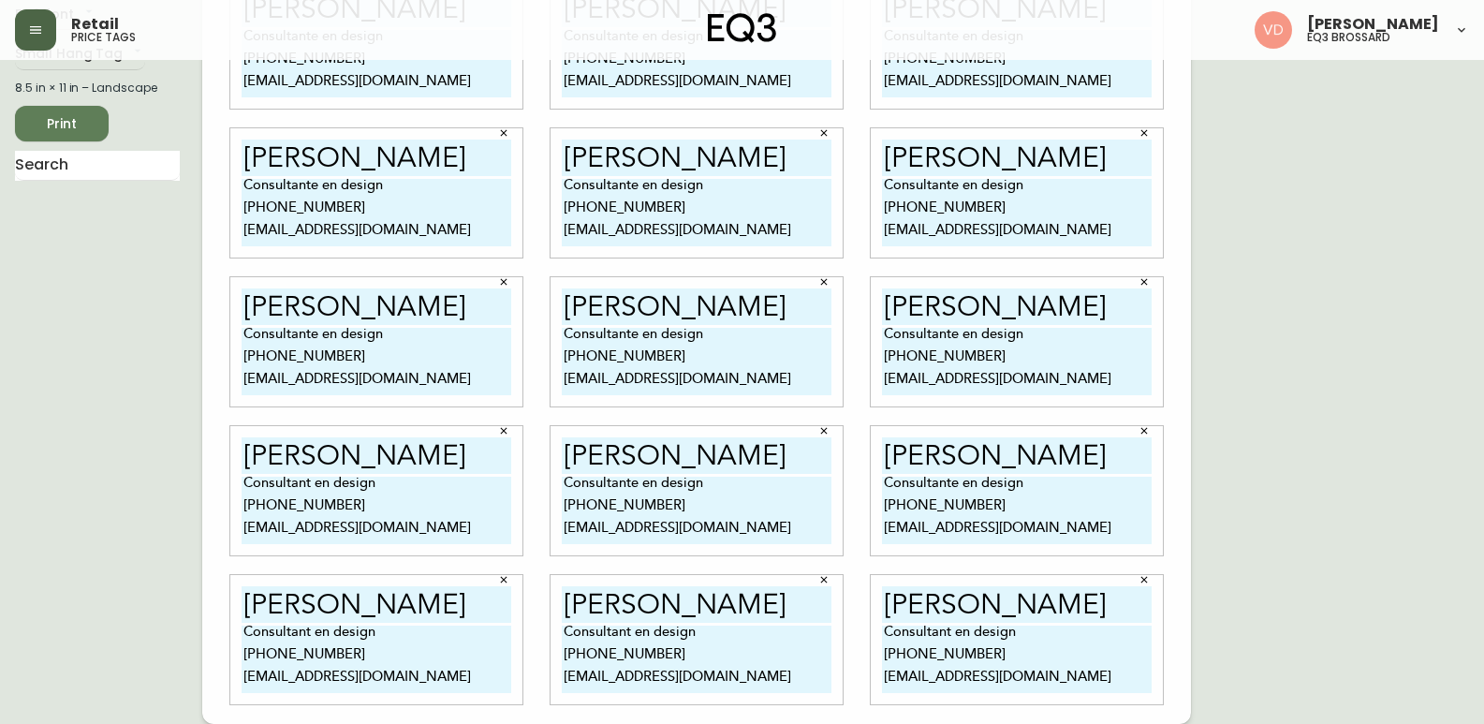
click at [238, 478] on div "[PERSON_NAME] Consultant en design [PHONE_NUMBER] [EMAIL_ADDRESS][DOMAIN_NAME]" at bounding box center [376, 490] width 292 height 129
paste textarea "e en design [PHONE_NUMBER] npelletier"
type textarea "Consultante en design [PHONE_NUMBER] [EMAIL_ADDRESS][DOMAIN_NAME]"
drag, startPoint x: 375, startPoint y: 669, endPoint x: 228, endPoint y: 625, distance: 152.6
click at [228, 625] on div "[PERSON_NAME] Consultant en design [PHONE_NUMBER] [EMAIL_ADDRESS][DOMAIN_NAME]" at bounding box center [376, 640] width 320 height 149
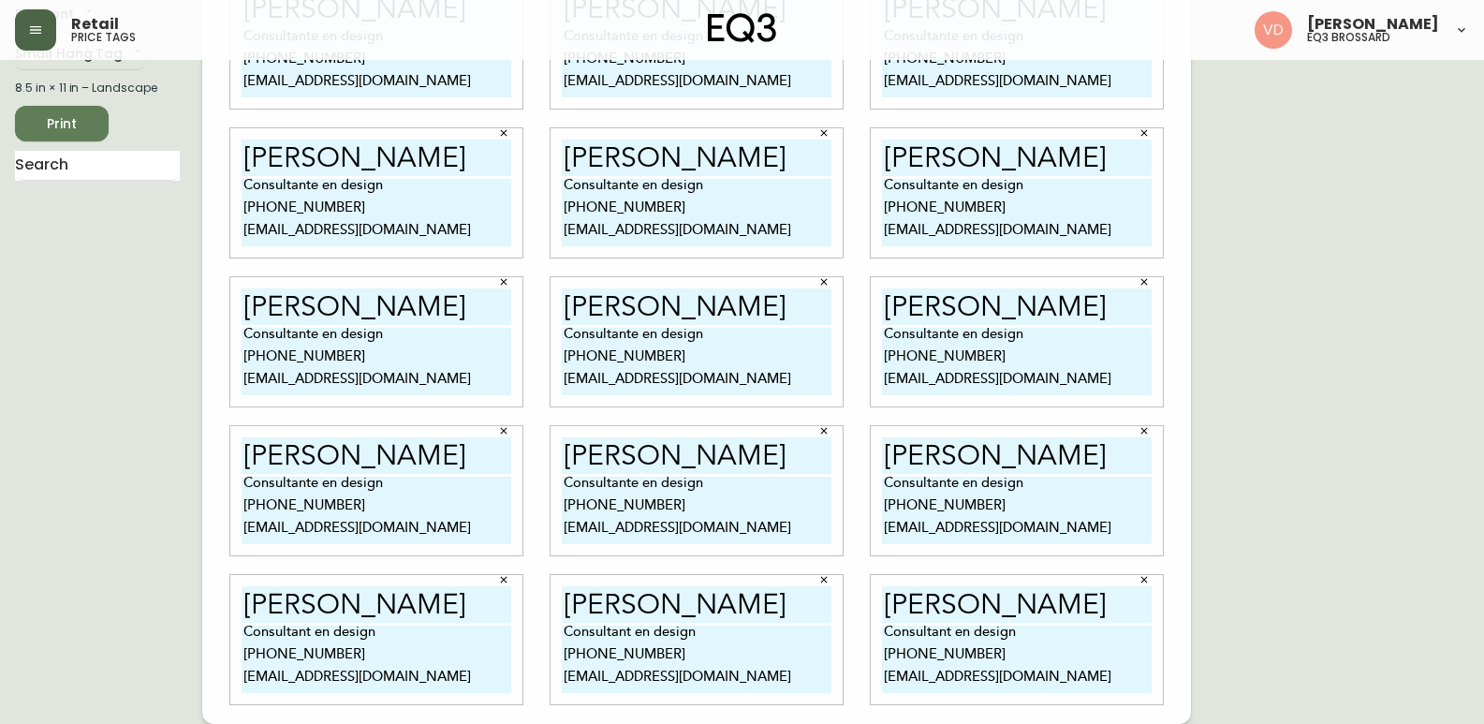
drag, startPoint x: 384, startPoint y: 681, endPoint x: 213, endPoint y: 625, distance: 180.0
click at [213, 625] on div "[PERSON_NAME] Consultante en design [PHONE_NUMBER] [EMAIL_ADDRESS][DOMAIN_NAME]…" at bounding box center [696, 342] width 989 height 764
paste textarea "e en design [PHONE_NUMBER] npelletier"
type textarea "Consultante en design [PHONE_NUMBER] [EMAIL_ADDRESS][DOMAIN_NAME]"
drag, startPoint x: 728, startPoint y: 681, endPoint x: 520, endPoint y: 596, distance: 224.3
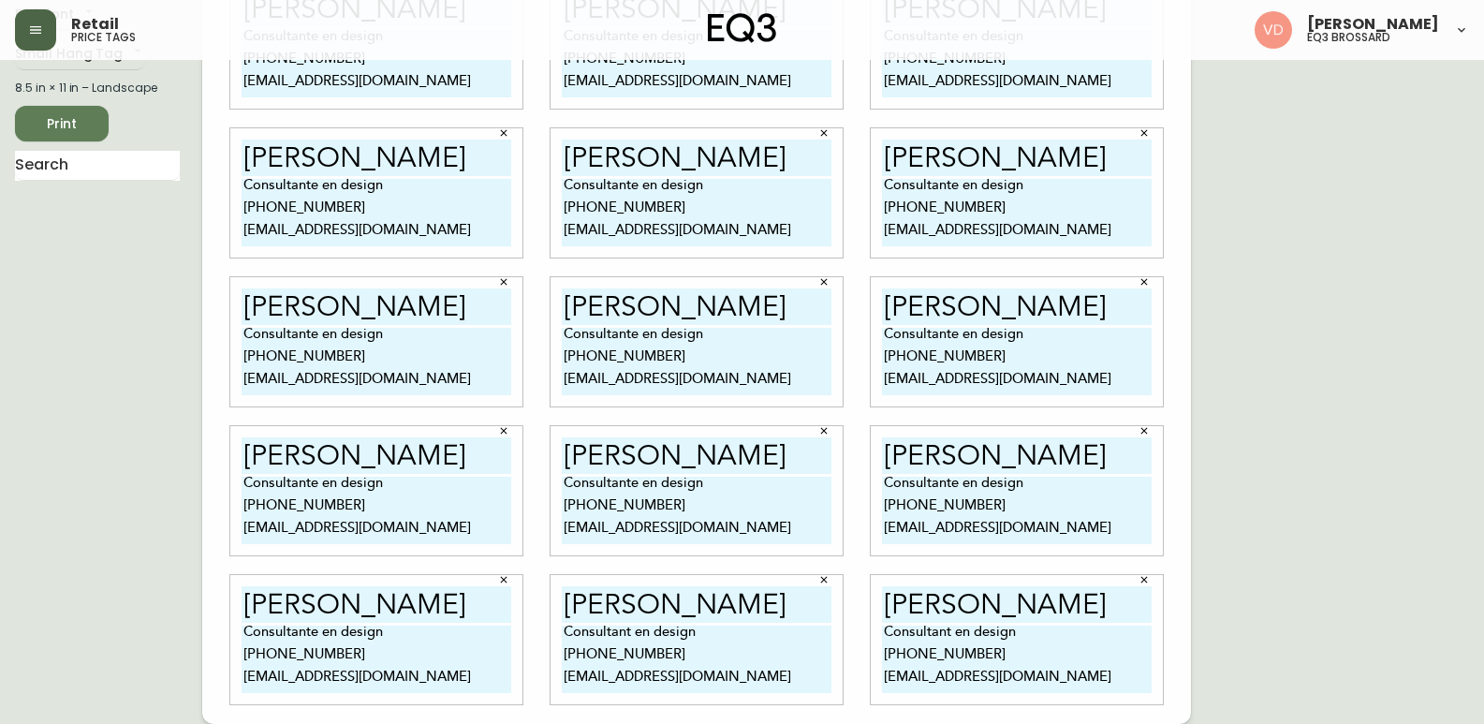
click at [520, 596] on div "[PERSON_NAME] Consultante en design [PHONE_NUMBER] [EMAIL_ADDRESS][DOMAIN_NAME]…" at bounding box center [696, 342] width 989 height 764
paste textarea "e en design [PHONE_NUMBER] npelletier"
type textarea "Consultante en design [PHONE_NUMBER] [EMAIL_ADDRESS][DOMAIN_NAME]"
click at [1014, 673] on textarea "Consultant en design [PHONE_NUMBER] [EMAIL_ADDRESS][DOMAIN_NAME]" at bounding box center [1017, 658] width 270 height 67
click at [1019, 676] on textarea "Consultant en design [PHONE_NUMBER] [EMAIL_ADDRESS][DOMAIN_NAME]" at bounding box center [1017, 658] width 270 height 67
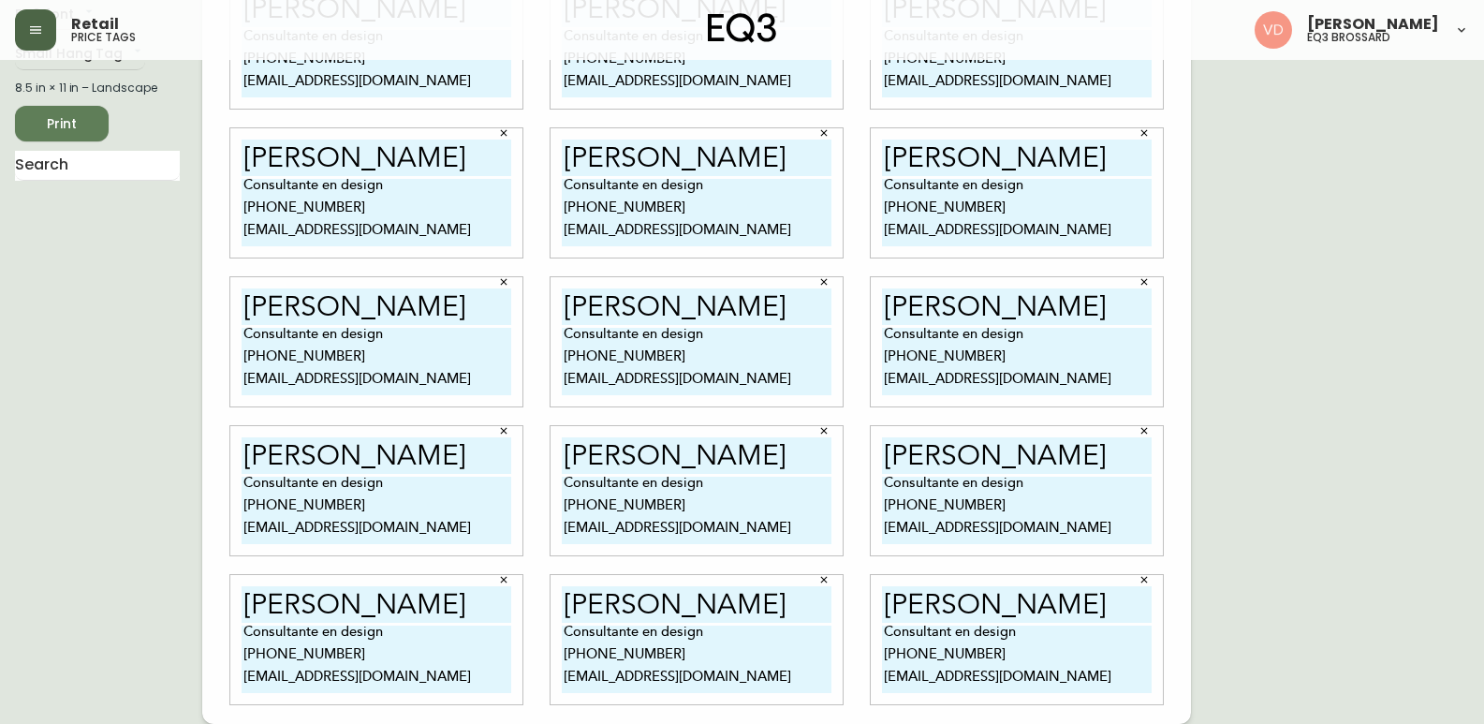
drag, startPoint x: 1019, startPoint y: 676, endPoint x: 806, endPoint y: 611, distance: 222.4
click at [806, 611] on div "[PERSON_NAME] Consultante en design [PHONE_NUMBER] [EMAIL_ADDRESS][DOMAIN_NAME]…" at bounding box center [696, 342] width 989 height 764
paste textarea "e en design [PHONE_NUMBER] npelletier"
type textarea "Consultante en design [PHONE_NUMBER] [EMAIL_ADDRESS][DOMAIN_NAME]"
click at [1317, 494] on div "English Canada en_CA EQ3 font EQ3 Small Hang Tag small 8.5 in × 11 in – Landsca…" at bounding box center [742, 342] width 1454 height 764
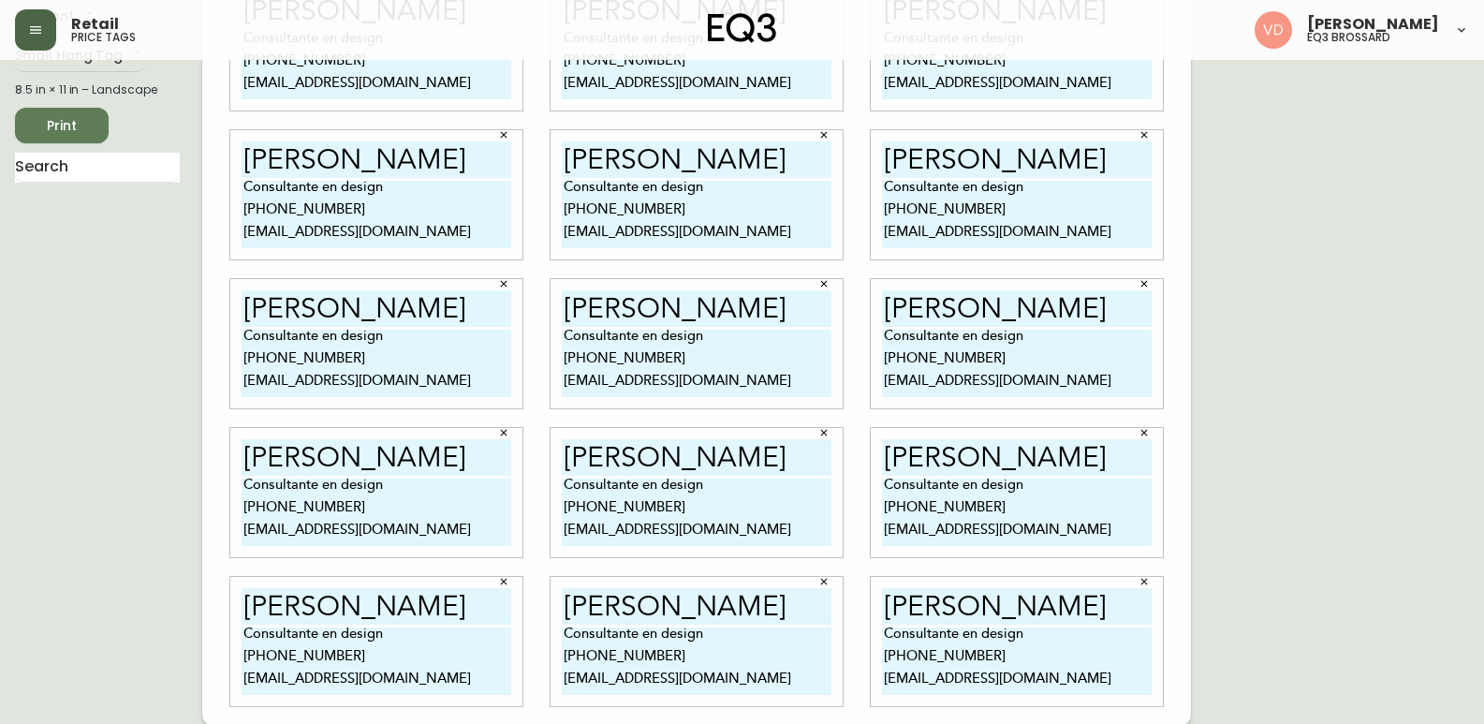
scroll to position [0, 0]
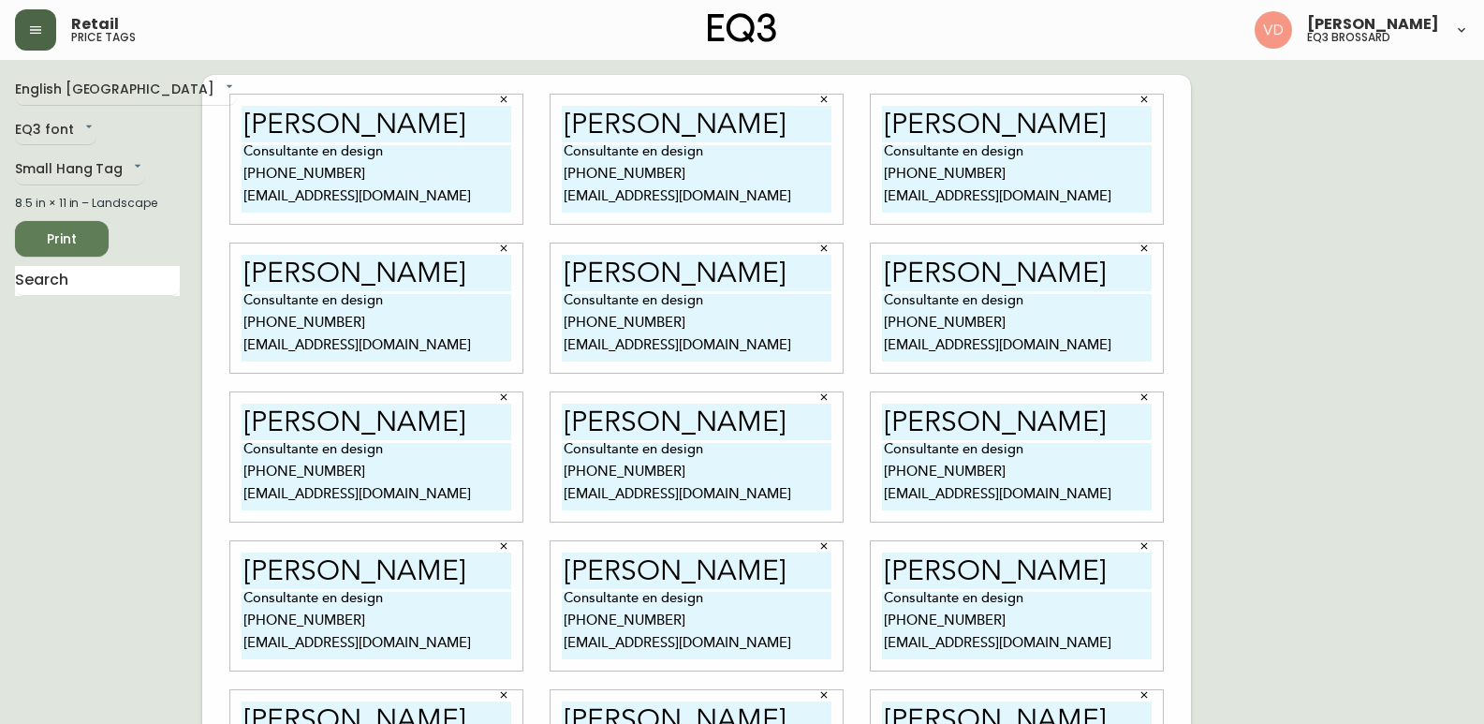
click at [45, 229] on span "Print" at bounding box center [62, 239] width 64 height 23
